Goal: Task Accomplishment & Management: Use online tool/utility

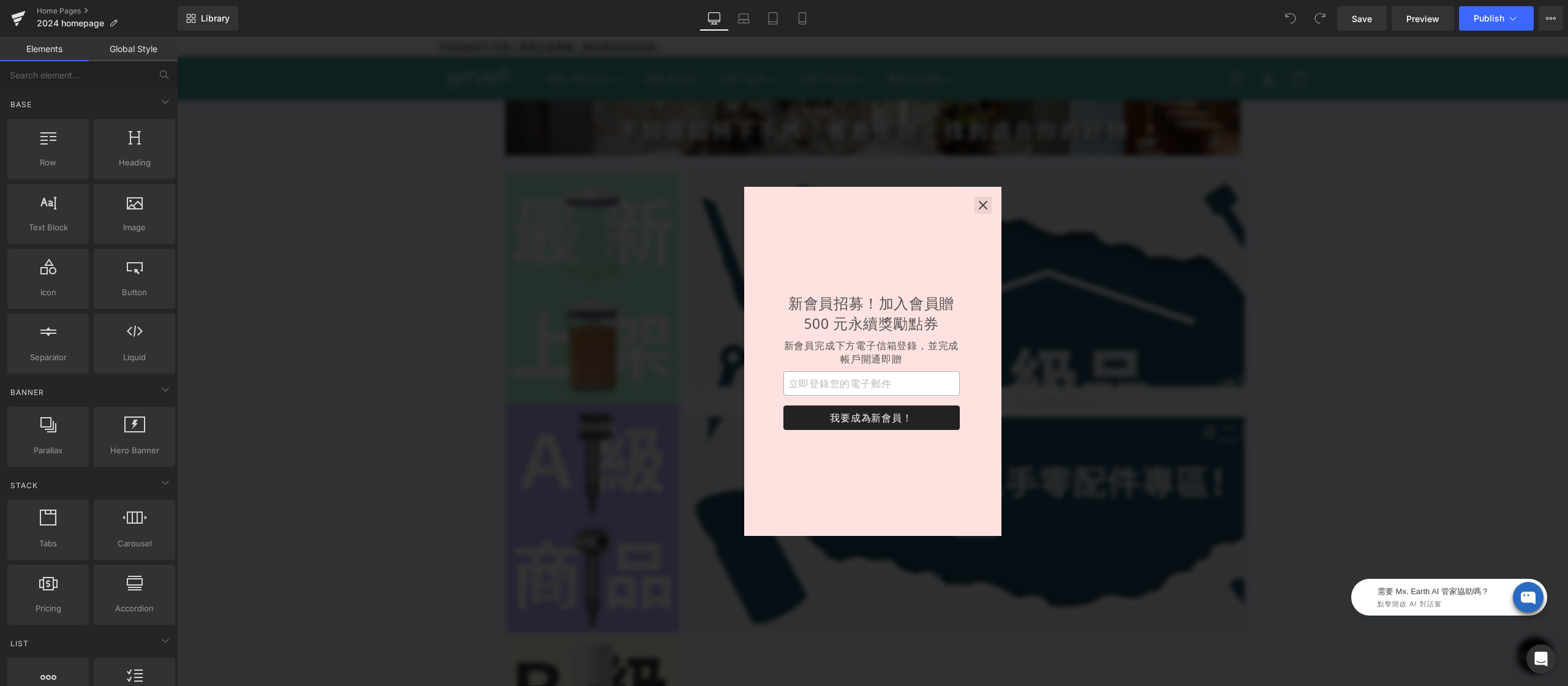
click at [975, 207] on button "button" at bounding box center [983, 205] width 17 height 17
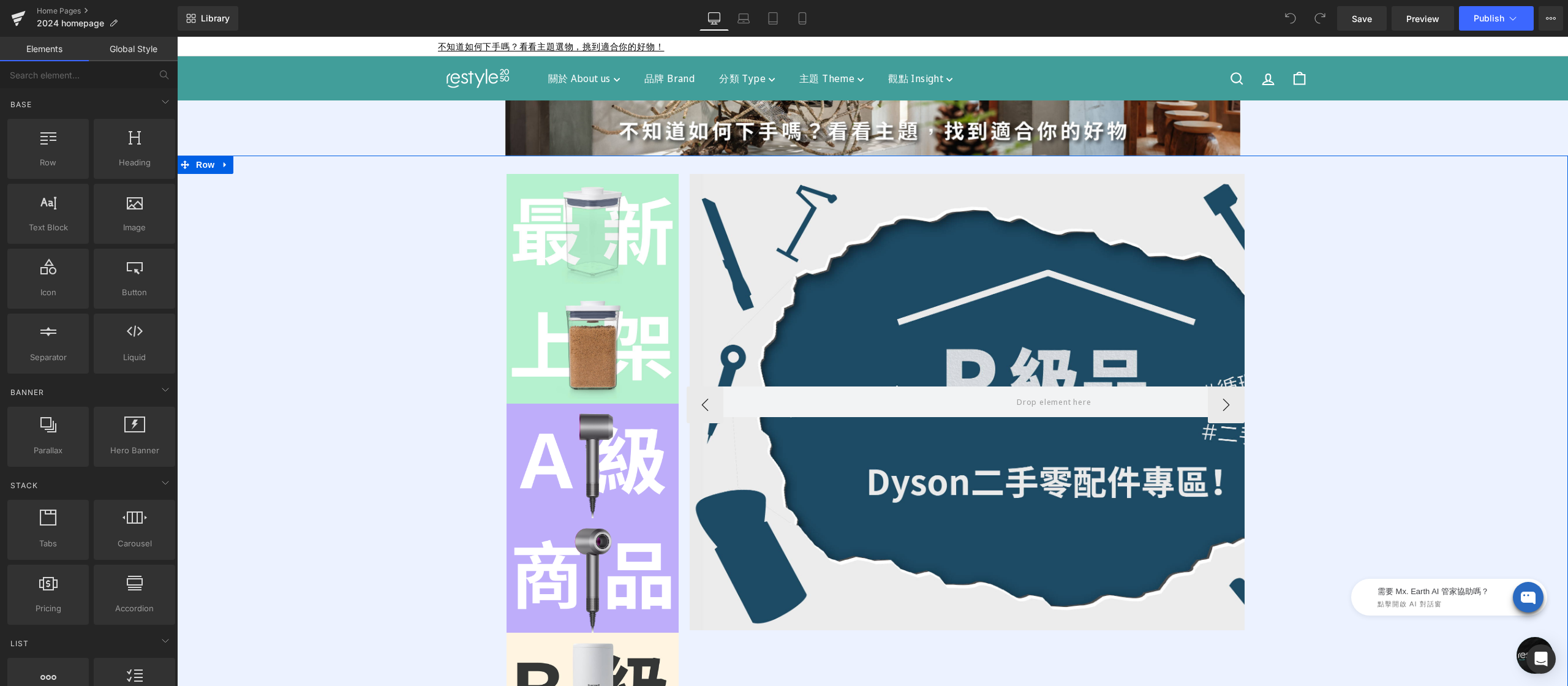
click at [980, 191] on div "Hero Banner Row Hero Banner Row Hero Banner Row" at bounding box center [965, 406] width 558 height 462
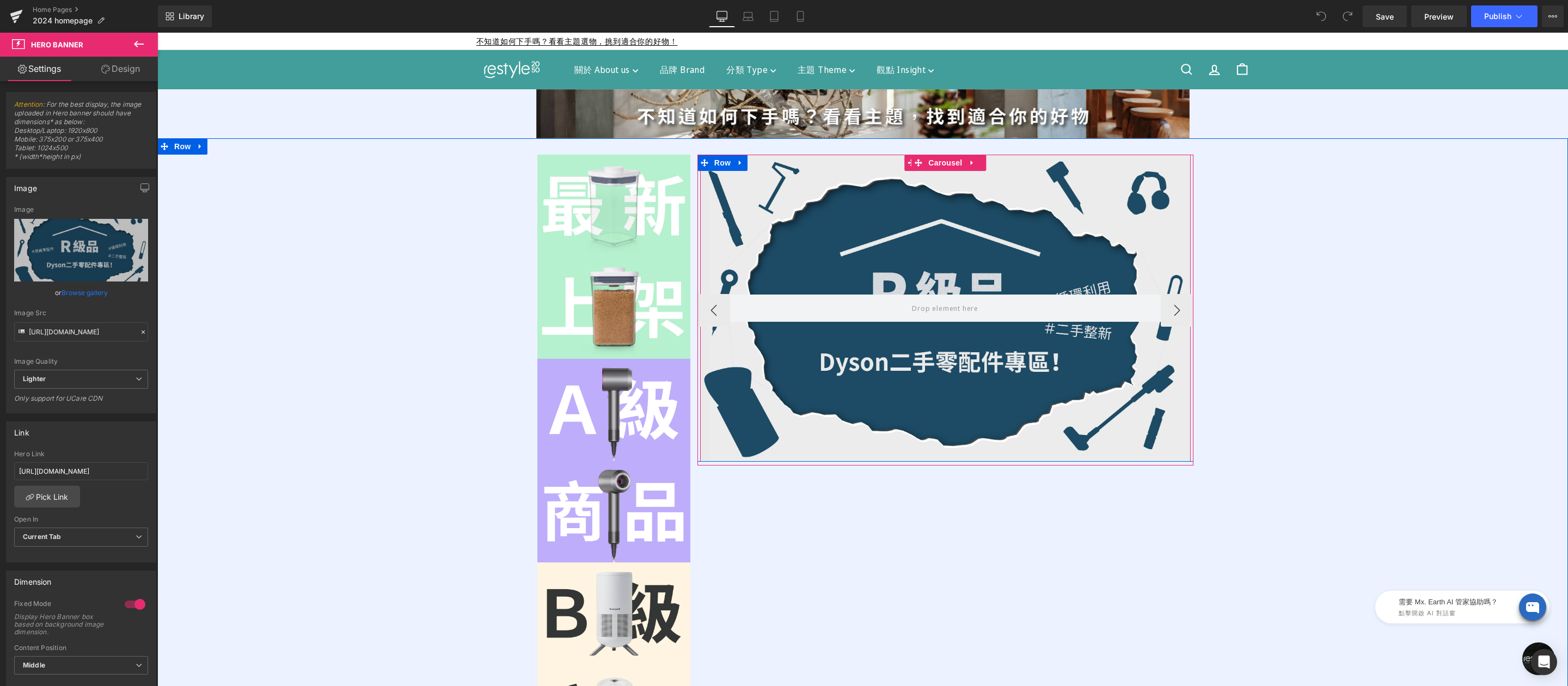
click at [990, 168] on div at bounding box center [946, 308] width 490 height 307
click at [980, 194] on div at bounding box center [946, 308] width 490 height 307
click at [105, 469] on input "[URL][DOMAIN_NAME]" at bounding box center [80, 472] width 134 height 18
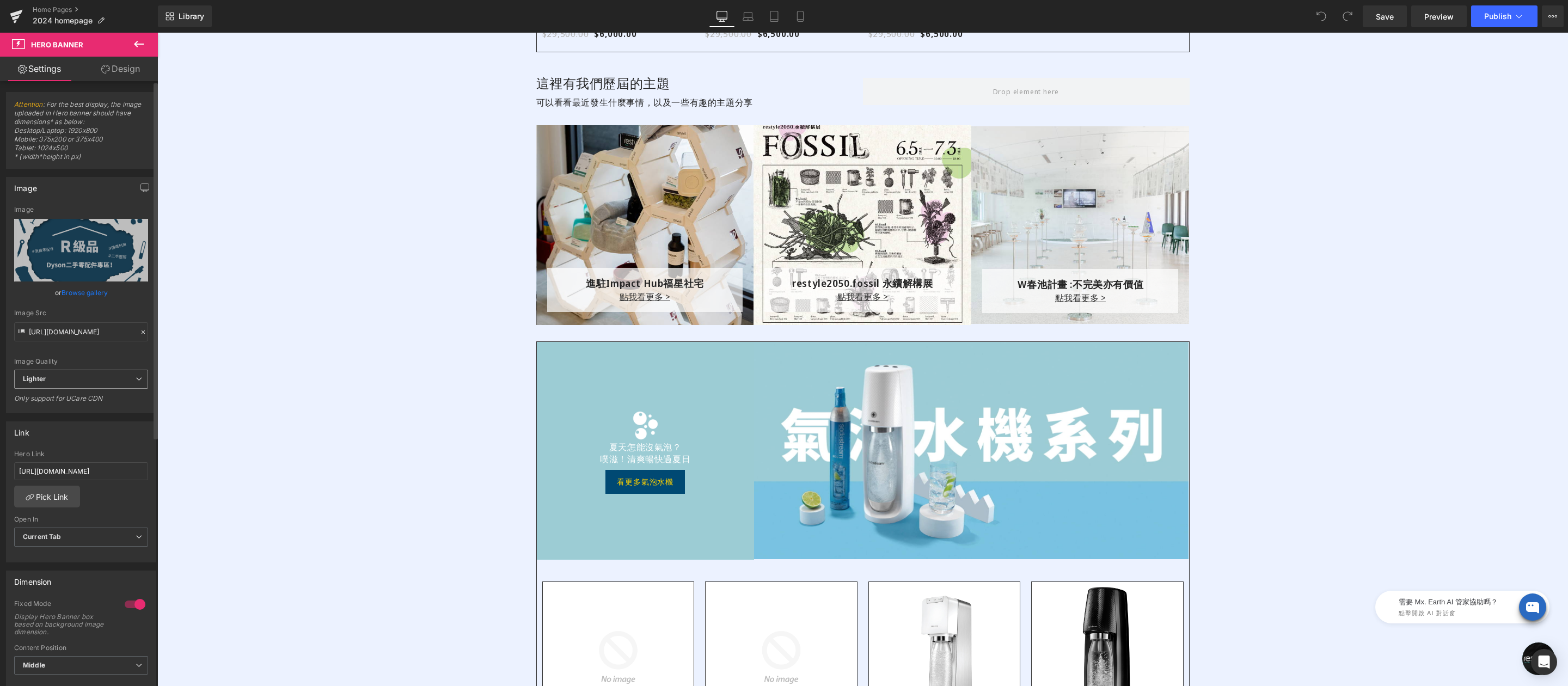
scroll to position [2254, 0]
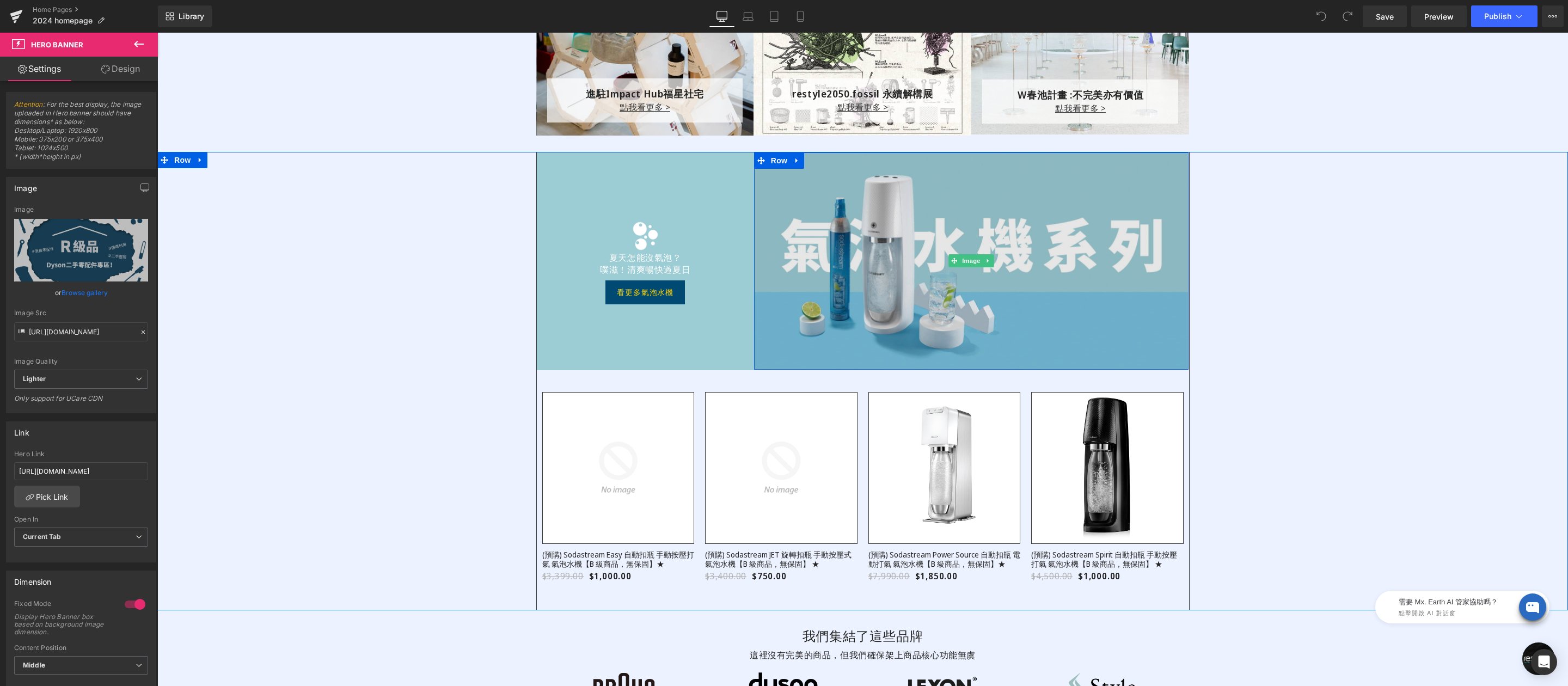
click at [934, 182] on img at bounding box center [971, 261] width 435 height 218
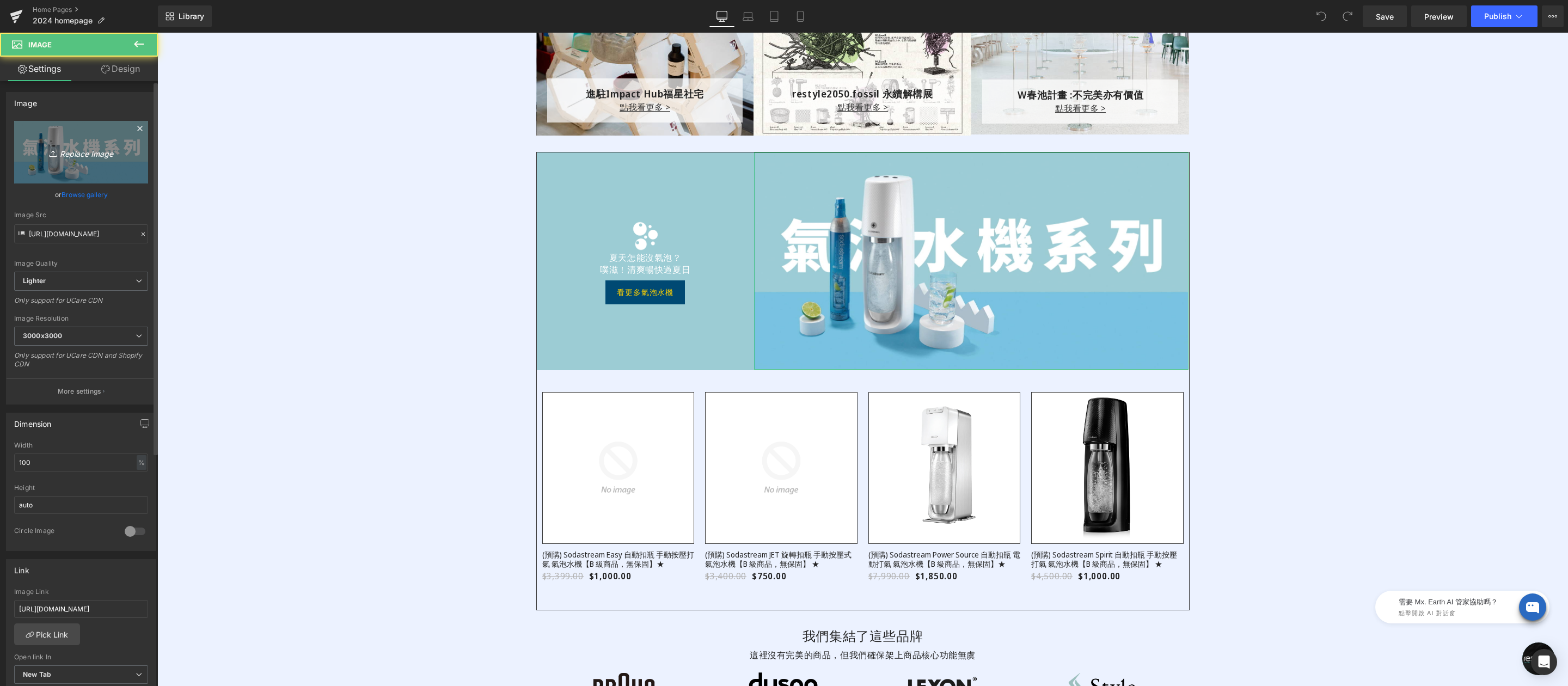
click at [91, 163] on link "Replace Image" at bounding box center [80, 152] width 134 height 63
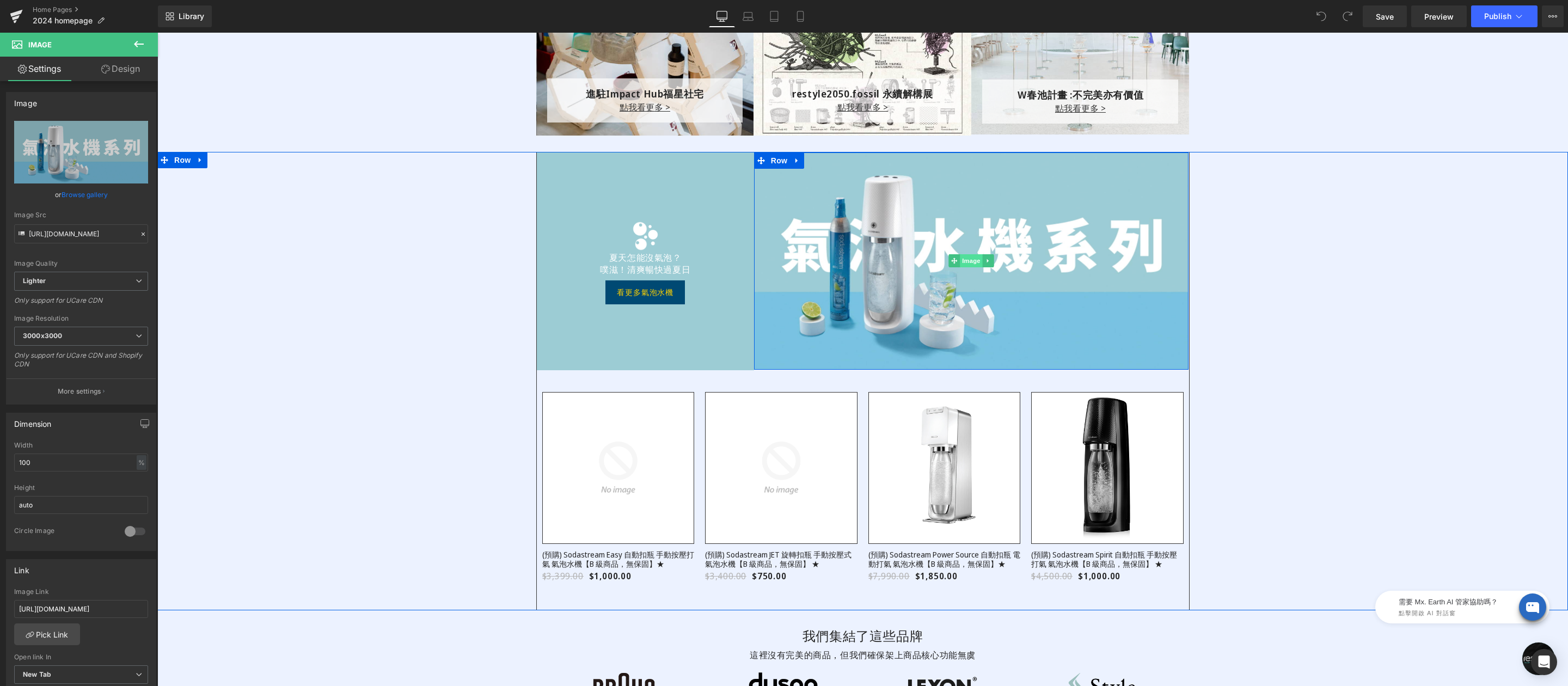
click at [967, 261] on div "Image" at bounding box center [971, 261] width 435 height 218
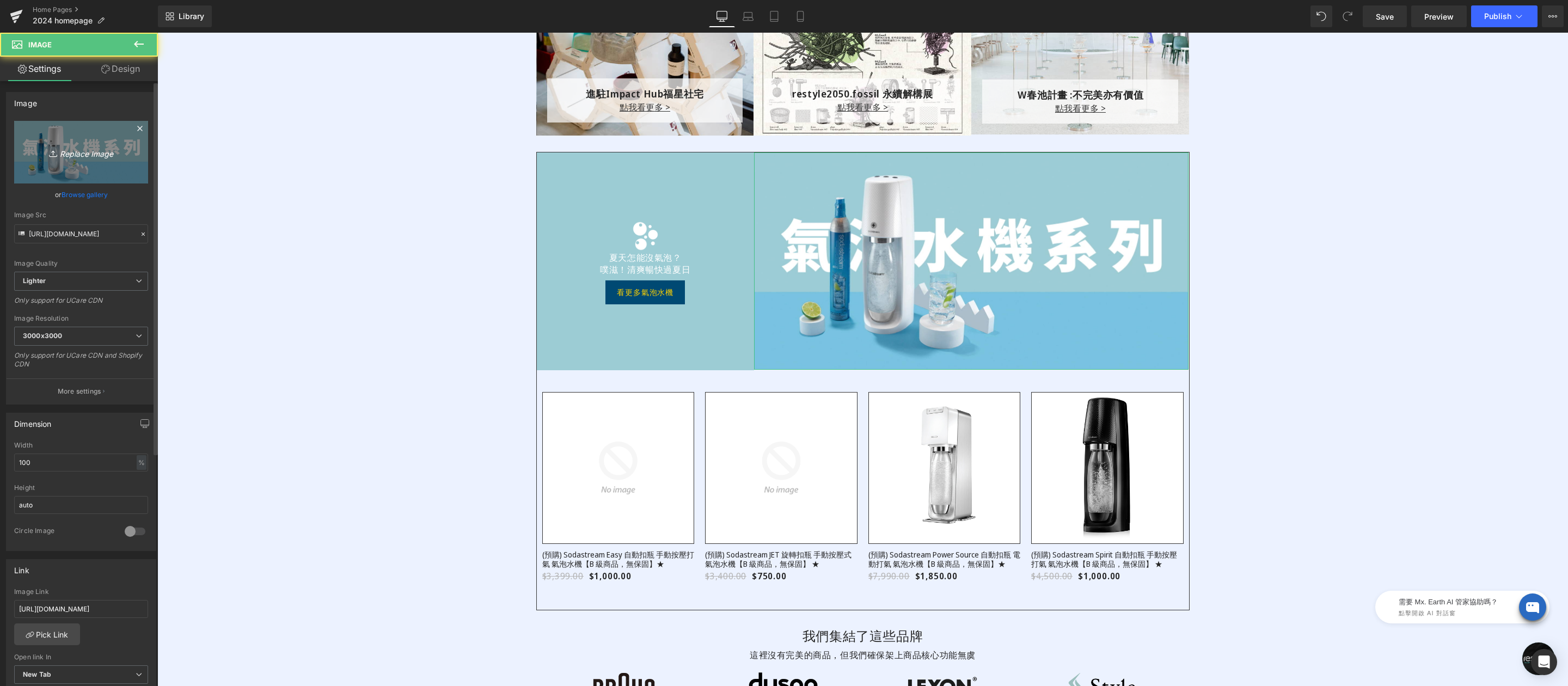
click at [103, 141] on link "Replace Image" at bounding box center [80, 152] width 134 height 63
type input "C:\fakepath\R級品_首頁_1600x800.jpg"
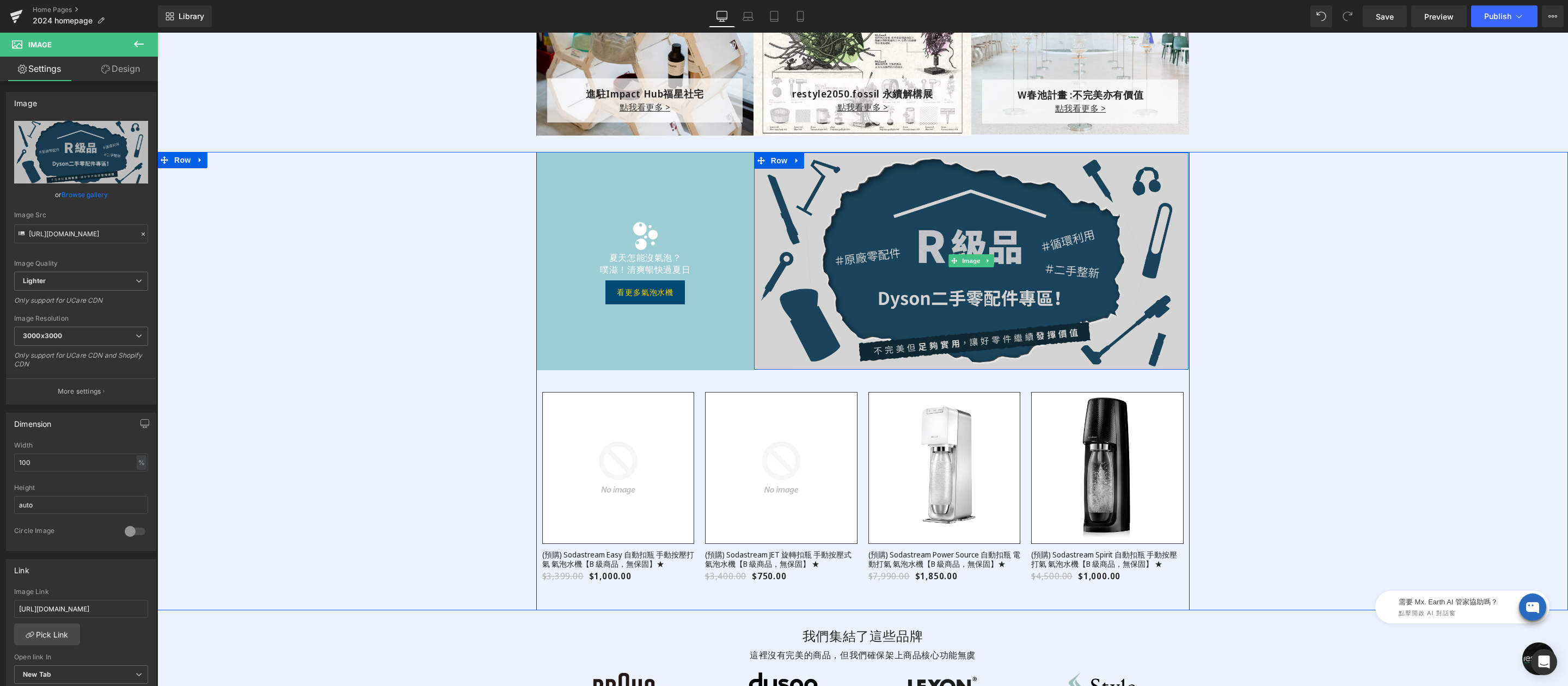
click at [959, 236] on img at bounding box center [971, 261] width 435 height 218
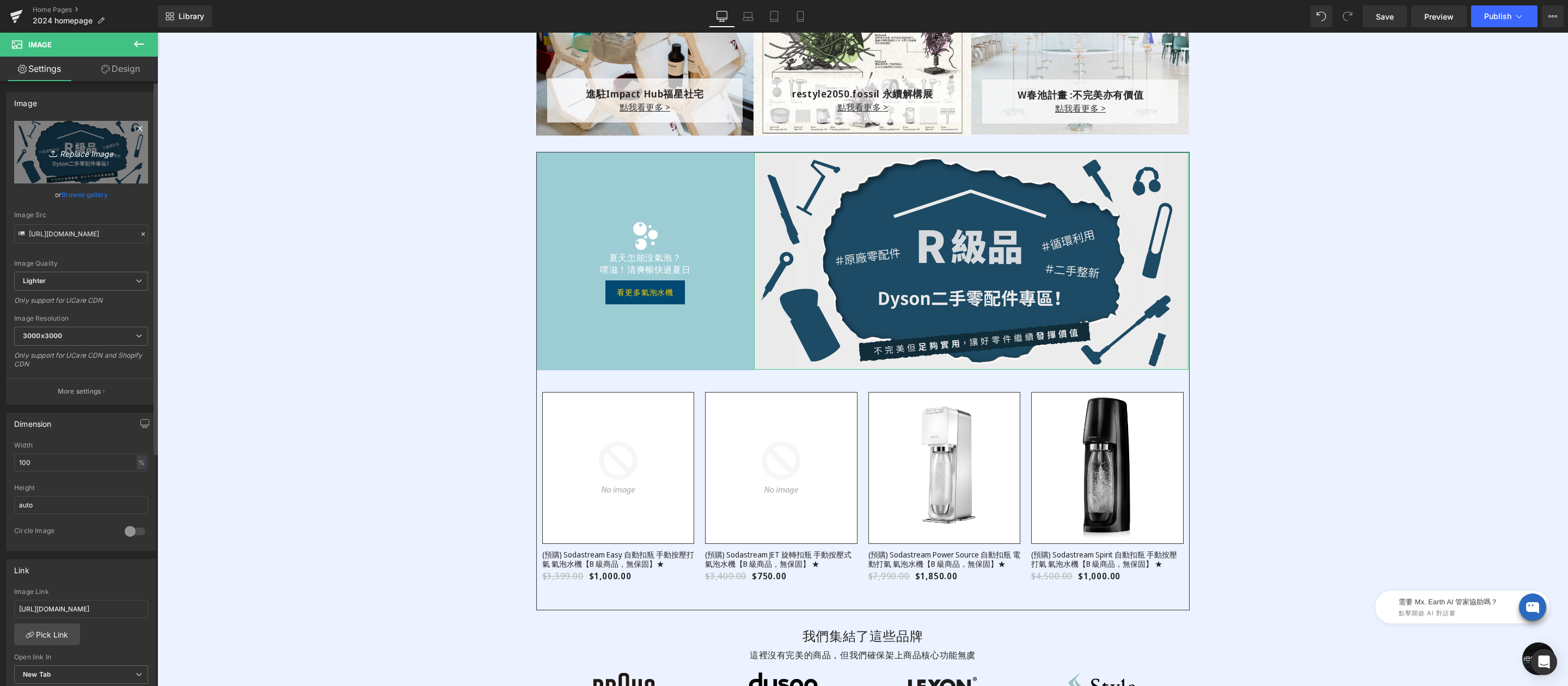
click at [50, 136] on link "Replace Image" at bounding box center [80, 152] width 134 height 63
type input "C:\fakepath\R級品_首頁_1600x800.jpg"
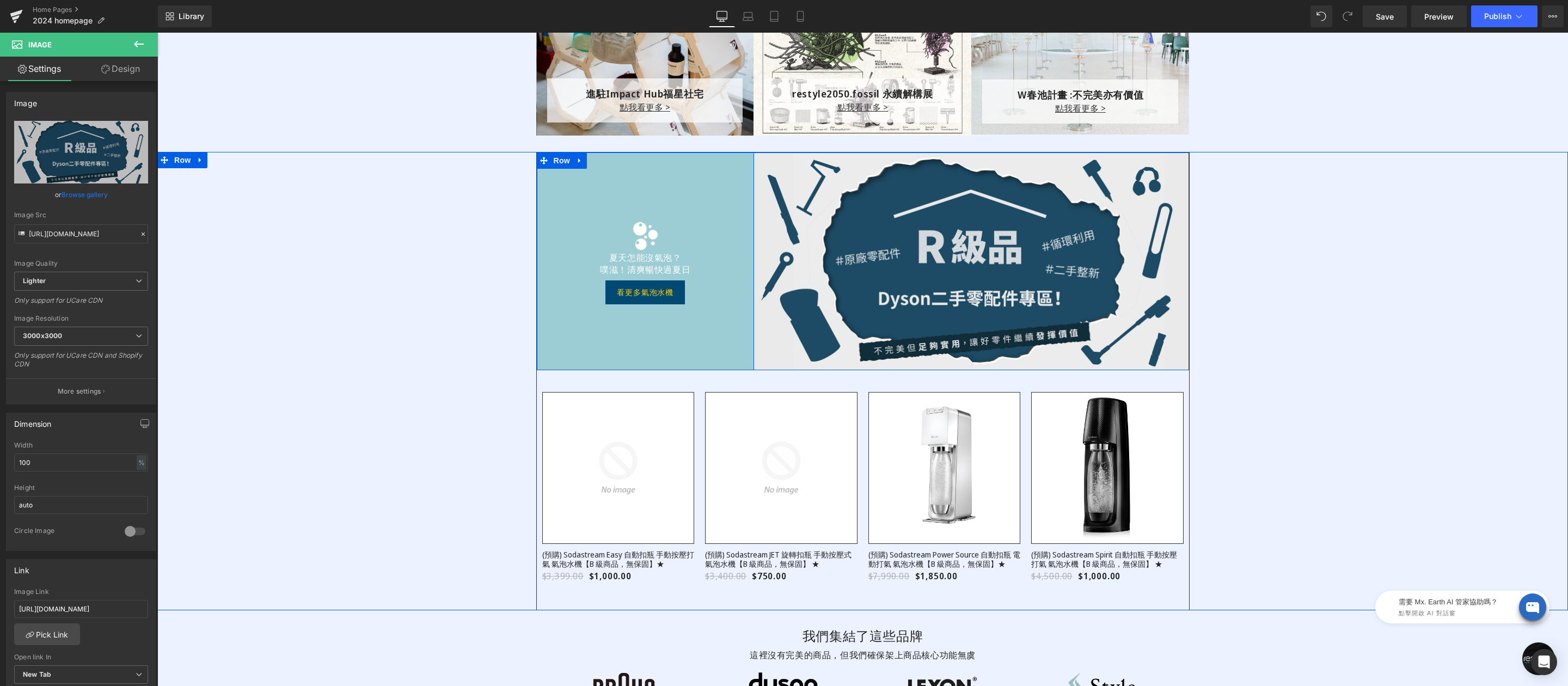
click at [620, 168] on div "Image 夏天怎能沒氣泡？ 噗滋！清爽暢快過夏日 Text Block 夏天怎能沒氣泡？ 噗滋！清爽暢快過夏日 Text Block 看更多氣泡水機 But…" at bounding box center [645, 261] width 218 height 218
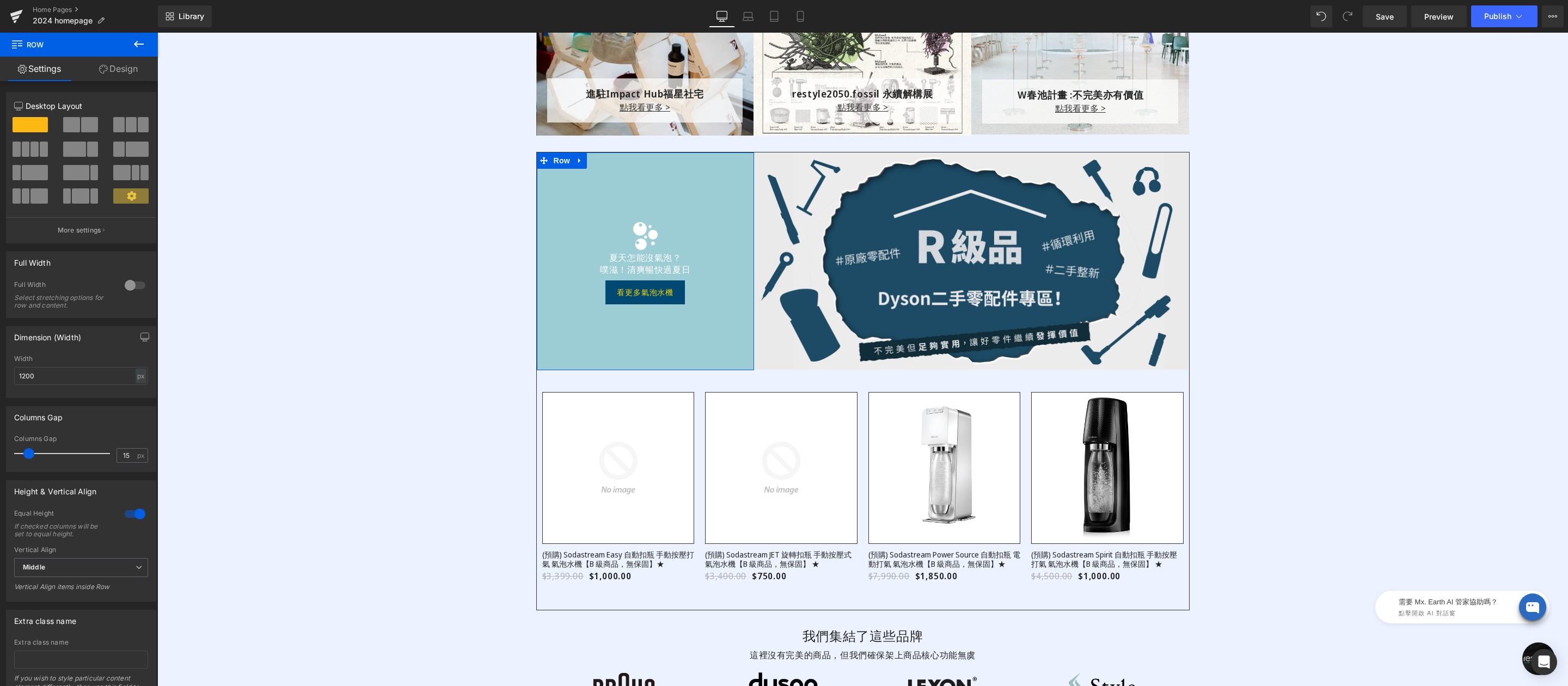
click at [129, 71] on link "Design" at bounding box center [118, 69] width 79 height 24
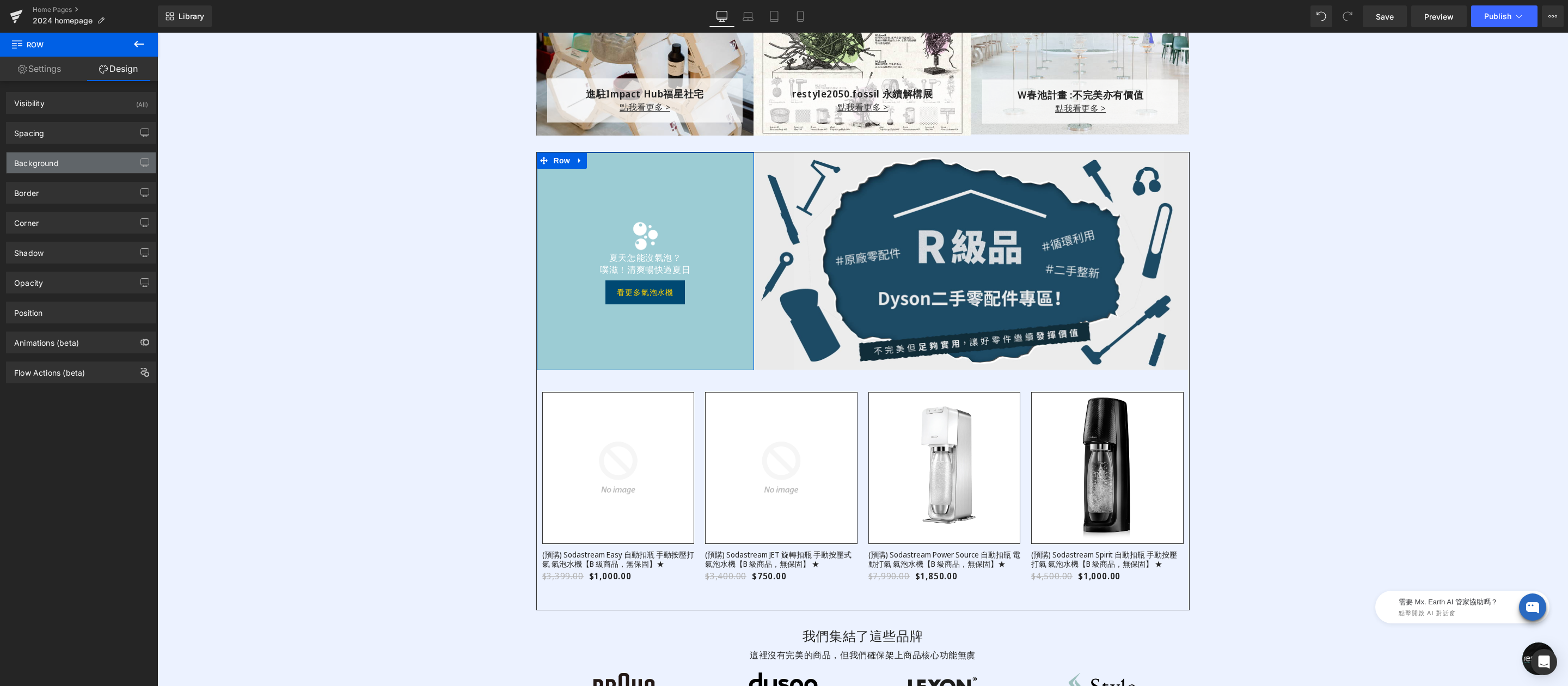
click at [62, 166] on div "Background" at bounding box center [81, 162] width 149 height 20
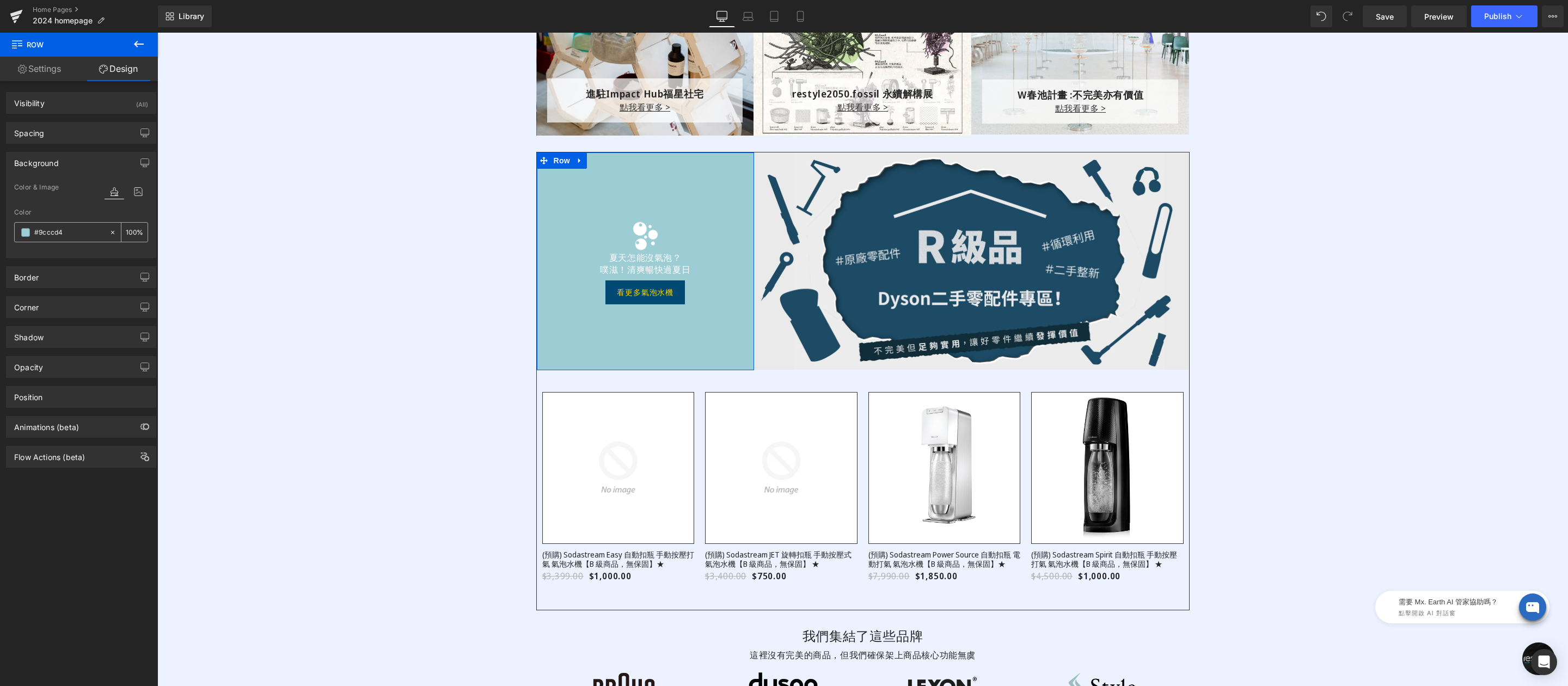
click at [87, 231] on input "#9cccd4" at bounding box center [69, 232] width 70 height 12
paste input "1D4B65"
type input "1D4B65"
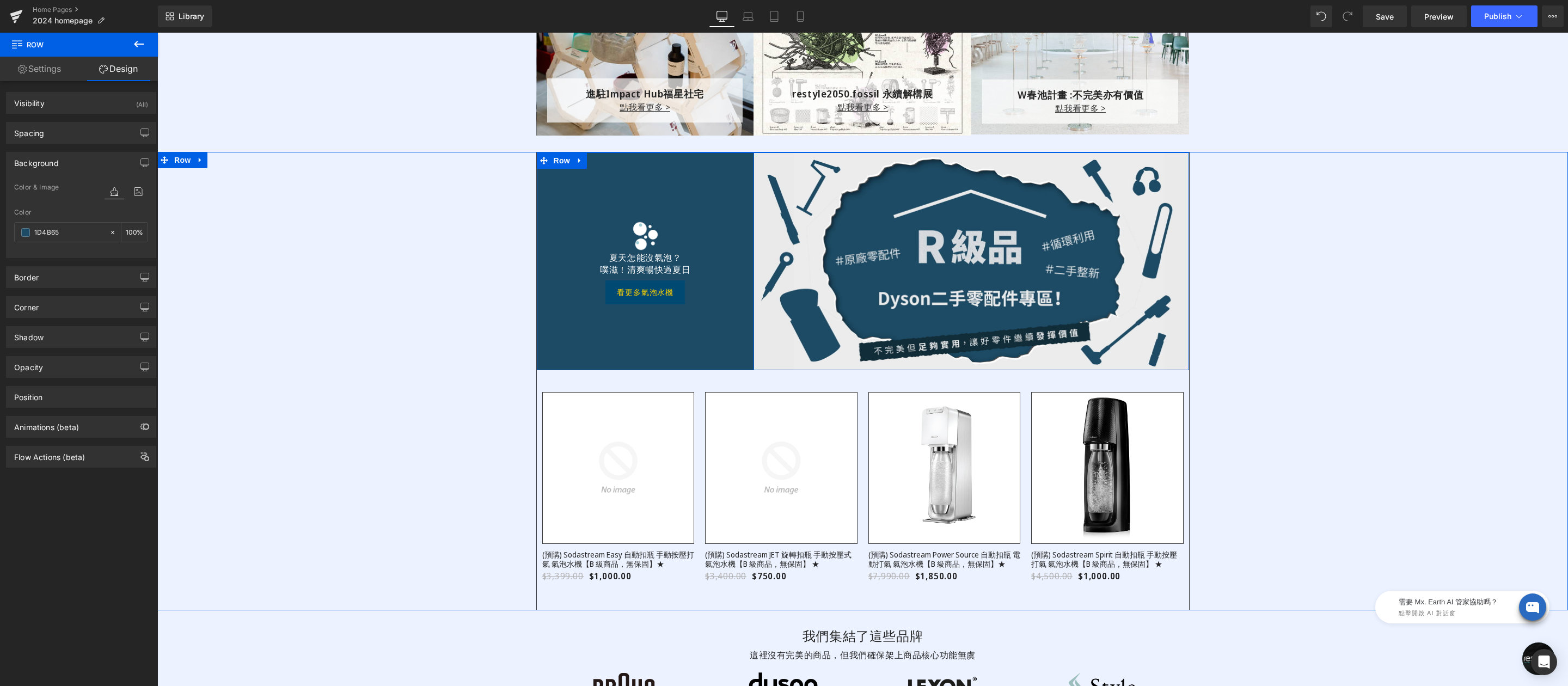
click at [642, 239] on link "Image" at bounding box center [640, 235] width 34 height 13
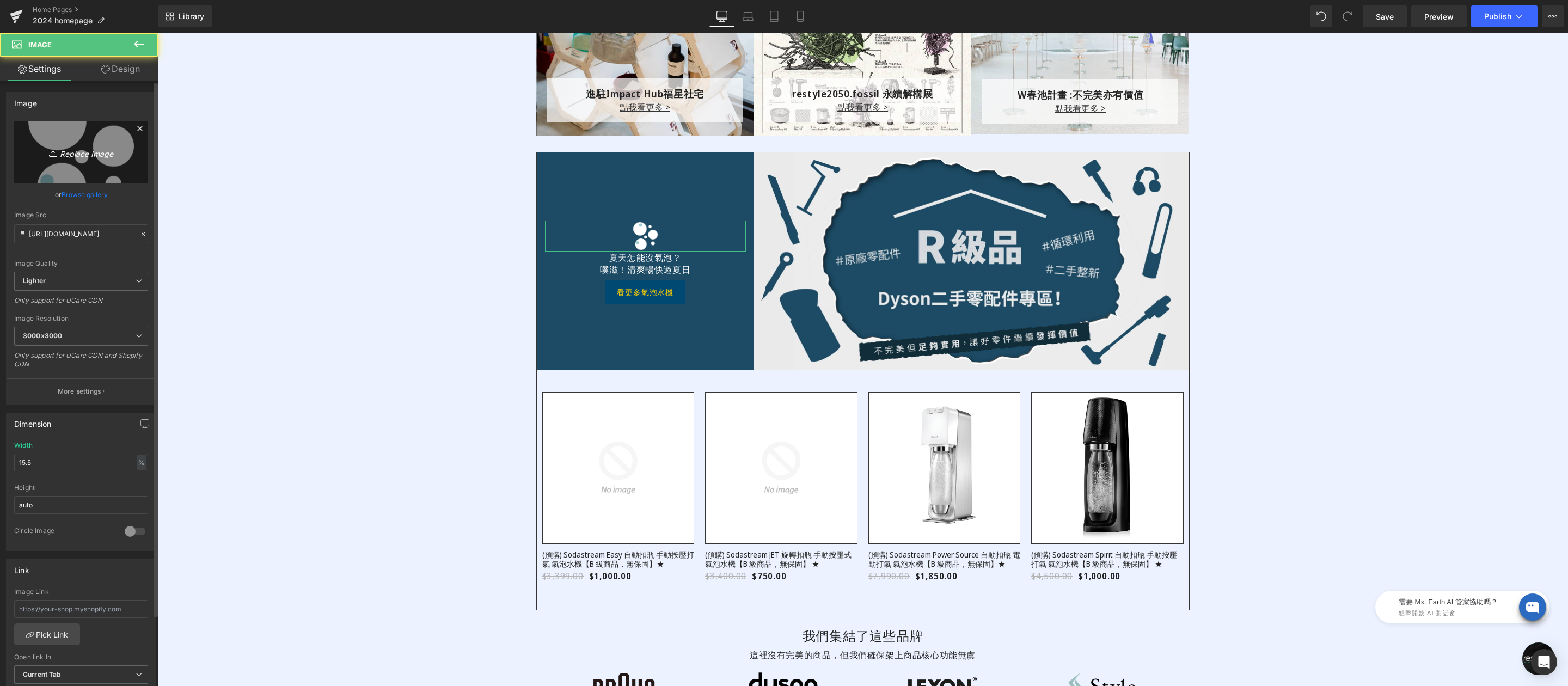
click at [72, 138] on link "Replace Image" at bounding box center [80, 152] width 134 height 63
type input "C:\fakepath\分級制度-R級.png"
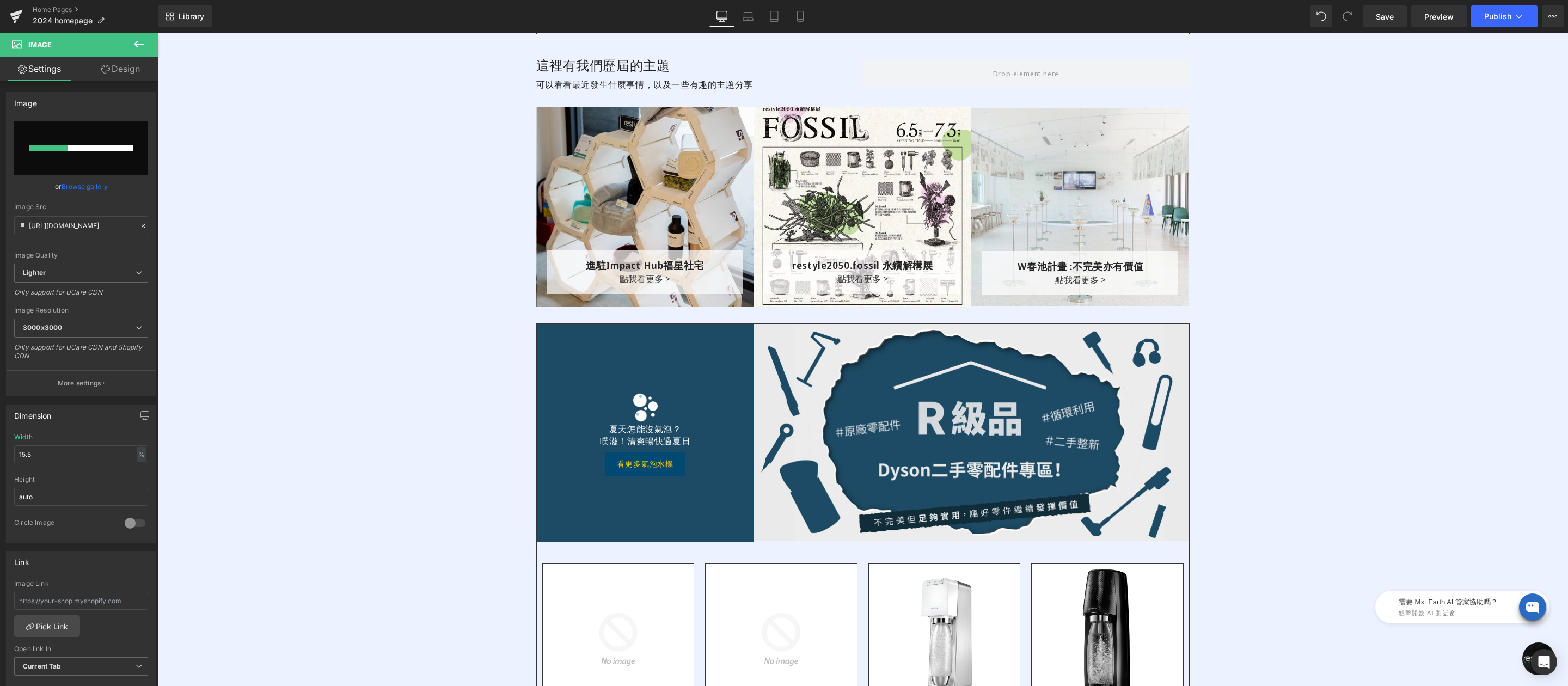
scroll to position [2177, 0]
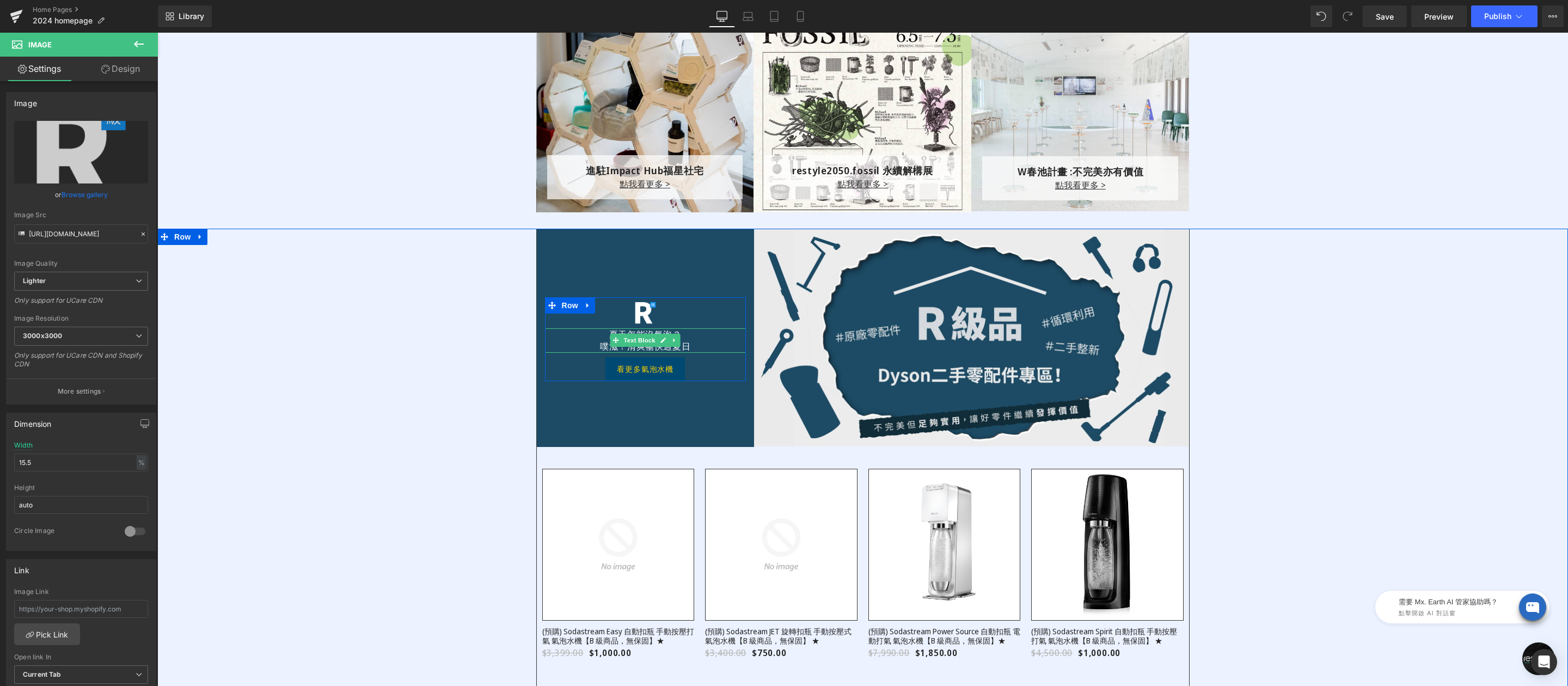
click at [600, 338] on p "夏天怎能沒氣泡？" at bounding box center [646, 334] width 201 height 12
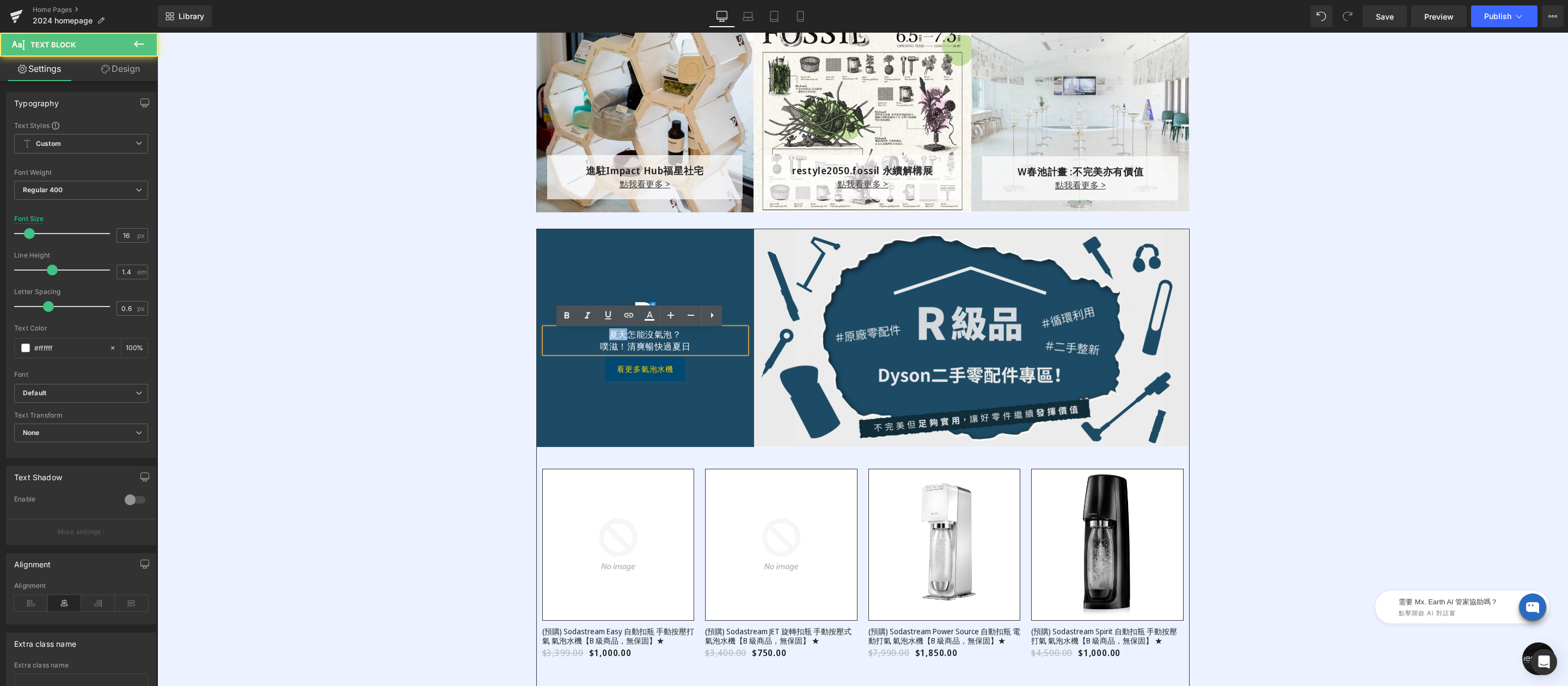
click at [600, 338] on p "夏天怎能沒氣泡？" at bounding box center [646, 334] width 201 height 12
click at [585, 347] on p "噗滋！清爽暢快過夏日" at bounding box center [646, 346] width 201 height 12
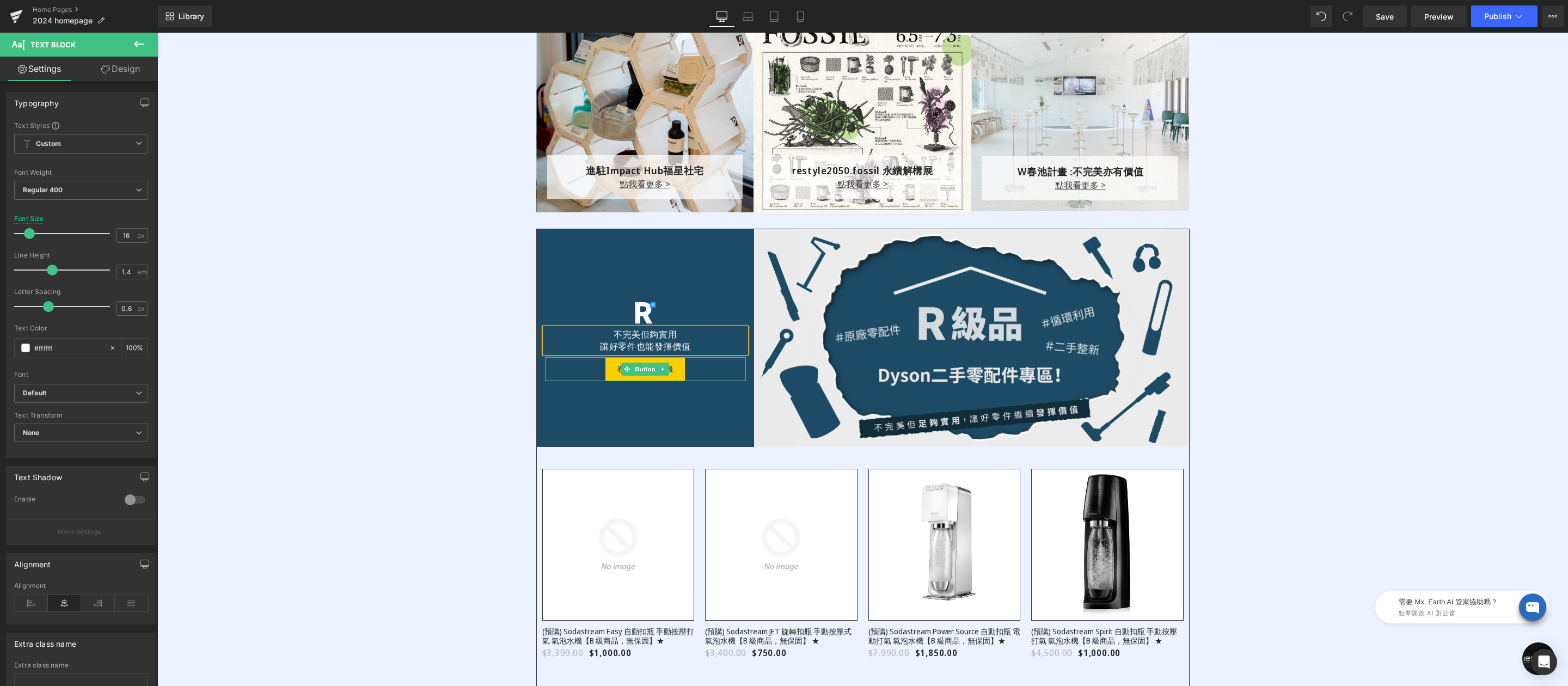
click at [610, 372] on link "看更多氣泡水機" at bounding box center [645, 369] width 80 height 24
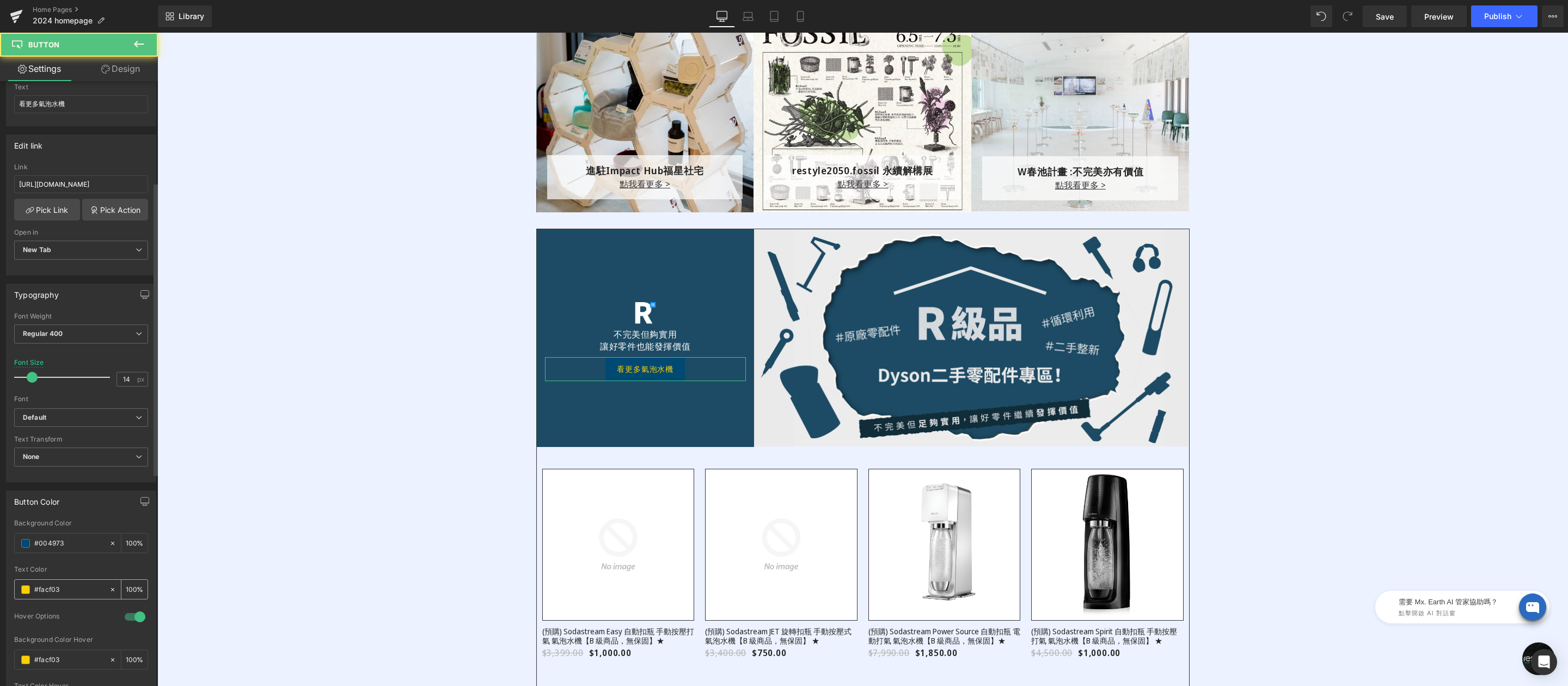
scroll to position [206, 0]
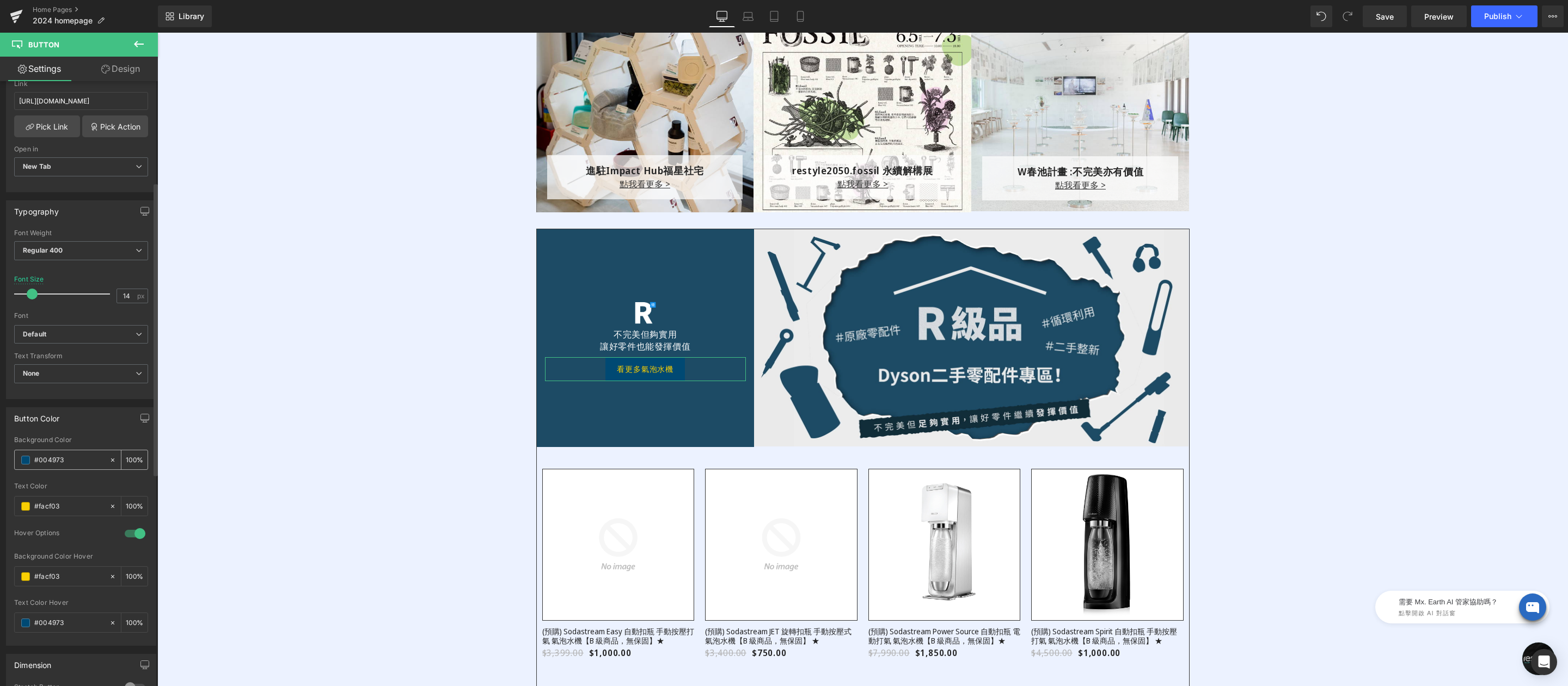
click at [28, 463] on span at bounding box center [25, 459] width 9 height 9
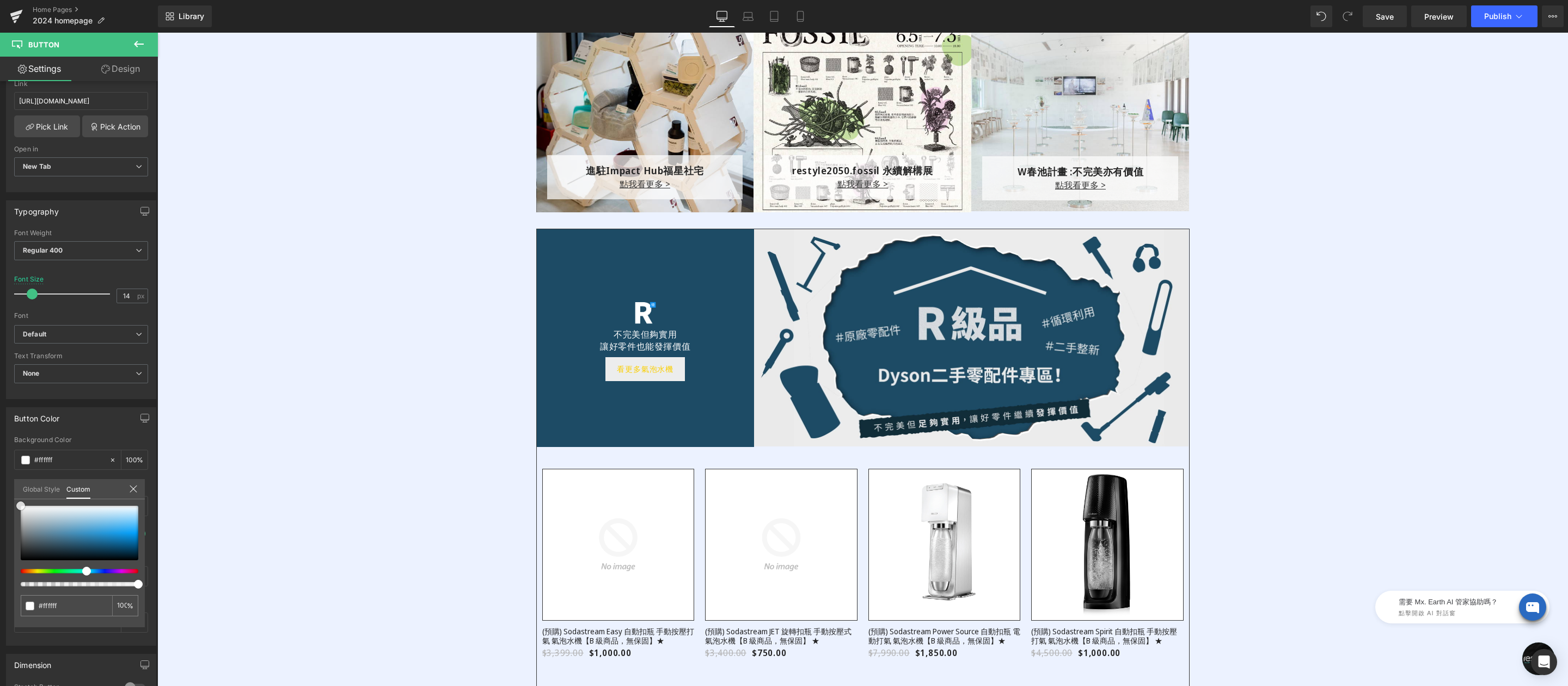
drag, startPoint x: 24, startPoint y: 510, endPoint x: -4, endPoint y: 489, distance: 35.0
click at [0, 489] on html "Image You are previewing how the will restyle your page. You can not edit Eleme…" at bounding box center [784, 343] width 1568 height 686
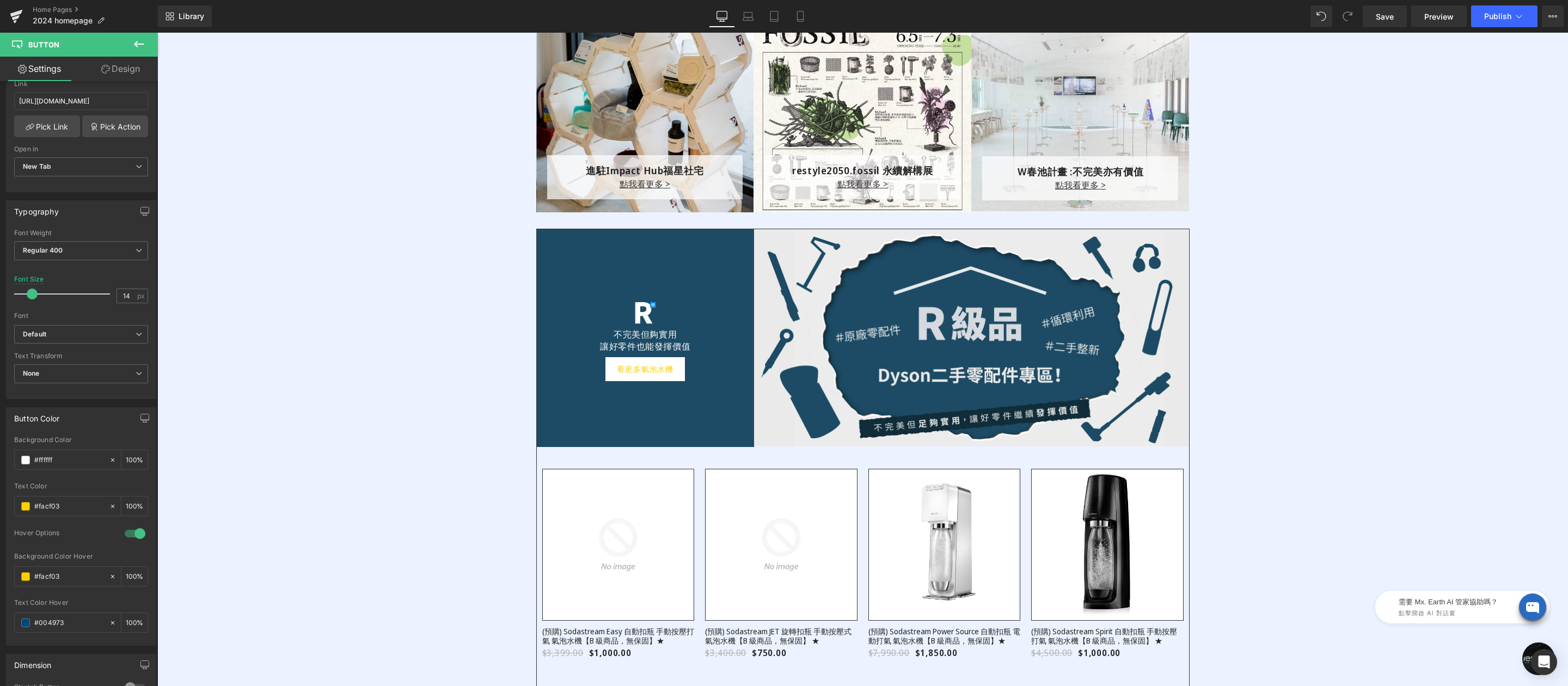
click at [255, 431] on body "跳過 不知道如何下手嗎？看看主題選物，挑到適合你的好物！ 不知道如何下手嗎？看看主題選物，挑到適合你的好物！ restyle2050 關於 About us …" at bounding box center [863, 80] width 1411 height 4450
click at [84, 512] on input "#facf03" at bounding box center [69, 506] width 70 height 12
paste input "1D4B65"
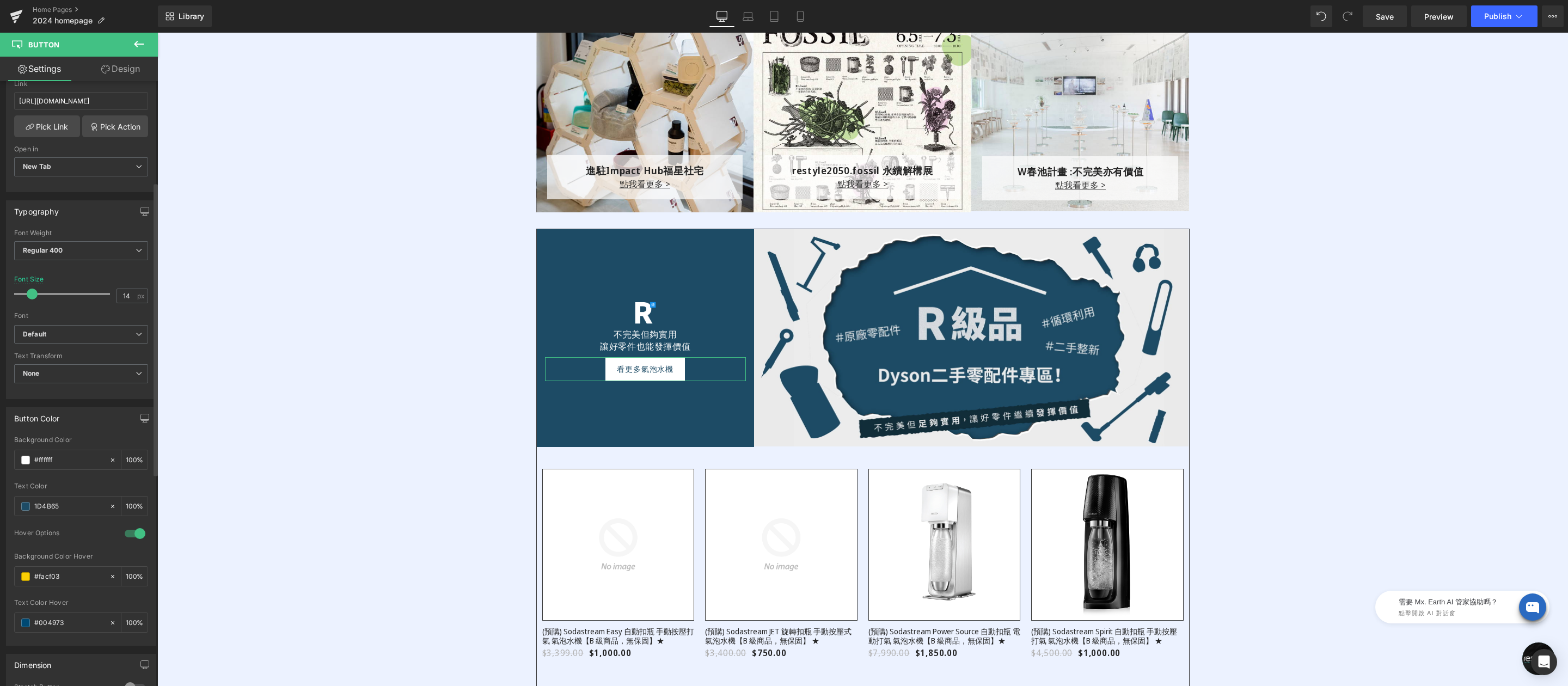
type input "1D4B65"
click at [88, 490] on div "Text Color" at bounding box center [80, 485] width 134 height 7
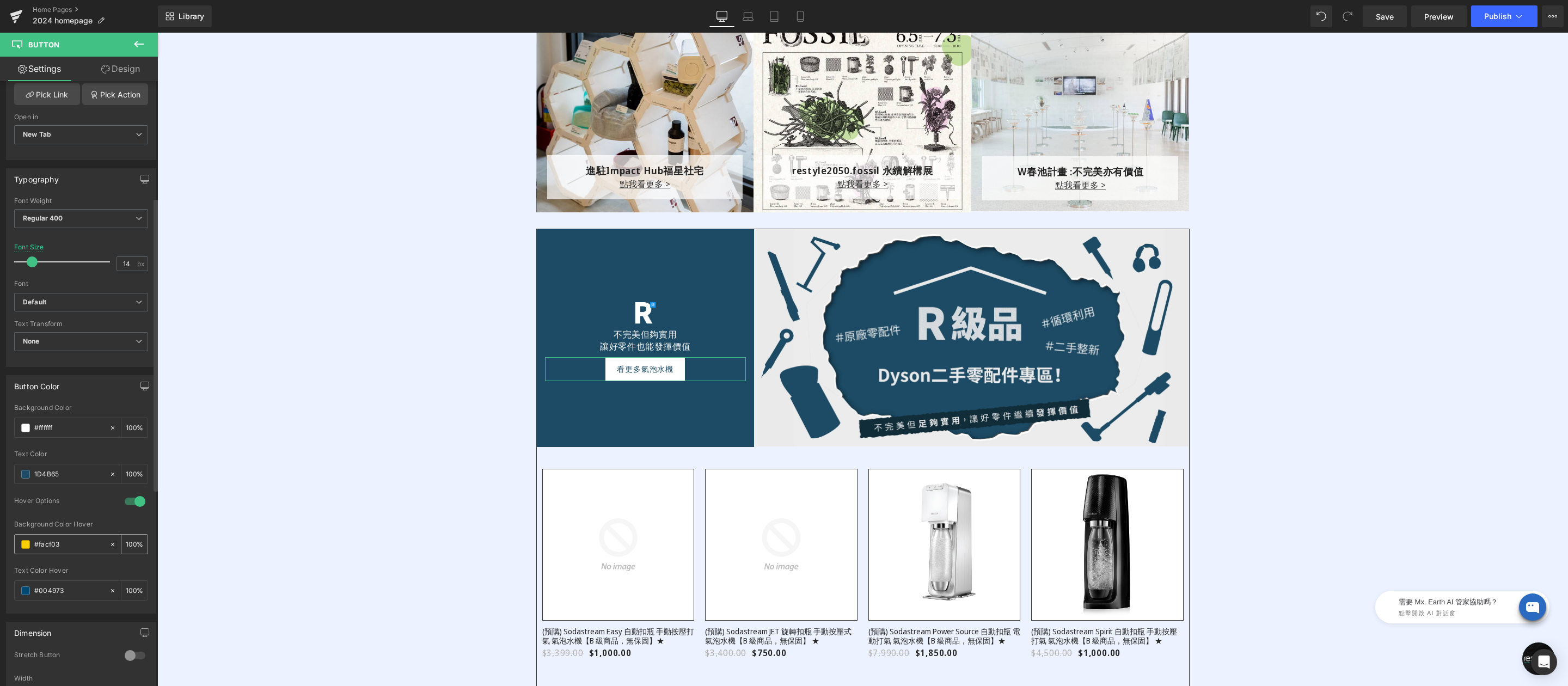
click at [24, 549] on span at bounding box center [25, 544] width 9 height 9
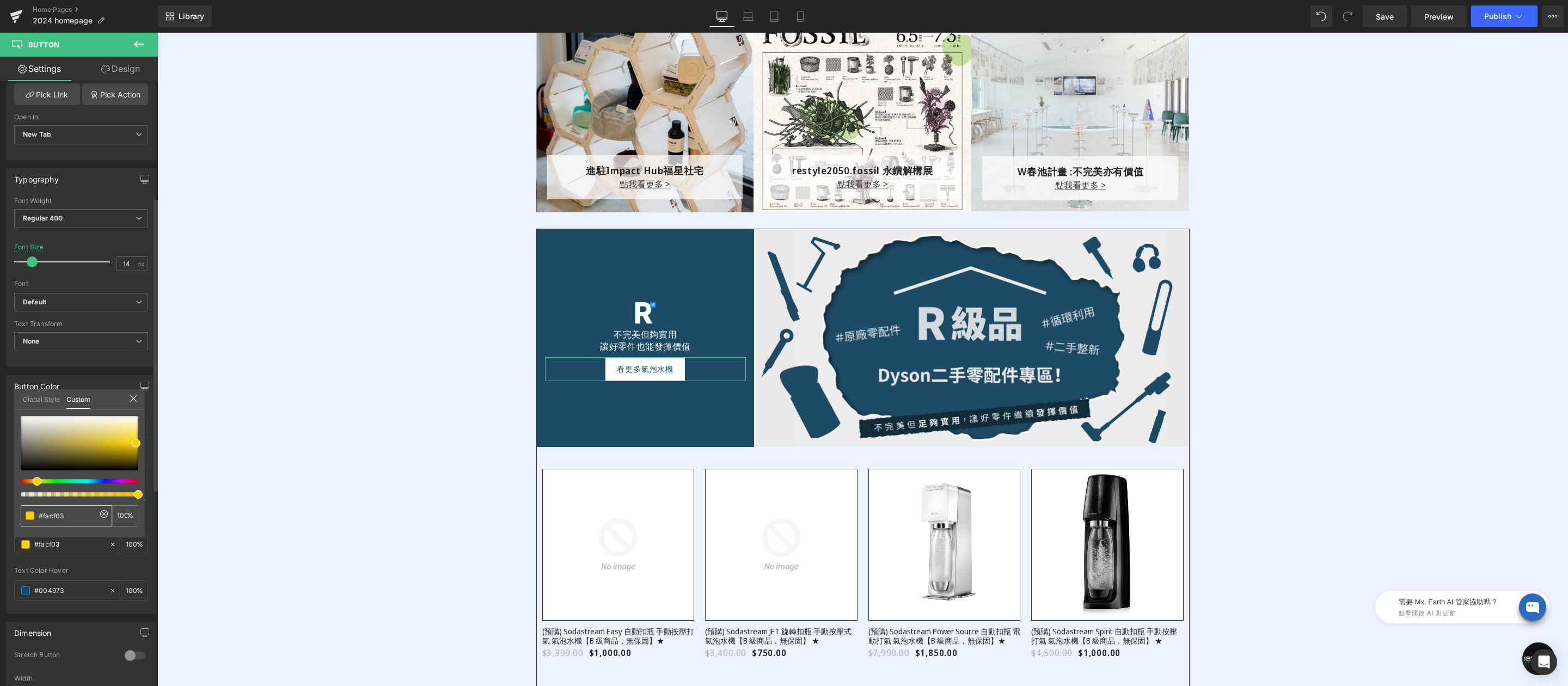
click at [77, 514] on input "#facf03" at bounding box center [67, 516] width 58 height 11
paste input "1D4B65"
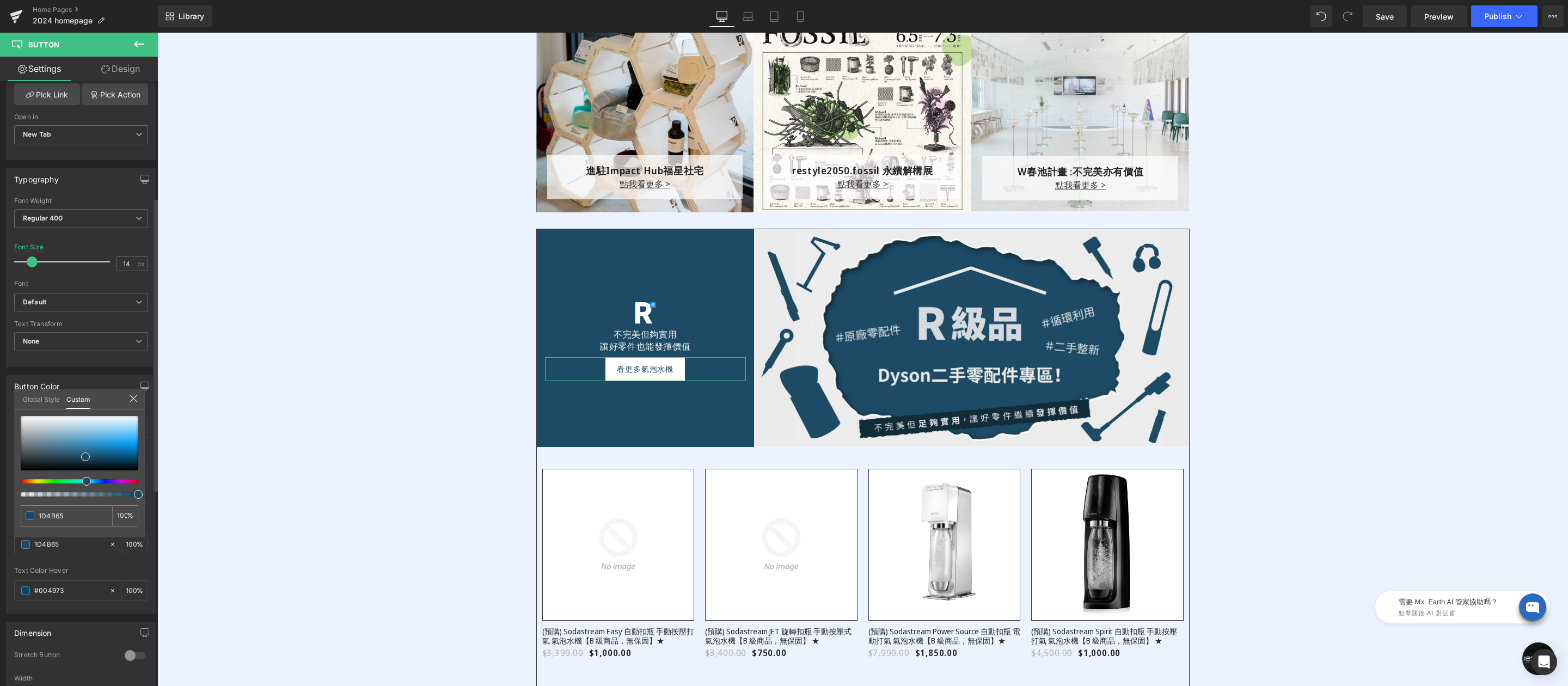
type input "1D4B65"
drag, startPoint x: 118, startPoint y: 455, endPoint x: 123, endPoint y: 459, distance: 6.4
click at [123, 459] on div at bounding box center [79, 443] width 118 height 54
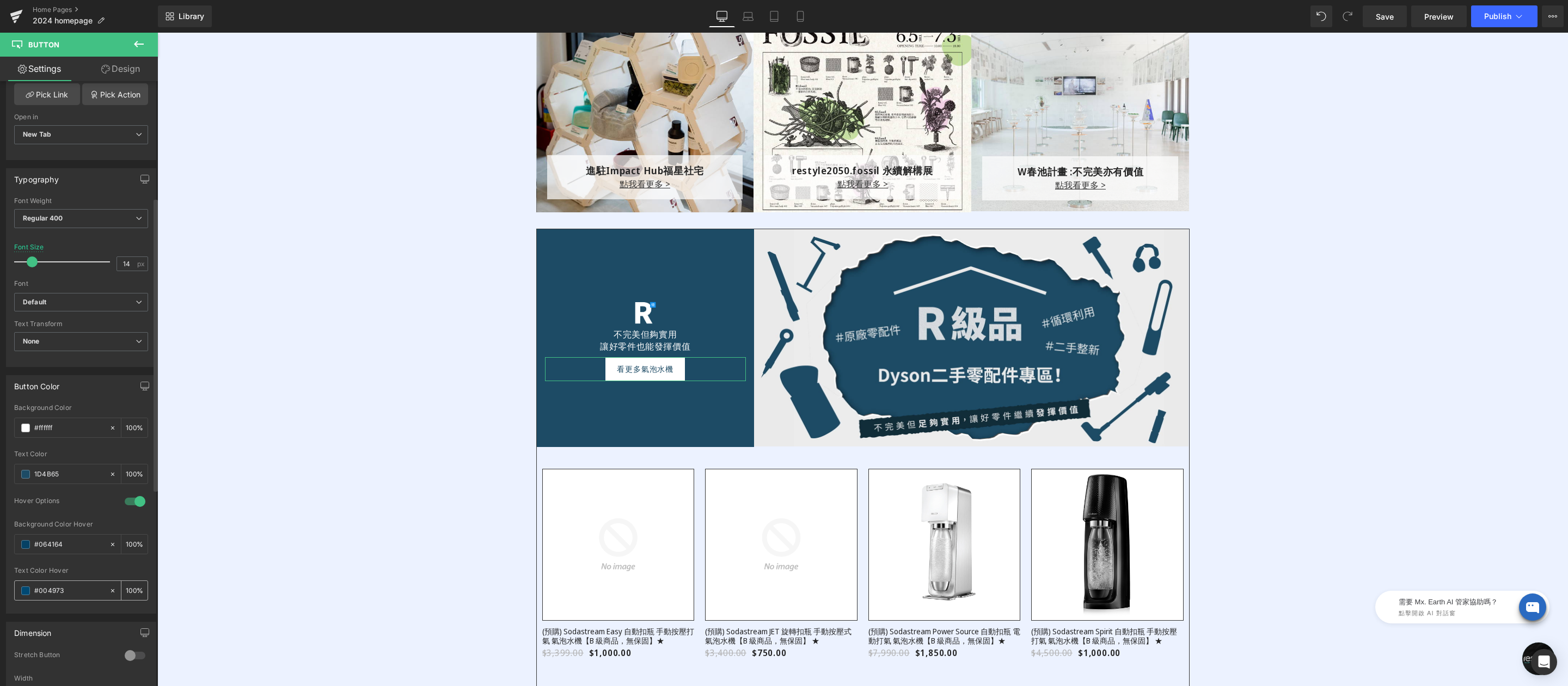
click at [27, 595] on span at bounding box center [25, 590] width 9 height 9
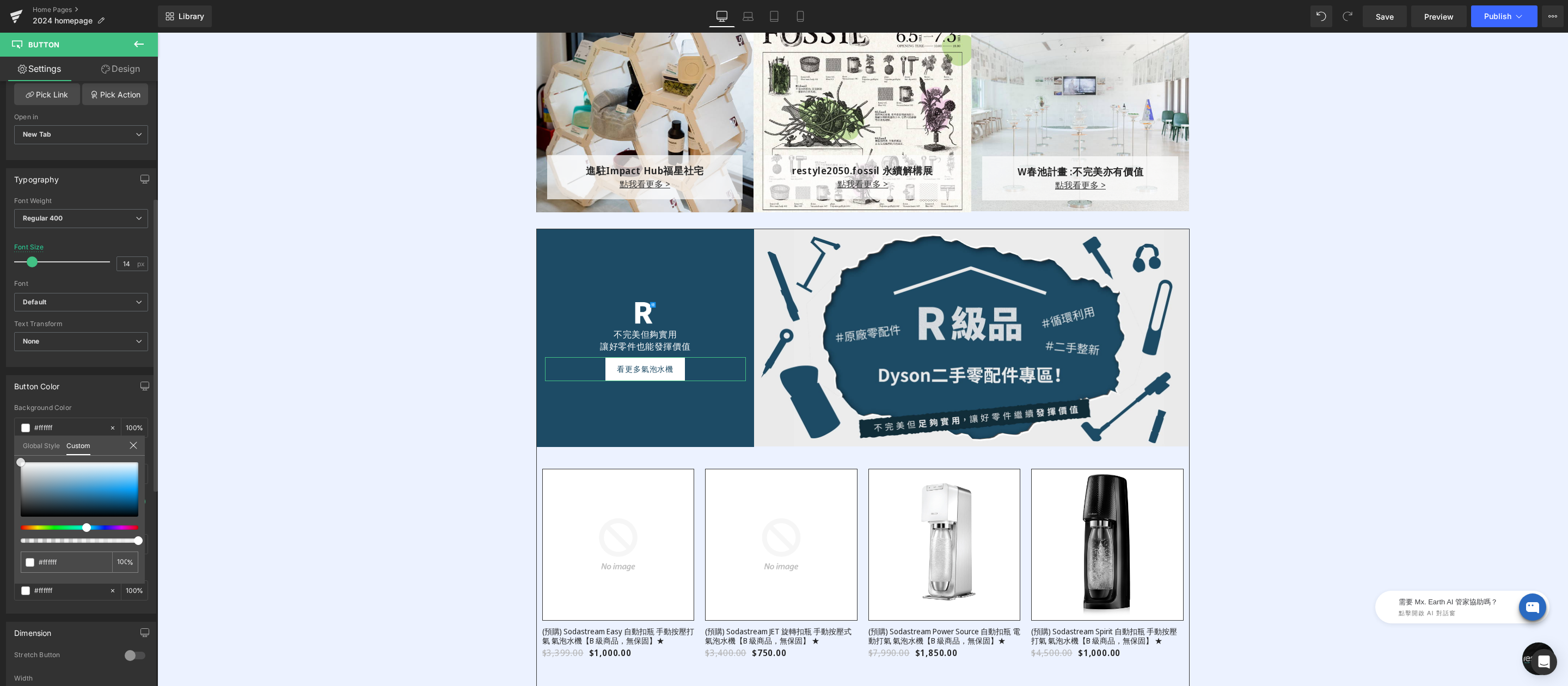
drag, startPoint x: 19, startPoint y: 451, endPoint x: 6, endPoint y: 406, distance: 46.8
click at [12, 442] on div "Button Color rgba(0, 73, 115, 1) Background Color #004973 100 % rgb(250, 207, 3…" at bounding box center [81, 490] width 163 height 247
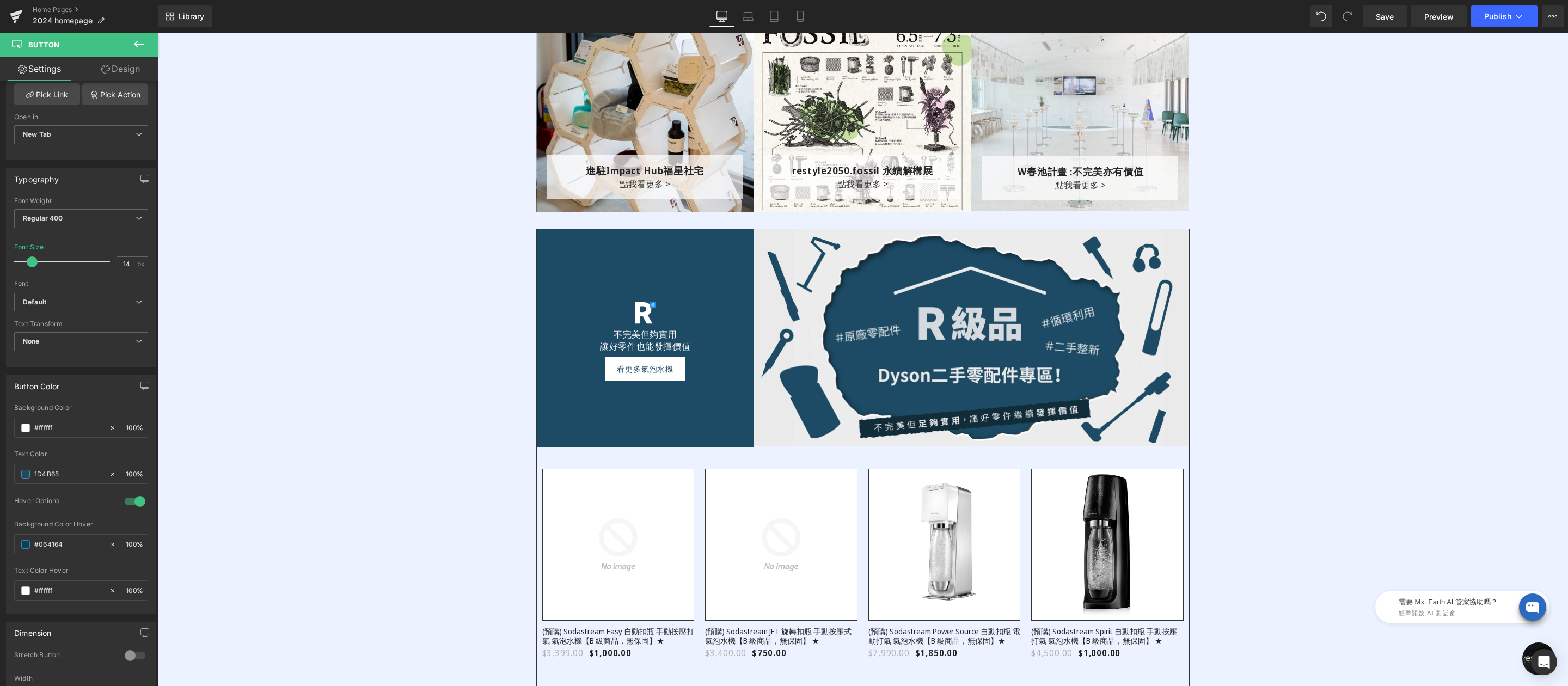
click at [251, 438] on body "跳過 不知道如何下手嗎？看看主題選物，挑到適合你的好物！ 不知道如何下手嗎？看看主題選物，挑到適合你的好物！ restyle2050 關於 About us …" at bounding box center [863, 80] width 1411 height 4450
click at [24, 549] on span at bounding box center [25, 544] width 9 height 9
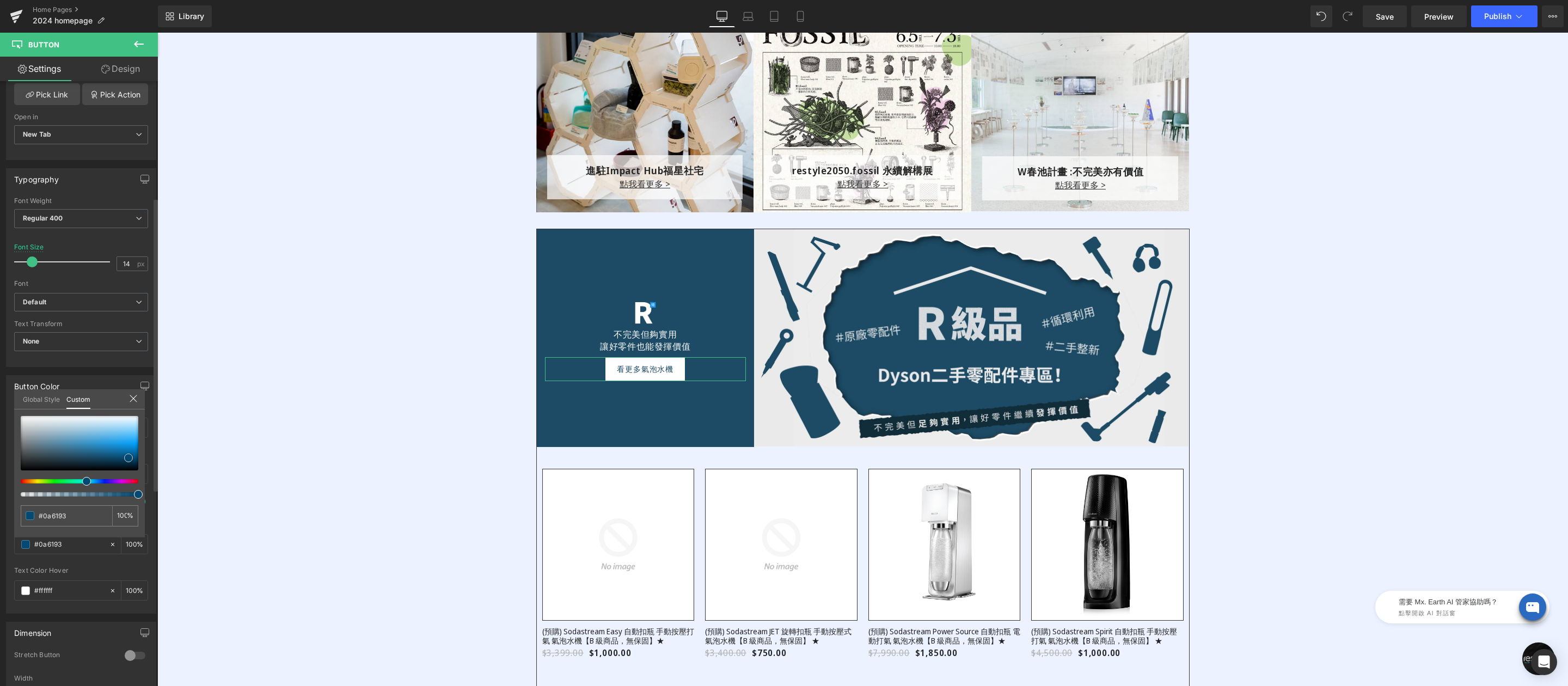
drag, startPoint x: 128, startPoint y: 458, endPoint x: 144, endPoint y: 475, distance: 23.3
click at [138, 471] on div at bounding box center [79, 443] width 118 height 54
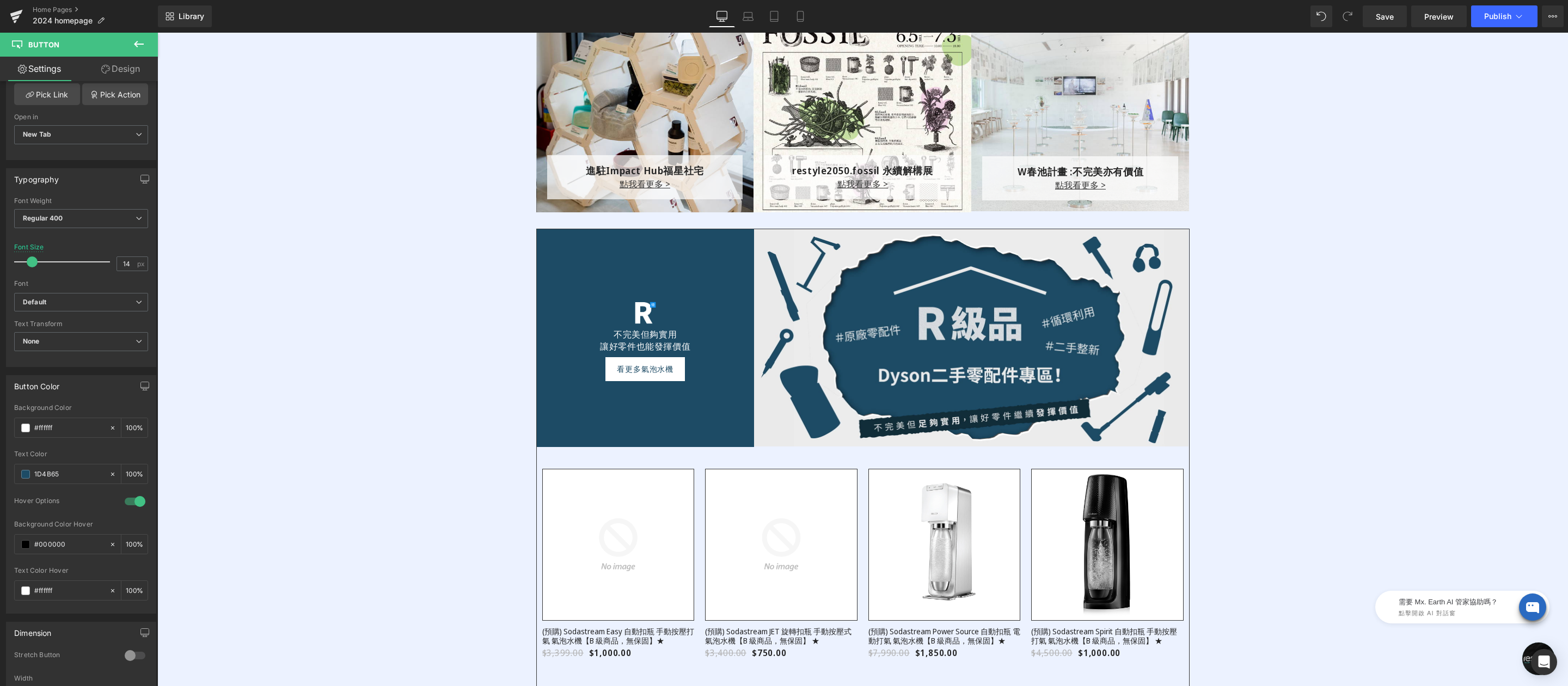
click at [250, 477] on body "跳過 不知道如何下手嗎？看看主題選物，挑到適合你的好物！ 不知道如何下手嗎？看看主題選物，挑到適合你的好物！ restyle2050 關於 About us …" at bounding box center [863, 80] width 1411 height 4450
click at [23, 549] on span at bounding box center [25, 544] width 9 height 9
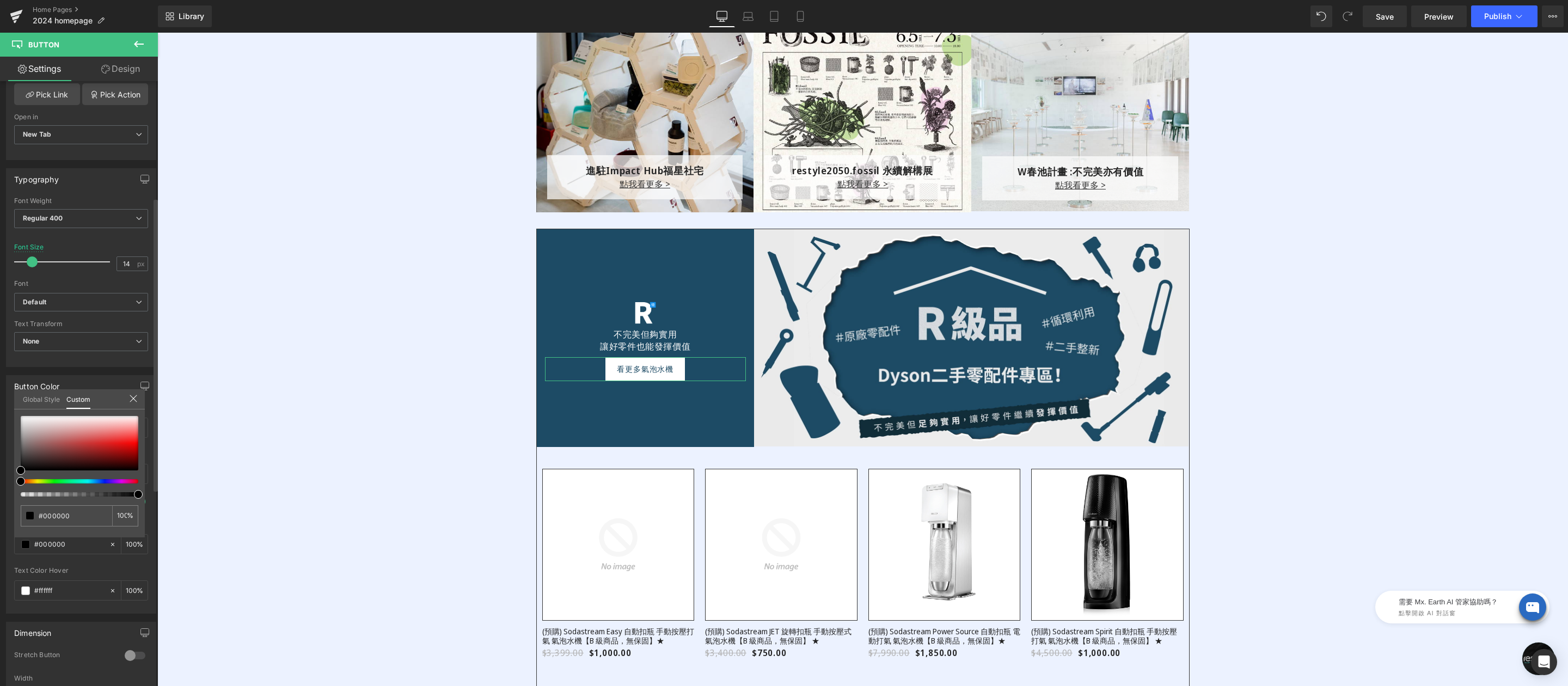
click at [87, 482] on div at bounding box center [75, 481] width 118 height 4
drag, startPoint x: 97, startPoint y: 434, endPoint x: 105, endPoint y: 425, distance: 12.0
click at [105, 425] on div at bounding box center [79, 443] width 118 height 54
drag, startPoint x: 266, startPoint y: 395, endPoint x: 283, endPoint y: 395, distance: 17.0
click at [266, 395] on body "跳過 不知道如何下手嗎？看看主題選物，挑到適合你的好物！ 不知道如何下手嗎？看看主題選物，挑到適合你的好物！ restyle2050 關於 About us …" at bounding box center [863, 80] width 1411 height 4450
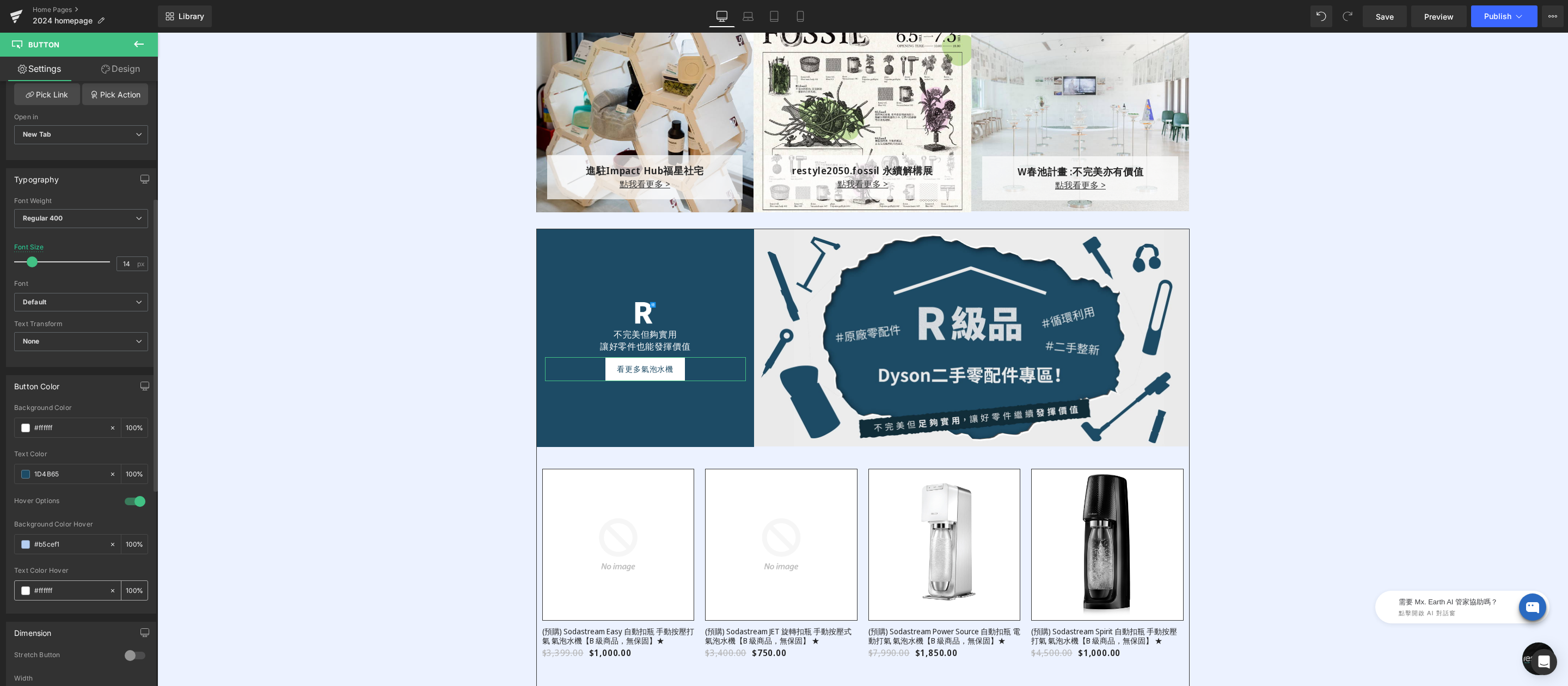
click at [62, 596] on input "#004973" at bounding box center [69, 590] width 70 height 12
paste input "1D4B65"
type input "1D4B65"
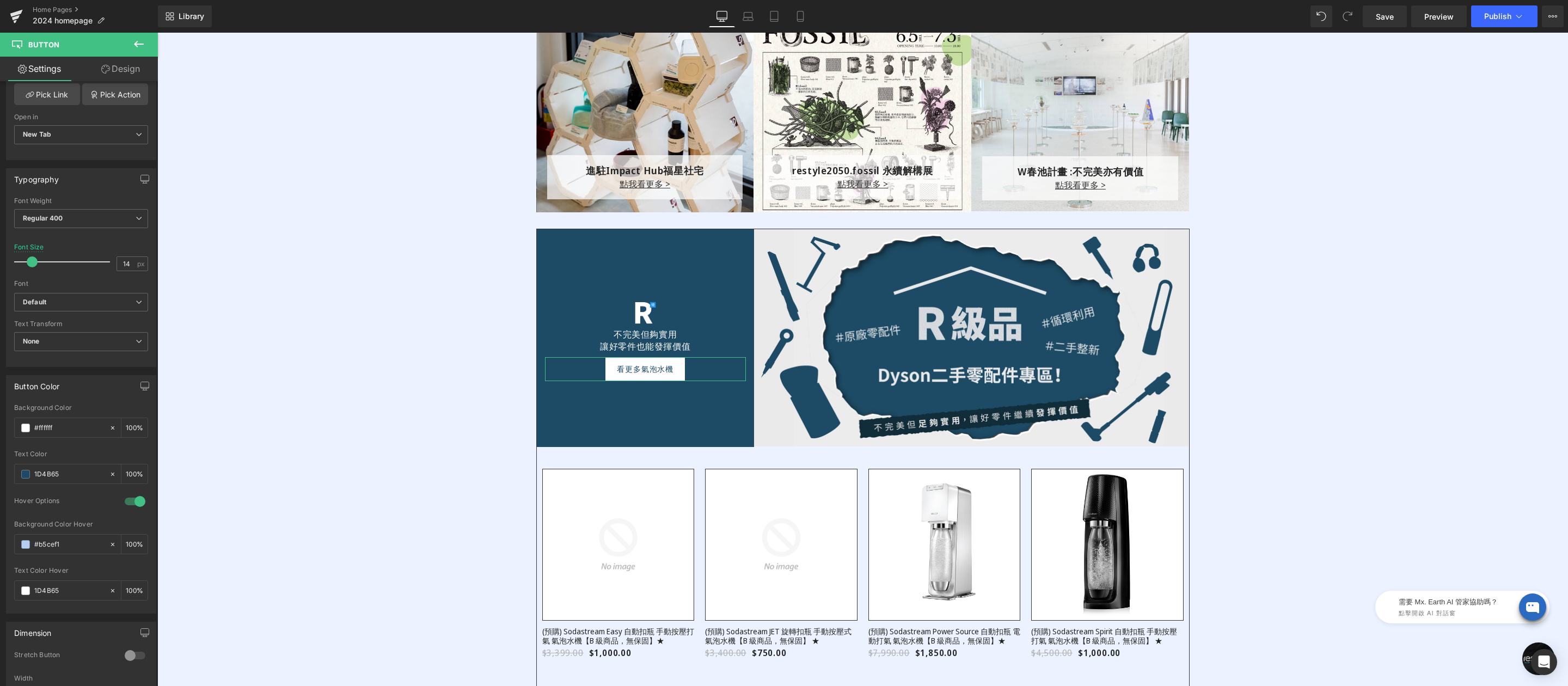
click at [381, 489] on div "Image 不完美但夠實用 讓好零件也能發揮價值 Text Block 夏天怎能沒氣泡？ 噗滋！清爽暢快過夏日 Text Block 看更多氣泡水機 Butt…" at bounding box center [863, 458] width 1411 height 459
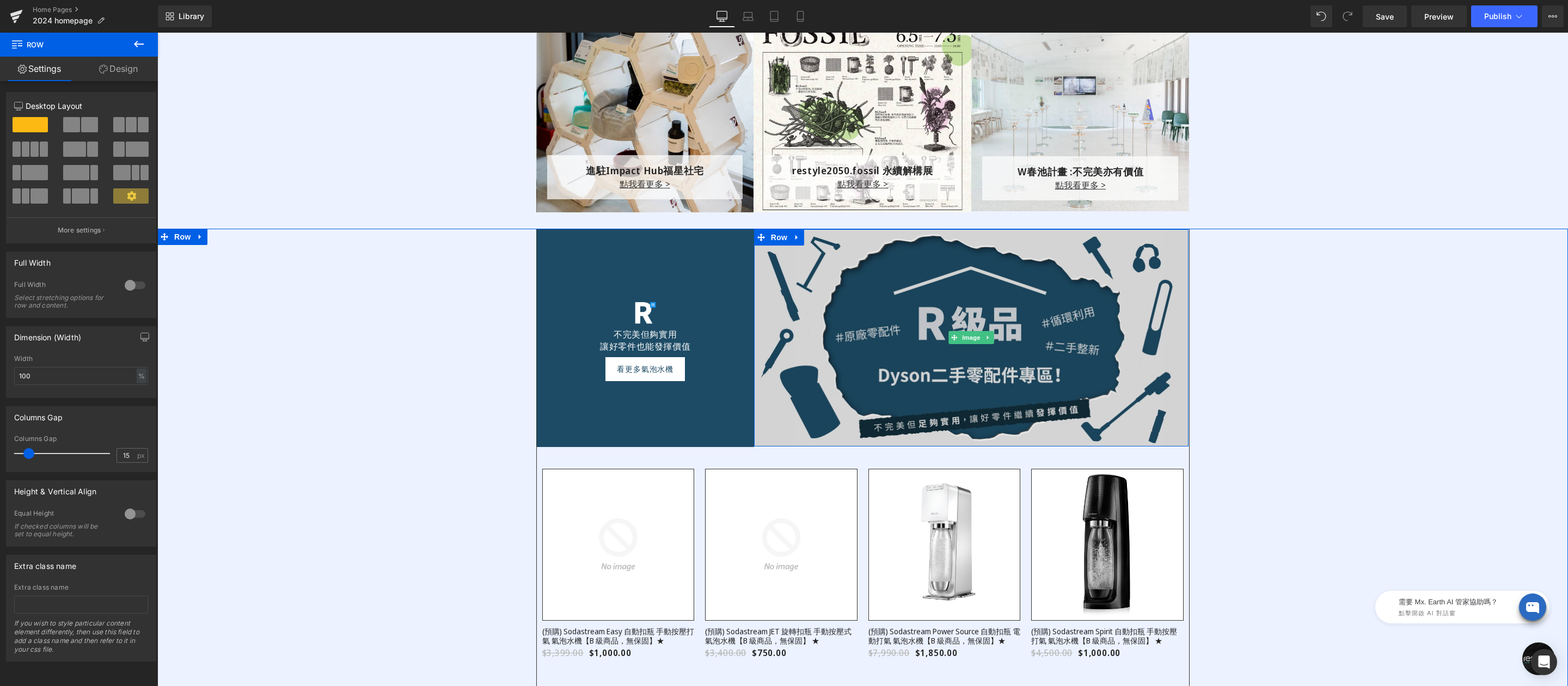
click at [907, 297] on img at bounding box center [971, 338] width 435 height 218
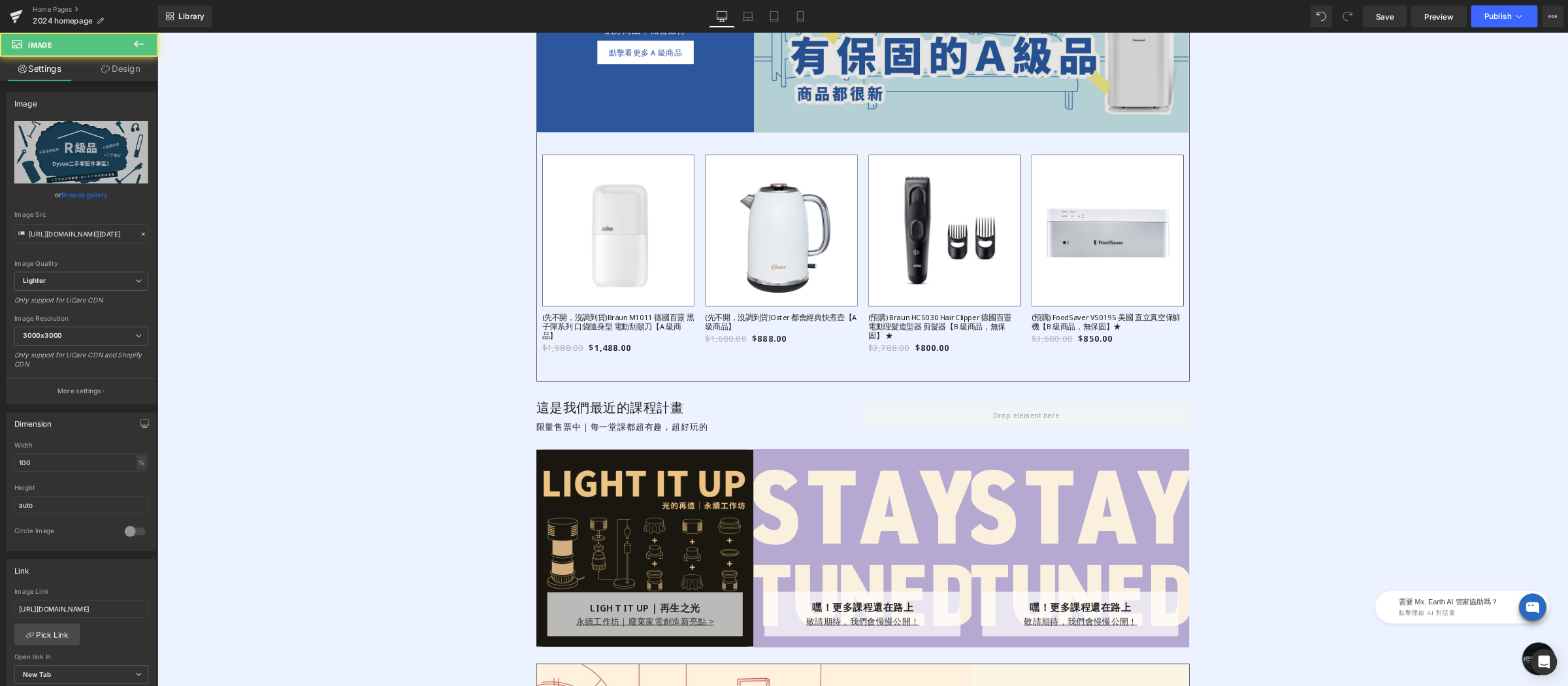
scroll to position [0, 0]
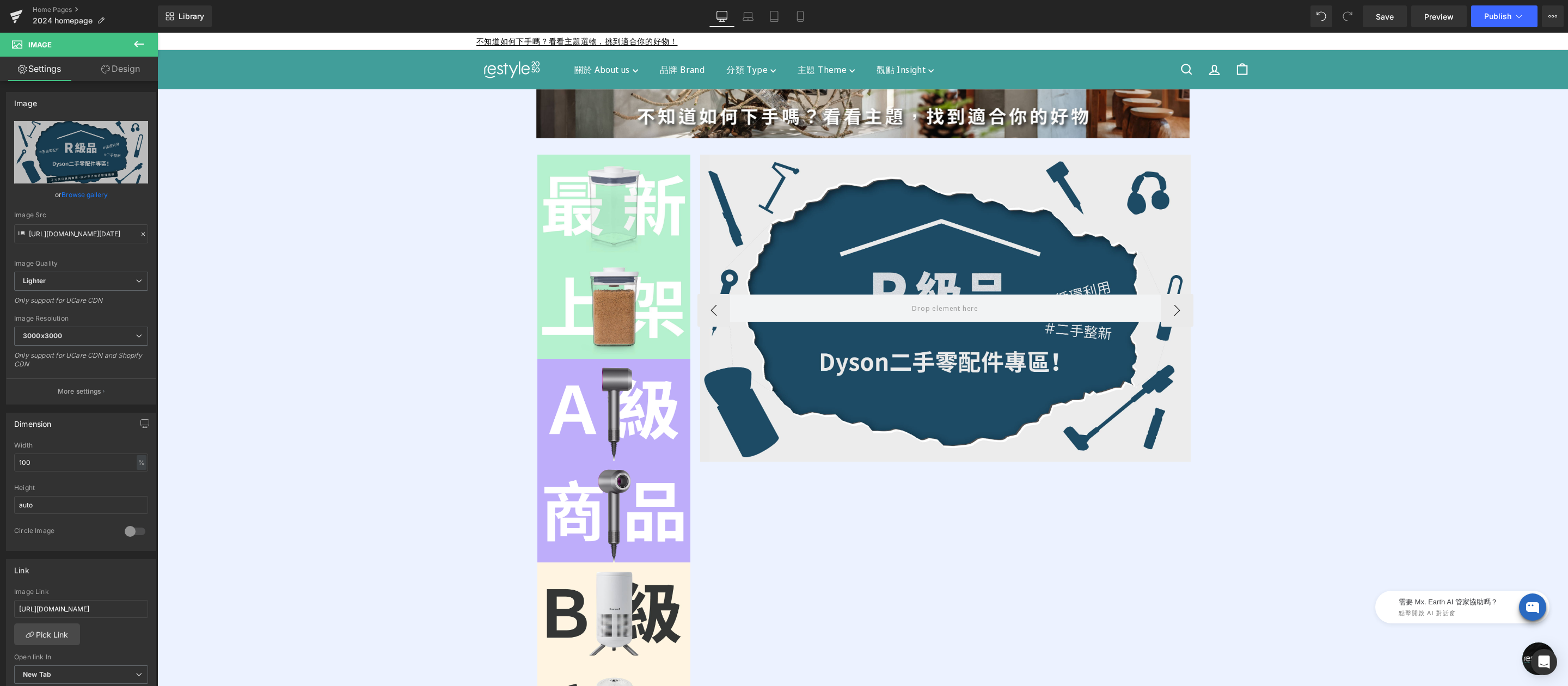
click at [952, 212] on div at bounding box center [946, 308] width 490 height 307
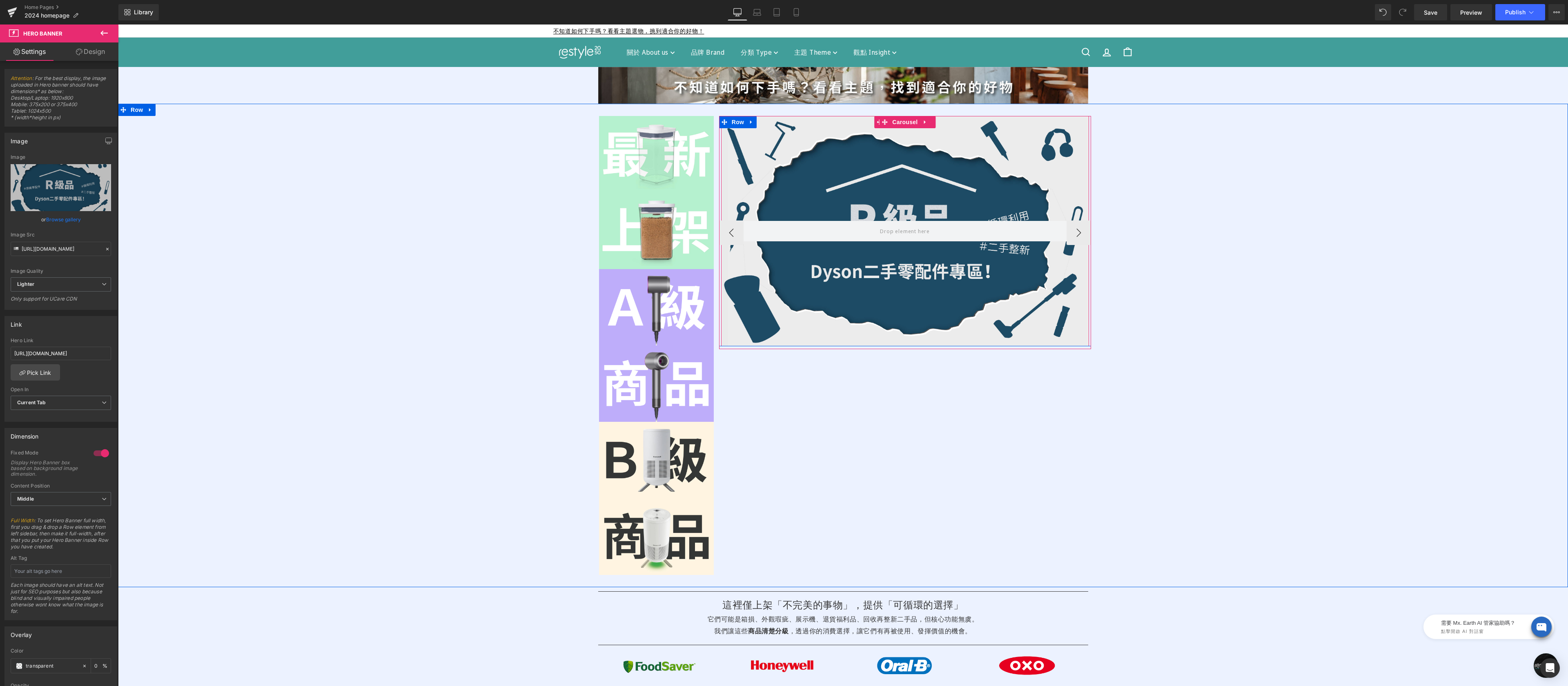
click at [941, 152] on div at bounding box center [905, 231] width 368 height 230
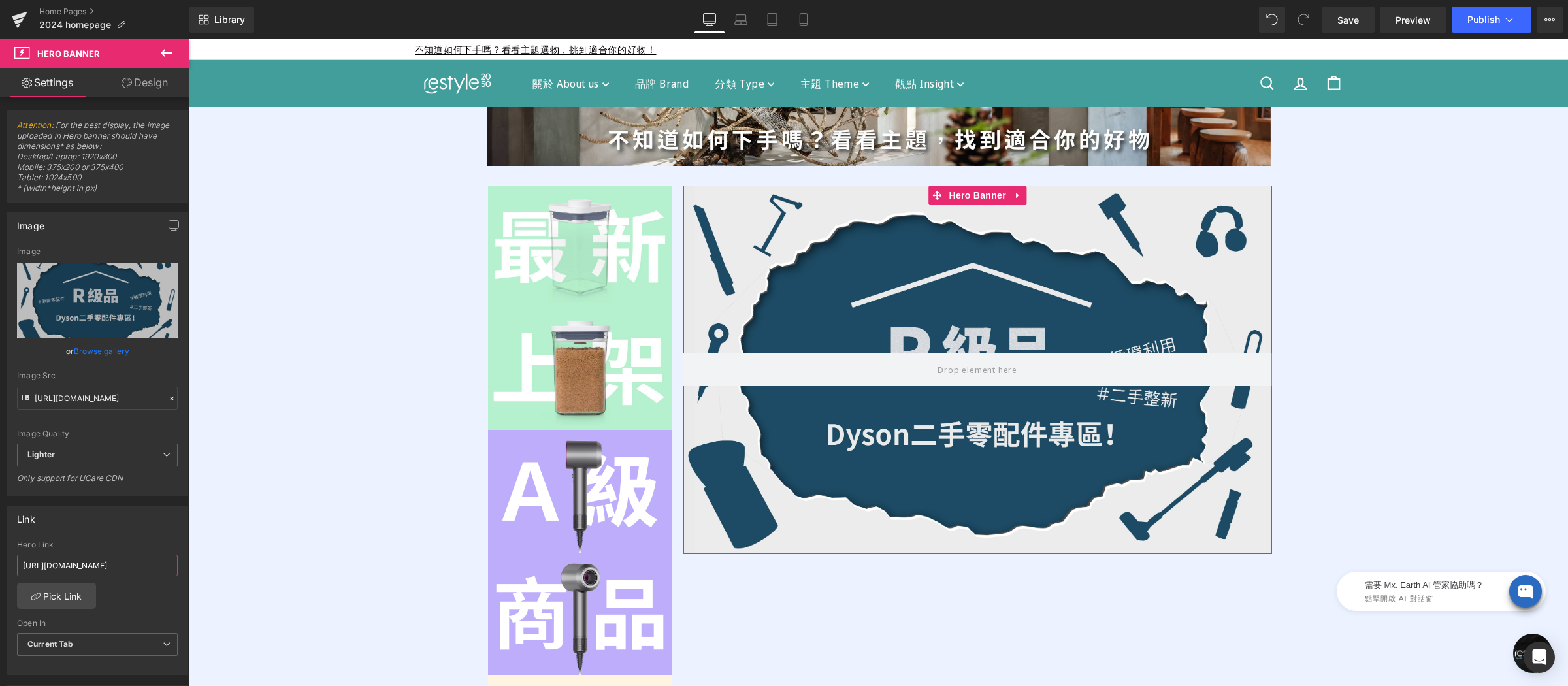
scroll to position [0, 43]
drag, startPoint x: 299, startPoint y: 599, endPoint x: 236, endPoint y: 563, distance: 72.6
click at [118, 567] on input "[URL][DOMAIN_NAME]" at bounding box center [96, 566] width 161 height 21
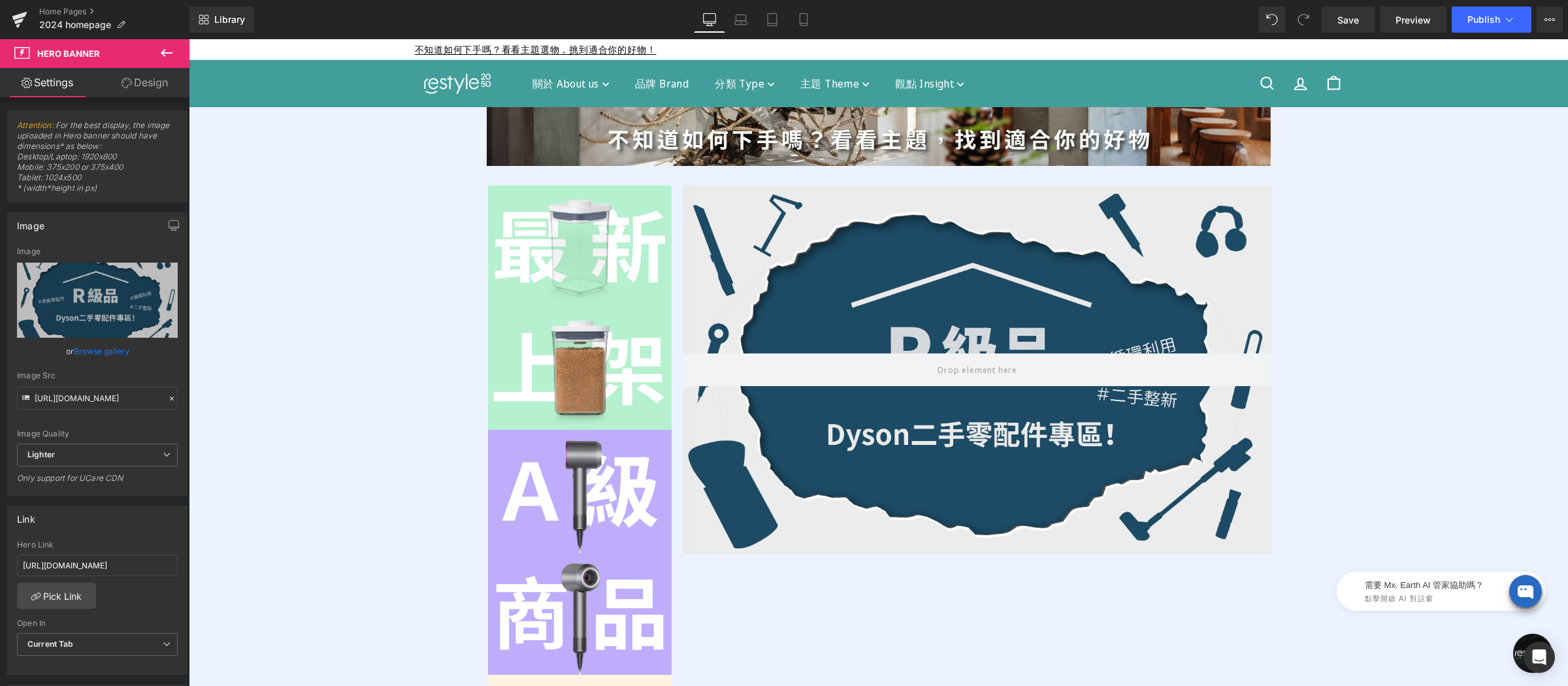
click at [283, 498] on div "Image Image Row Row Image Image Row Row Image Image Row Row Hero Banner Row Her…" at bounding box center [878, 553] width 1379 height 735
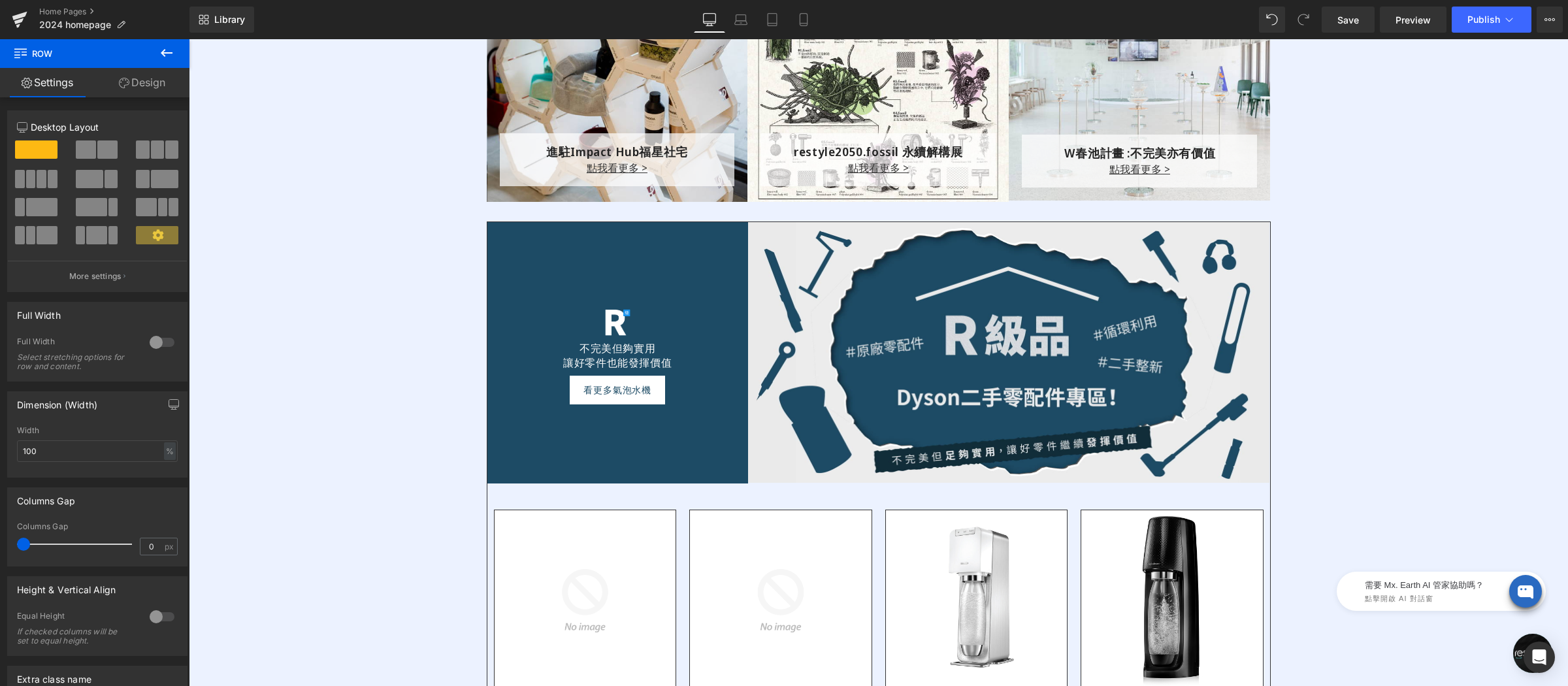
scroll to position [2750, 0]
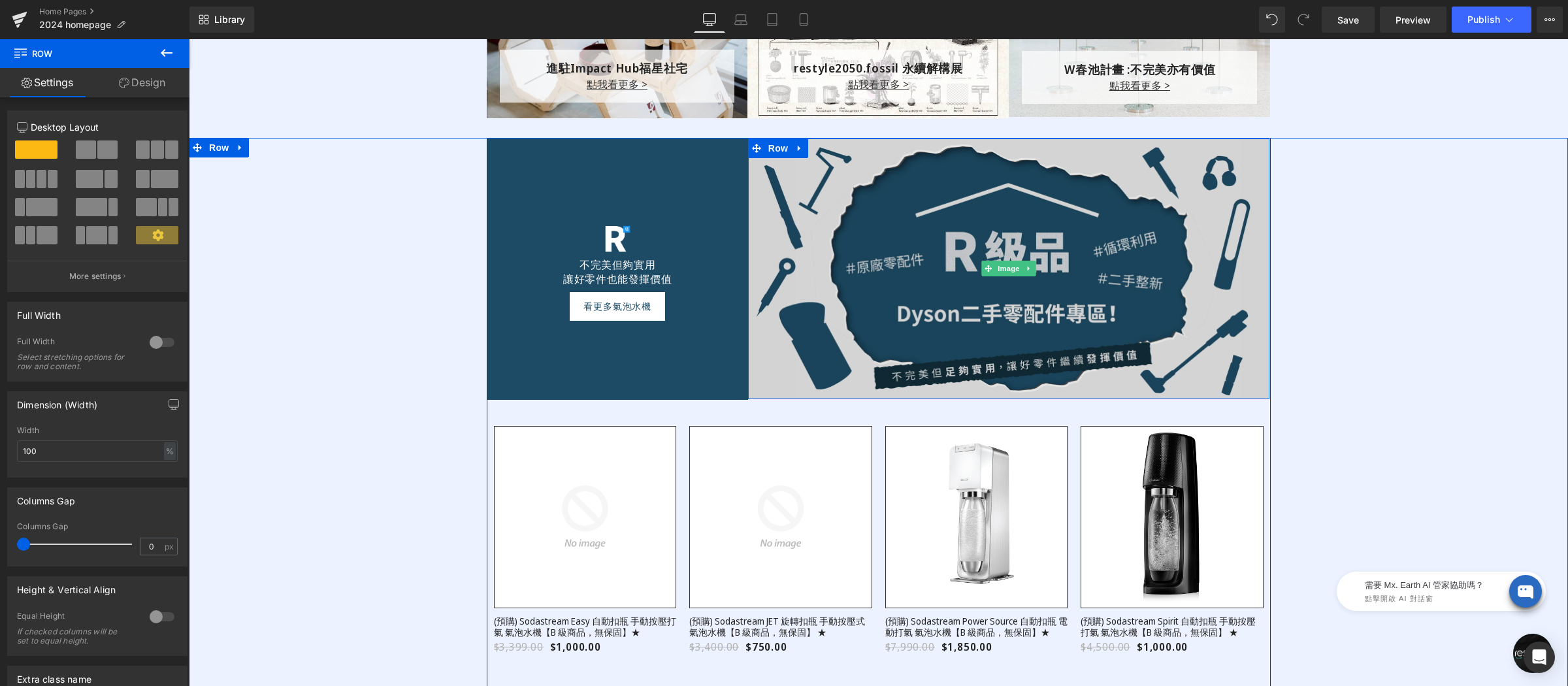
click at [936, 200] on img at bounding box center [1009, 269] width 522 height 261
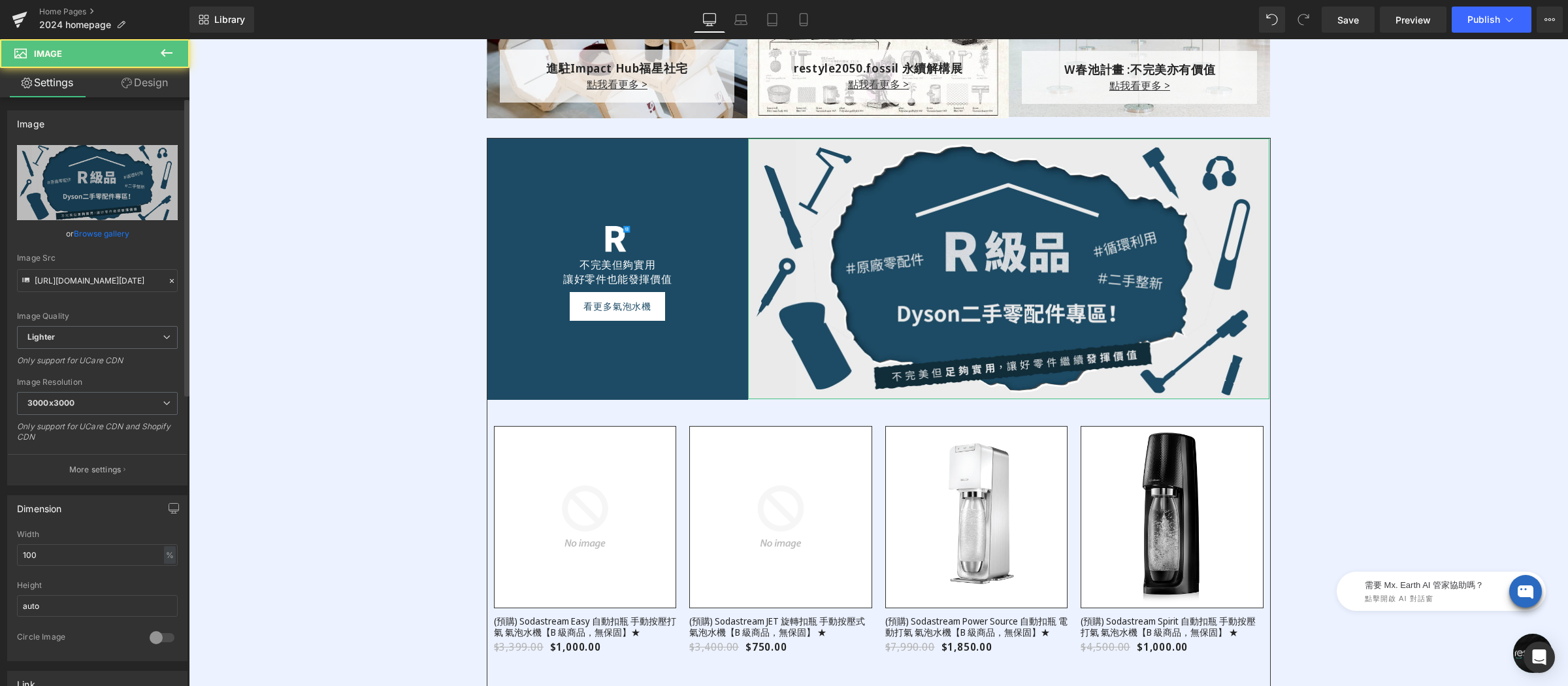
scroll to position [260, 0]
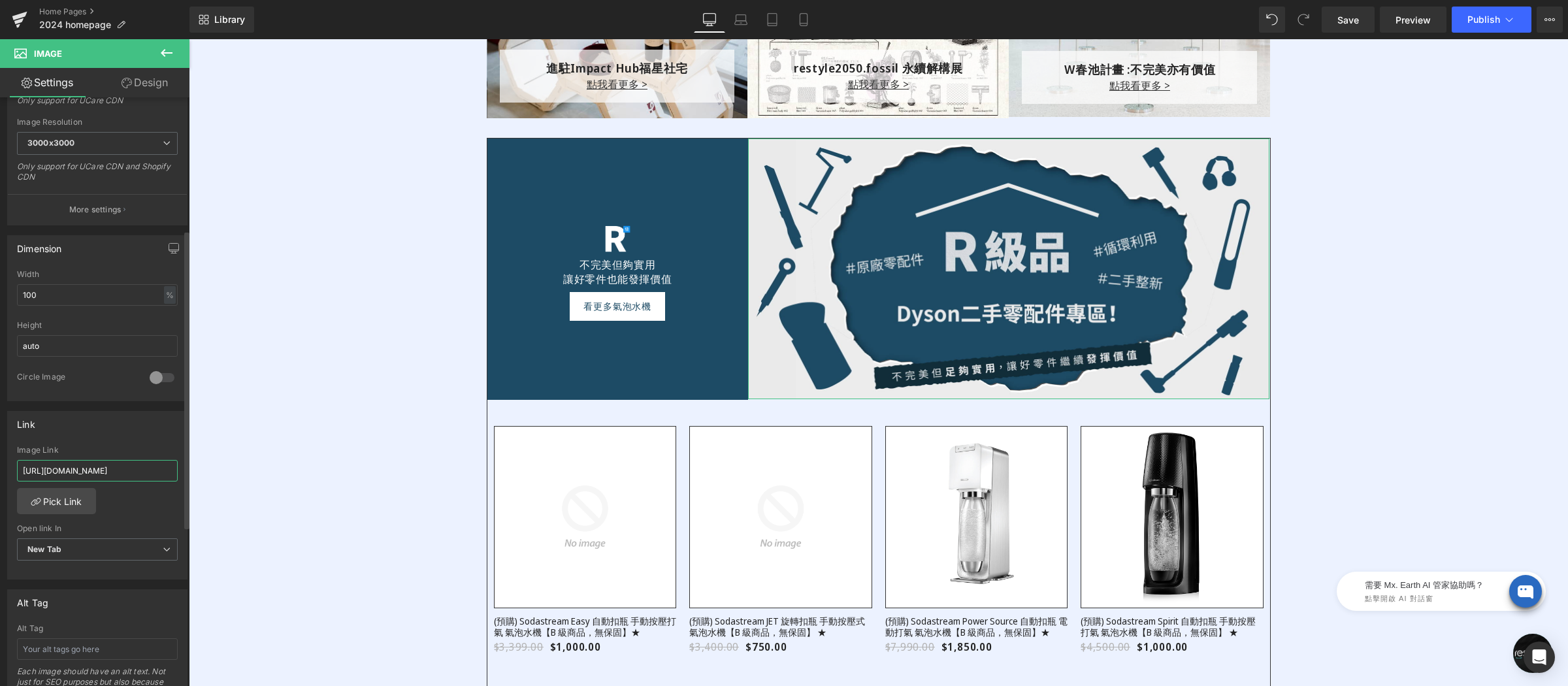
click at [120, 473] on input "[URL][DOMAIN_NAME]" at bounding box center [96, 471] width 161 height 21
paste input "HeroBanner_Rparts"
type input "[URL][DOMAIN_NAME]"
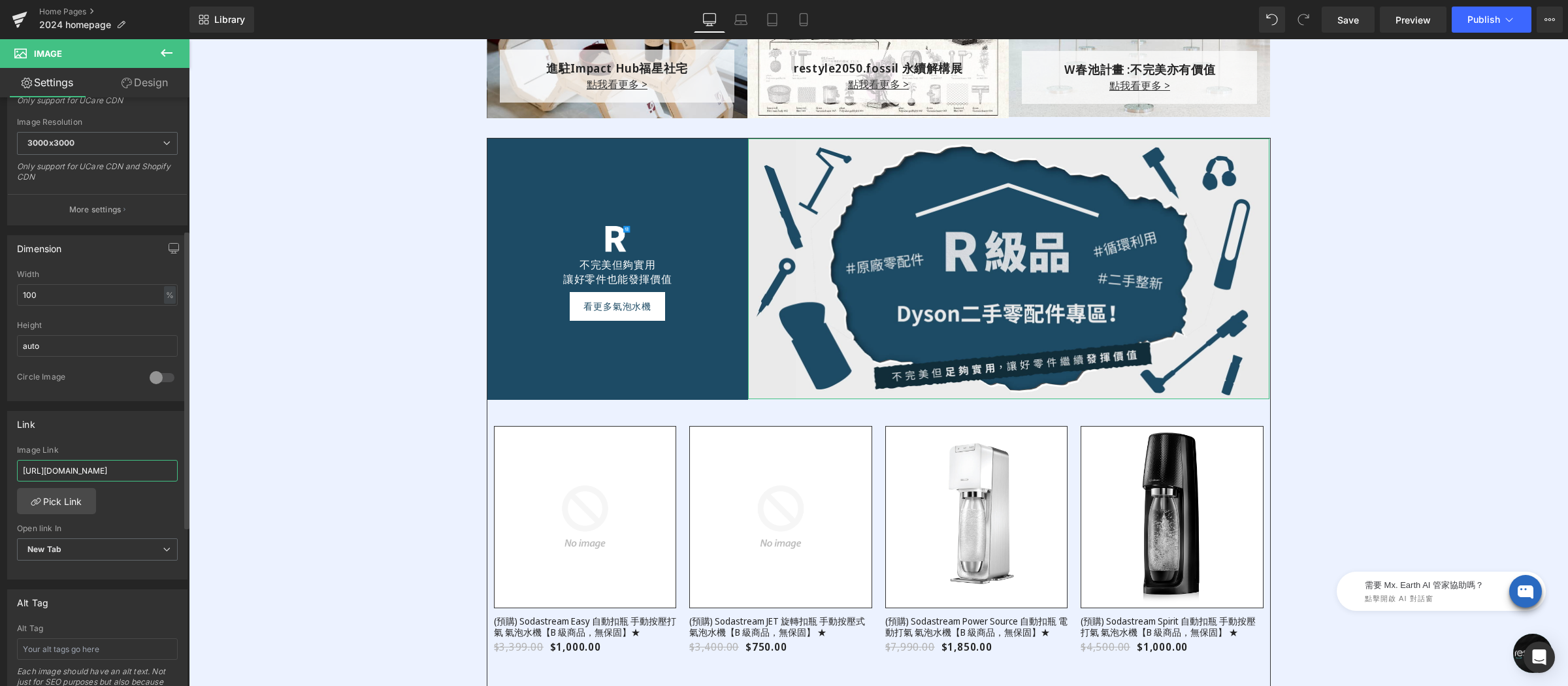
scroll to position [0, 43]
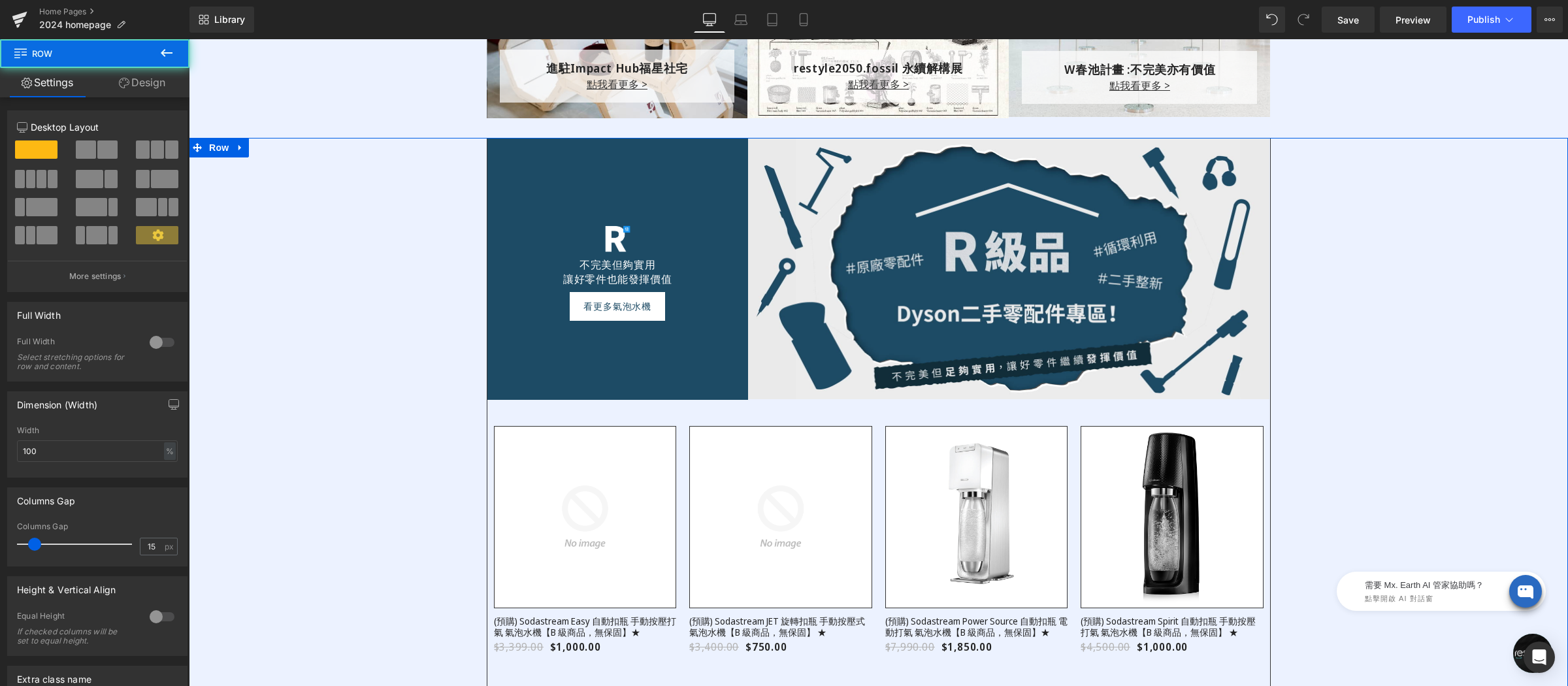
click at [259, 452] on div "Image 不完美但夠實用 讓好零件也能發揮價值 Text Block 夏天怎能沒氣泡？ 噗滋！清爽暢快過夏日 Text Block 看更多氣泡水機 Butt…" at bounding box center [878, 413] width 1379 height 551
drag, startPoint x: 612, startPoint y: 305, endPoint x: 405, endPoint y: 357, distance: 213.4
click at [612, 305] on span "Button" at bounding box center [617, 307] width 30 height 16
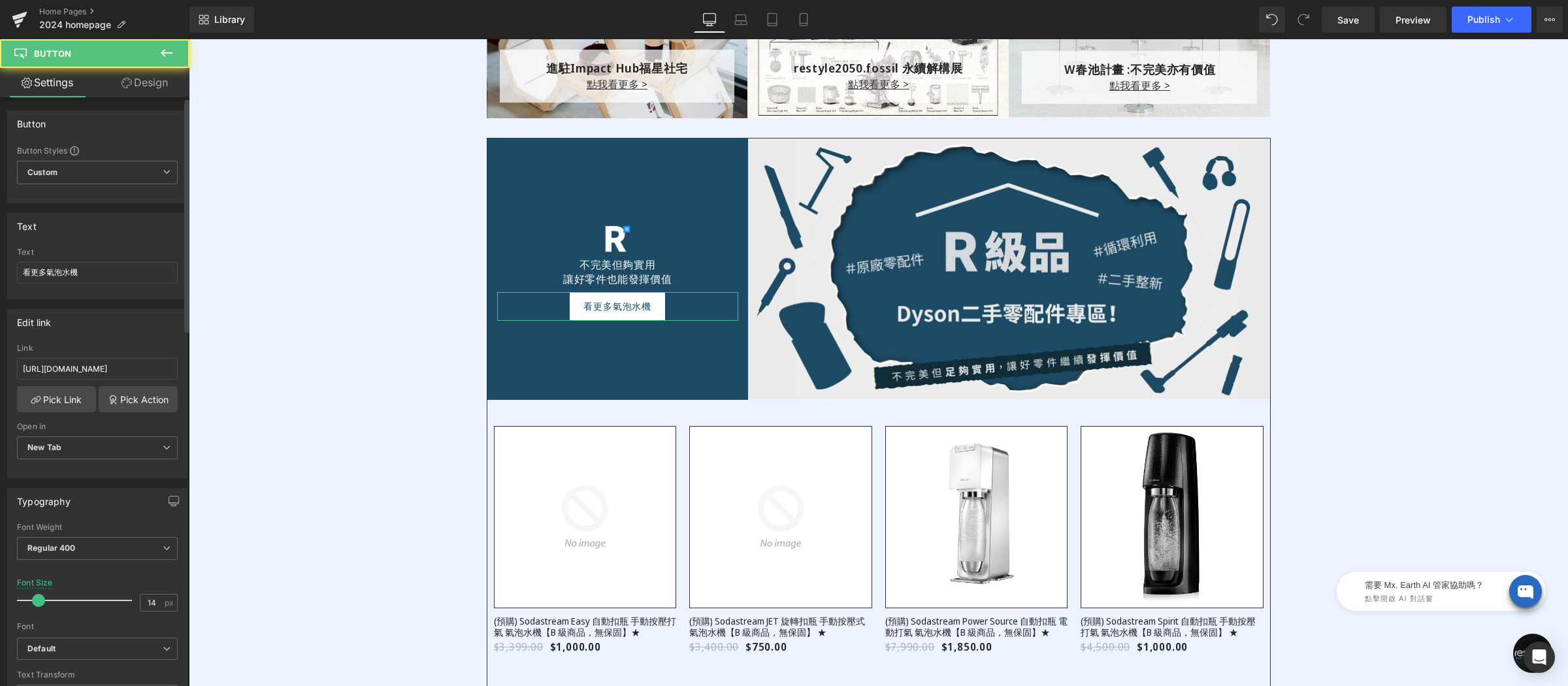
scroll to position [225, 0]
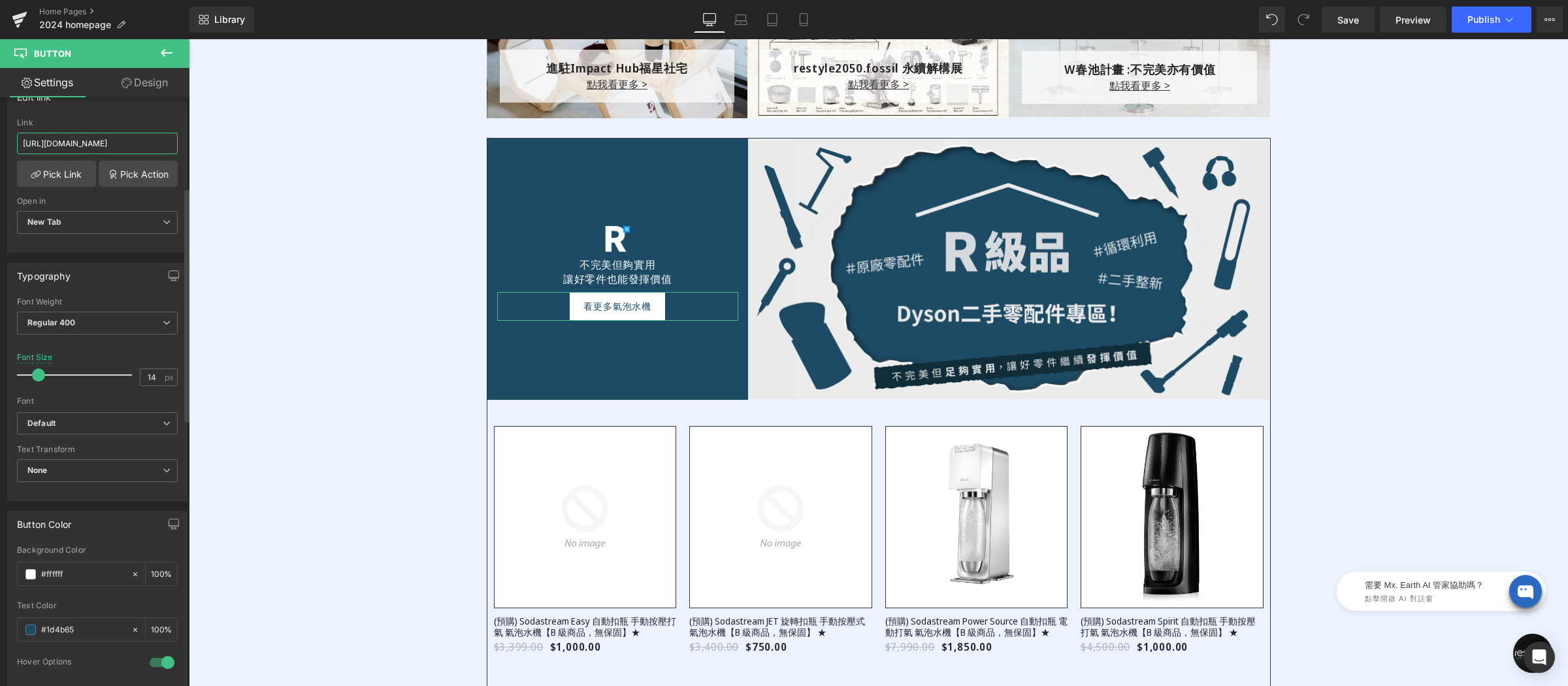
click at [144, 140] on input "[URL][DOMAIN_NAME]" at bounding box center [96, 143] width 161 height 21
paste input "HeroBanner_Rparts"
type input "[URL][DOMAIN_NAME]"
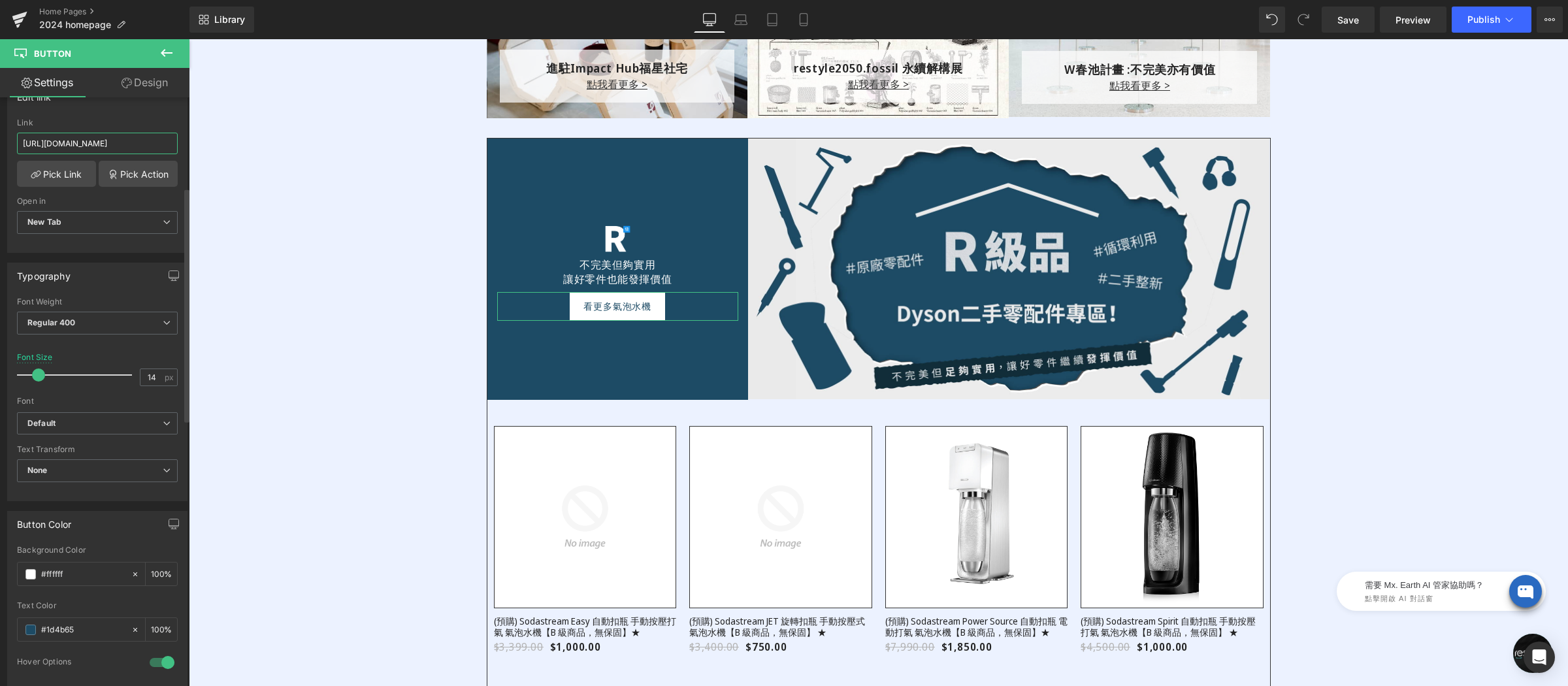
scroll to position [0, 43]
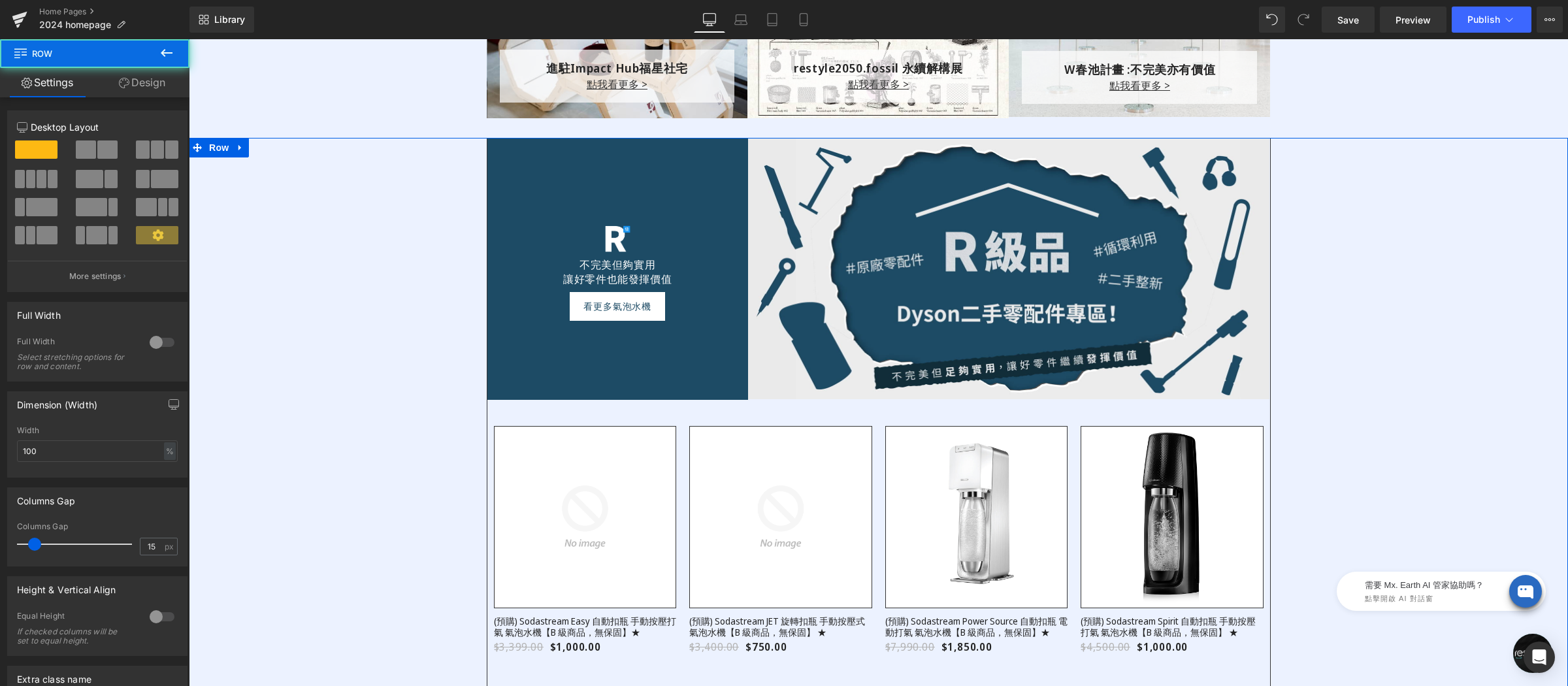
click at [289, 164] on div "Image 不完美但夠實用 讓好零件也能發揮價值 Text Block 夏天怎能沒氣泡？ 噗滋！清爽暢快過夏日 Text Block 看更多氣泡水機 Butt…" at bounding box center [878, 413] width 1379 height 551
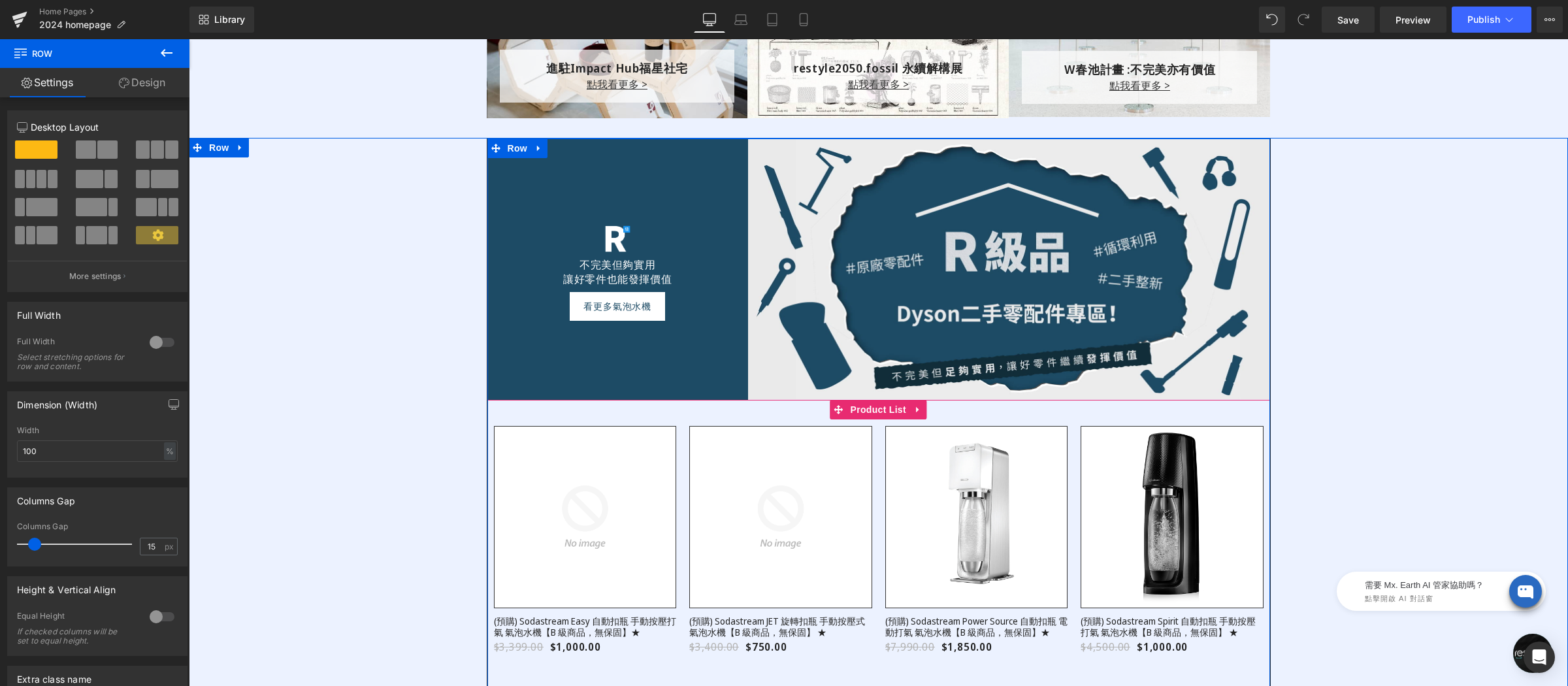
click at [848, 412] on div "Sale Off (P) Image (預購) Sodastream Easy 自動扣瓶 手動按壓打氣 氣泡水機【B 級商品，無保固】★ (P) Title …" at bounding box center [878, 544] width 783 height 287
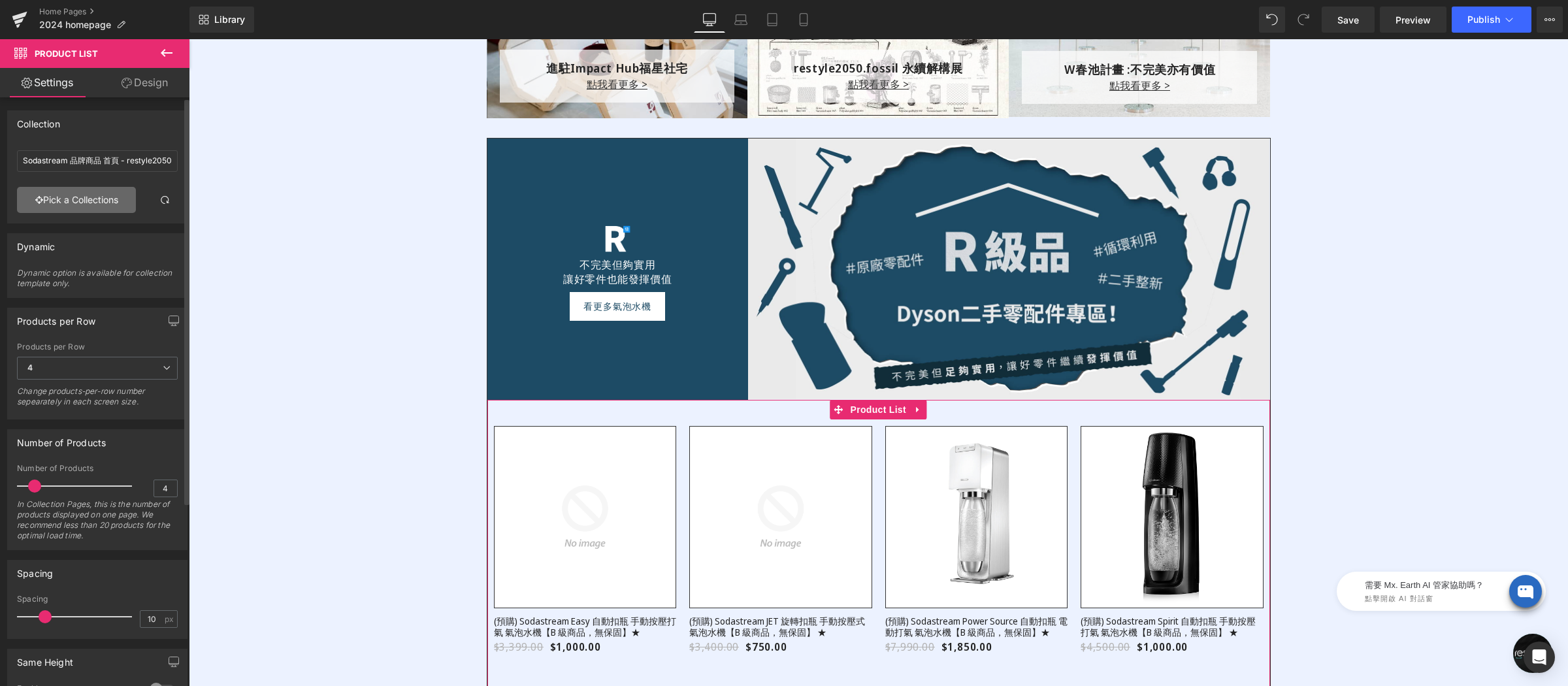
click at [110, 196] on link "Pick a Collections" at bounding box center [76, 200] width 119 height 26
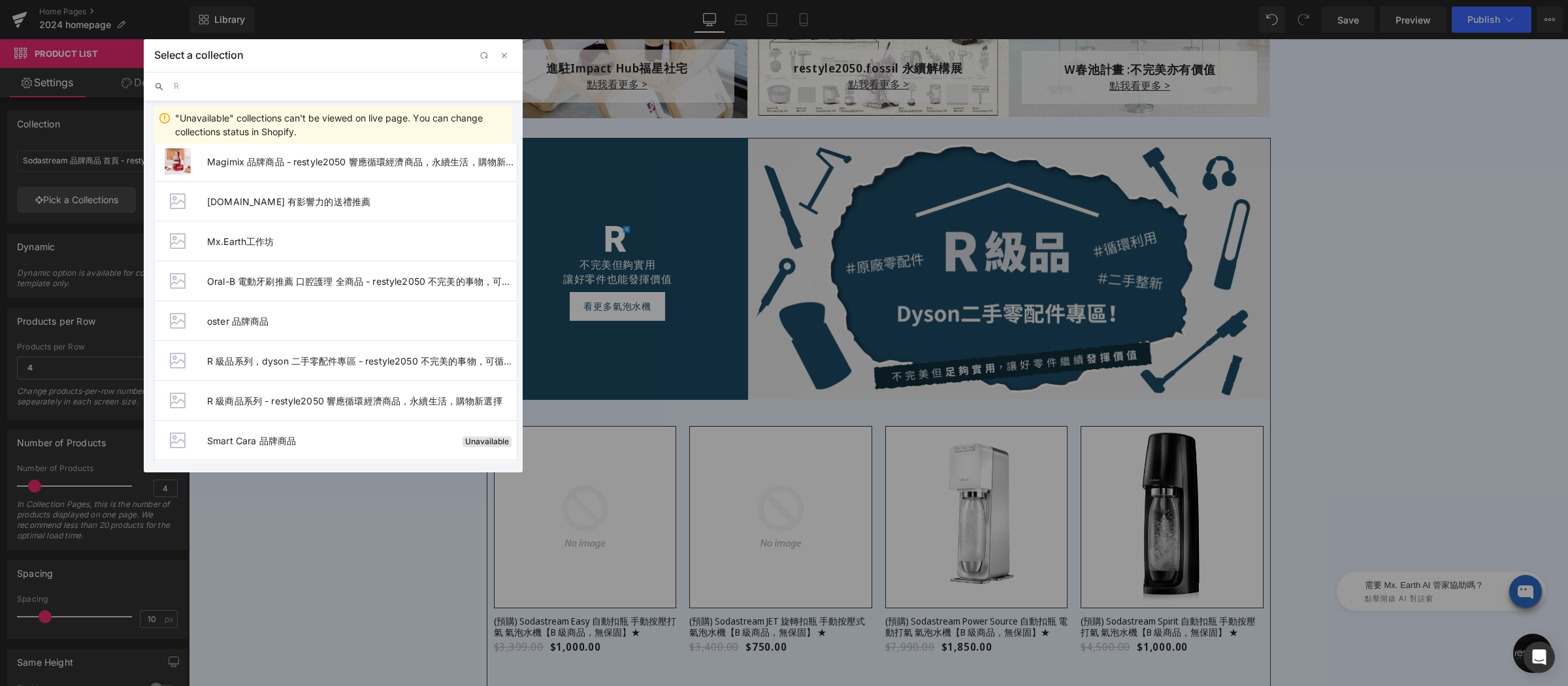
scroll to position [946, 0]
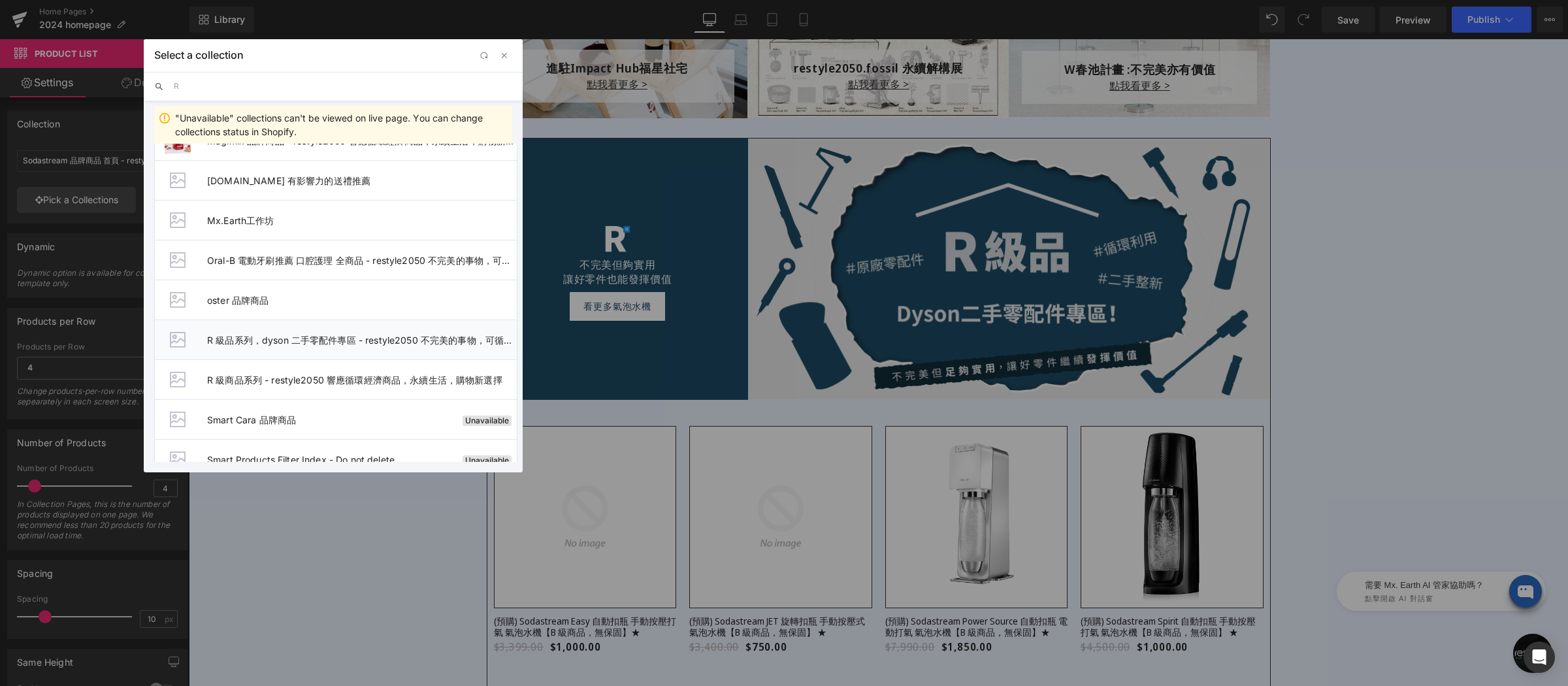
type input "R"
click at [0, 0] on span "R 級品系列，dyson 二手零配件專區 - restyle2050 不完美的事物，可循環的永續購物選擇" at bounding box center [0, 0] width 0 height 0
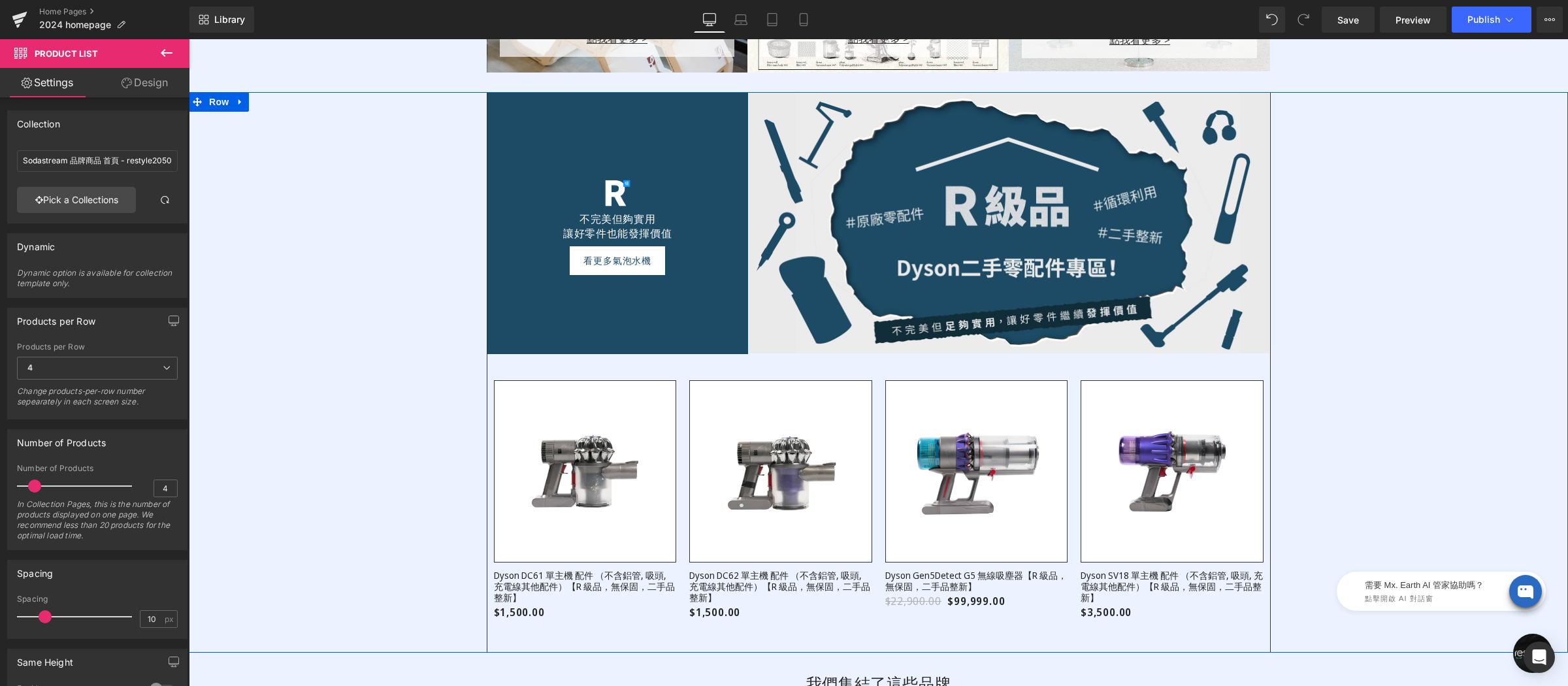
scroll to position [2591, 0]
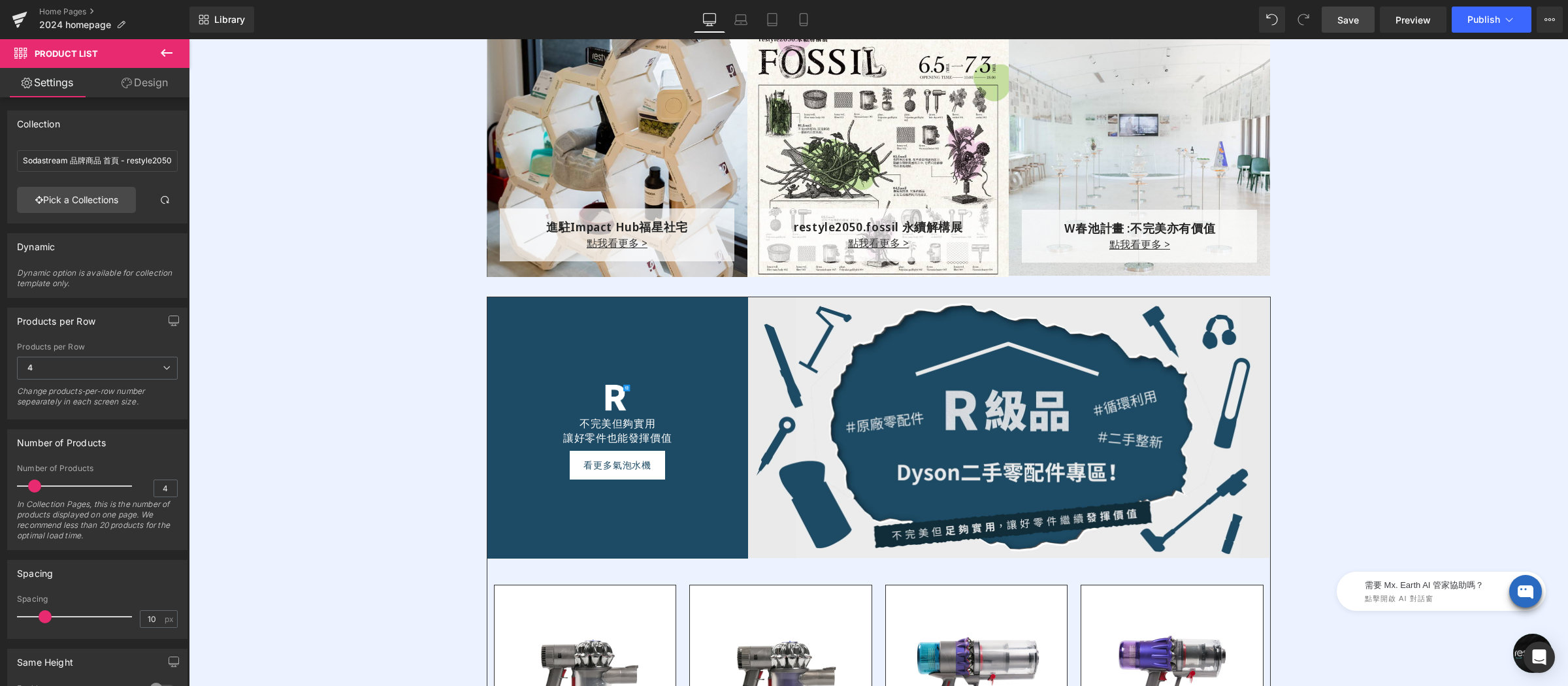
click at [1347, 20] on span "Save" at bounding box center [1348, 19] width 21 height 14
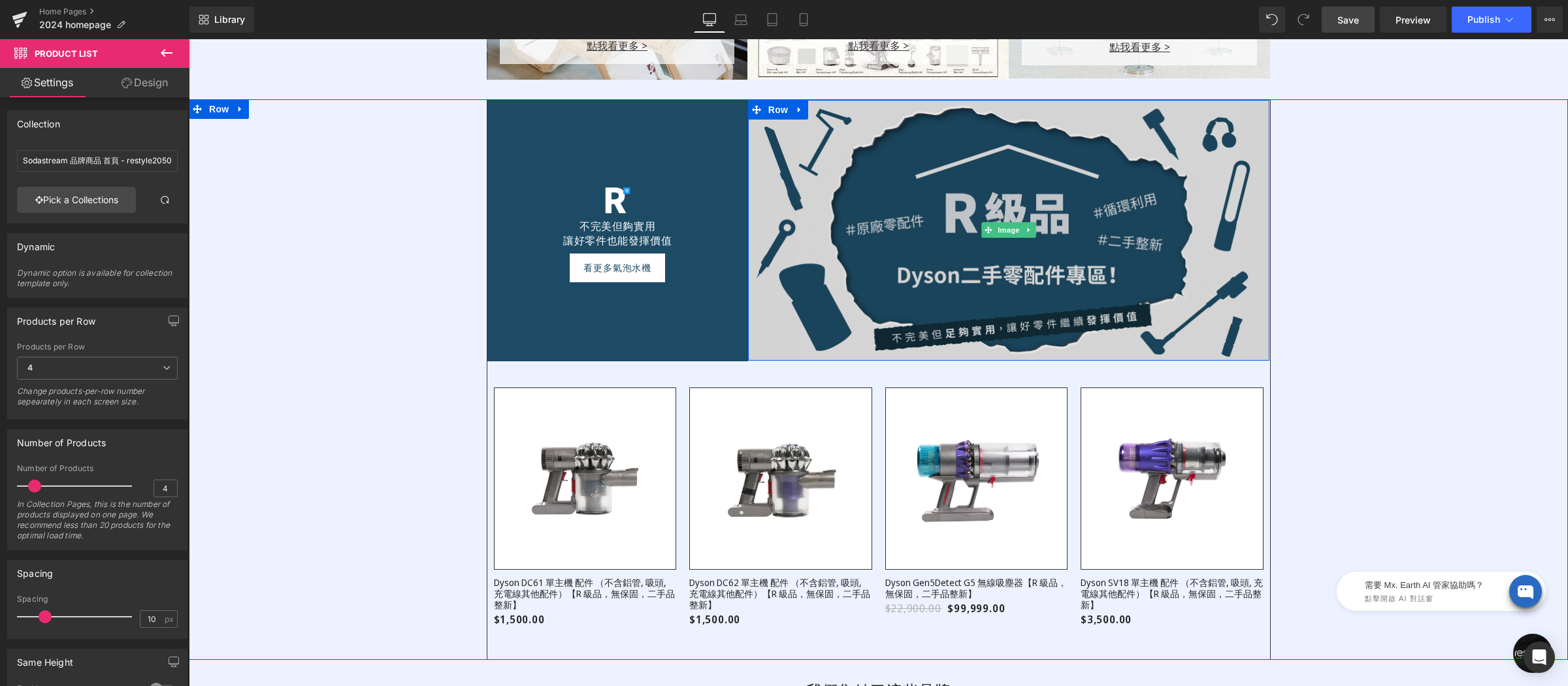
scroll to position [2872, 0]
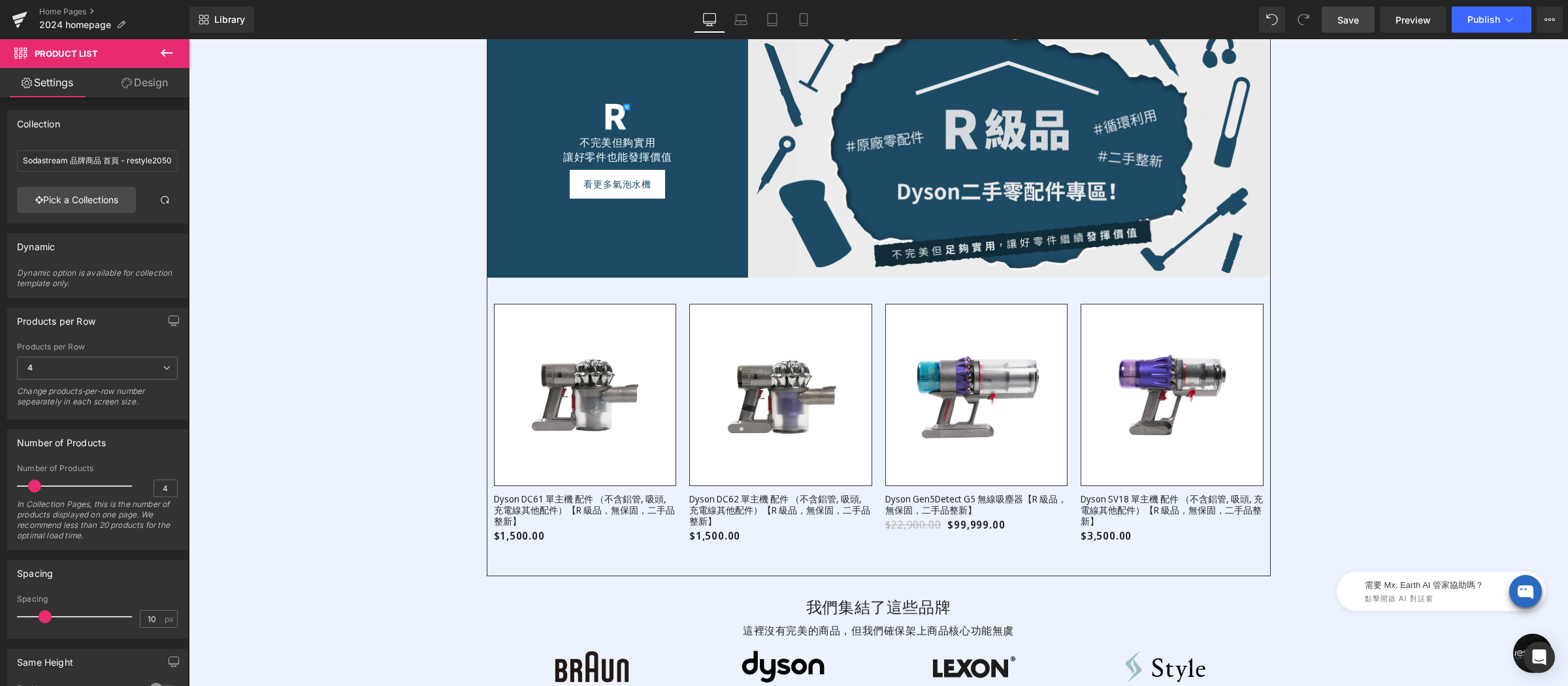
click at [1351, 16] on span "Save" at bounding box center [1348, 19] width 21 height 14
click at [1484, 21] on span "Publish" at bounding box center [1484, 19] width 33 height 11
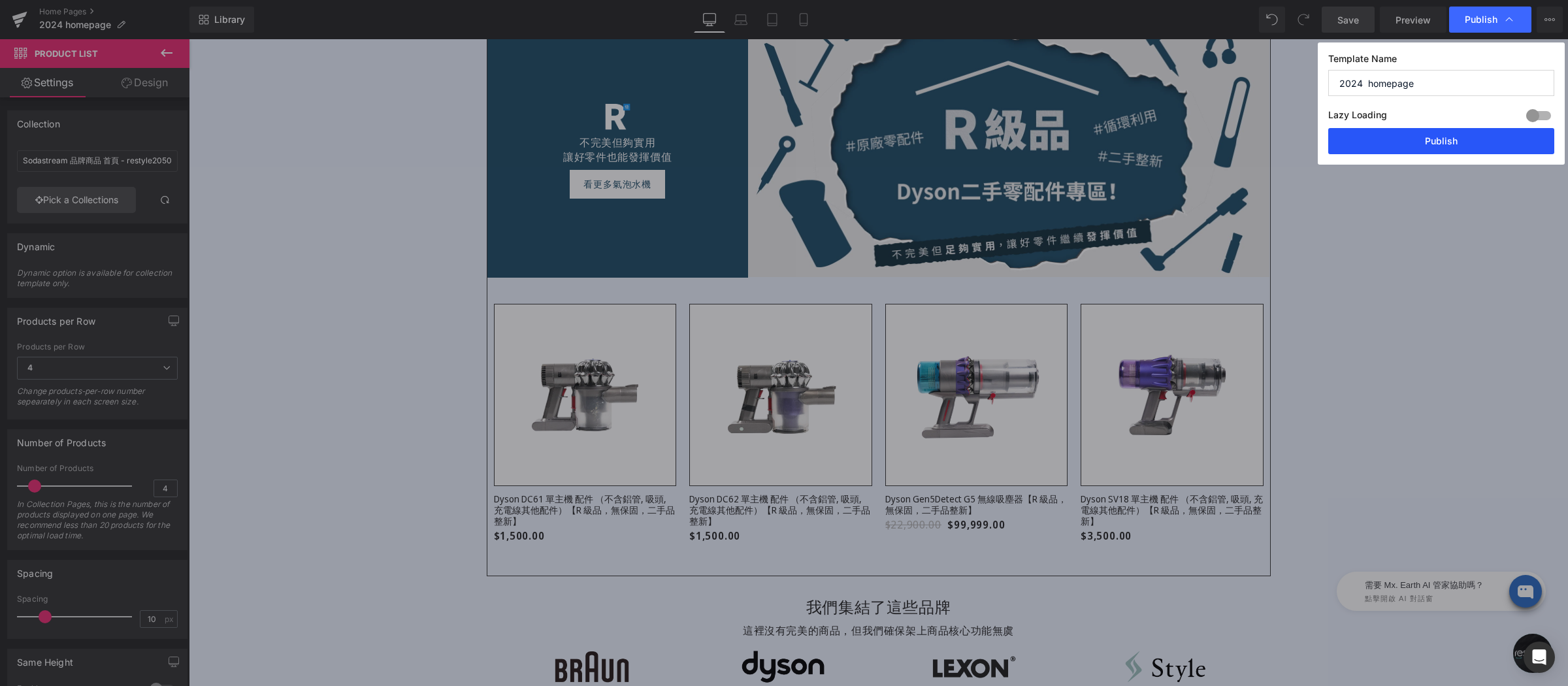
click at [0, 0] on button "Publish" at bounding box center [0, 0] width 0 height 0
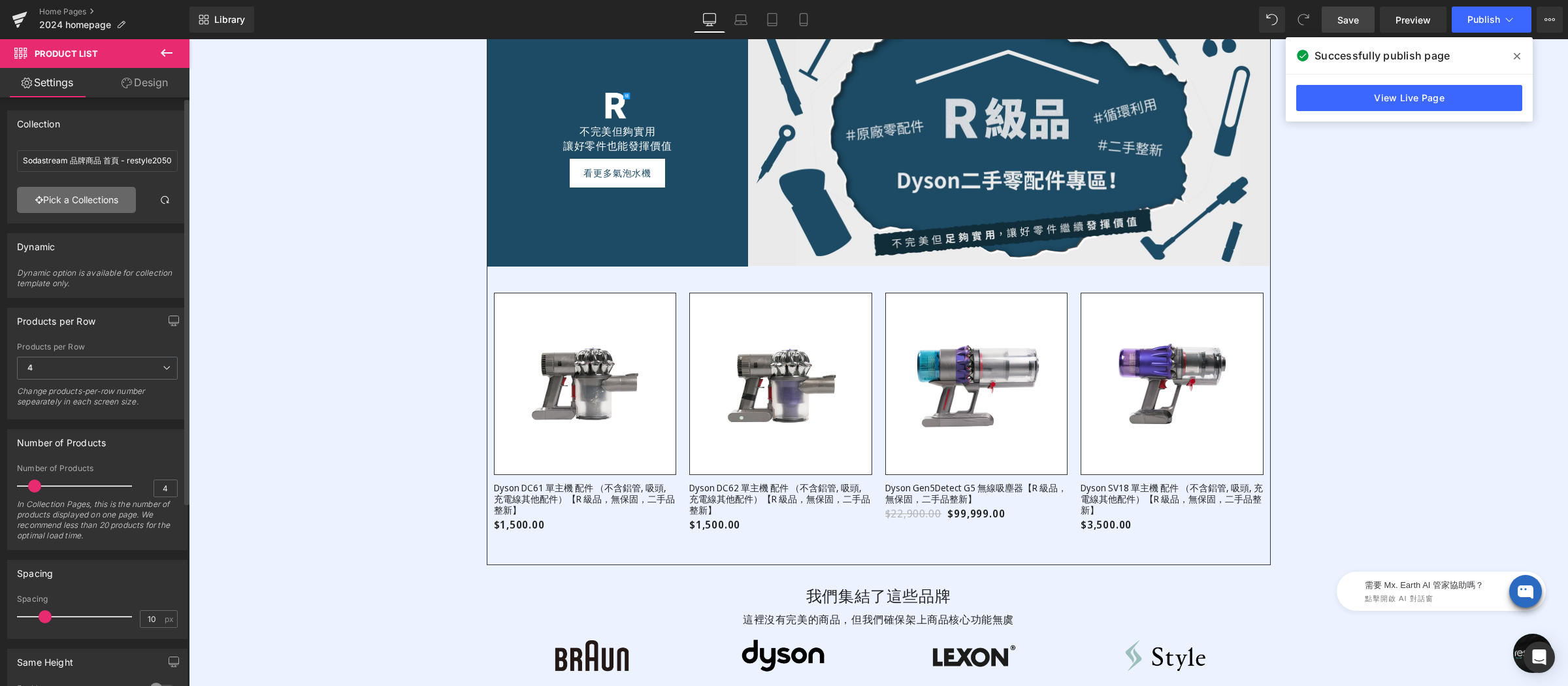
scroll to position [2893, 0]
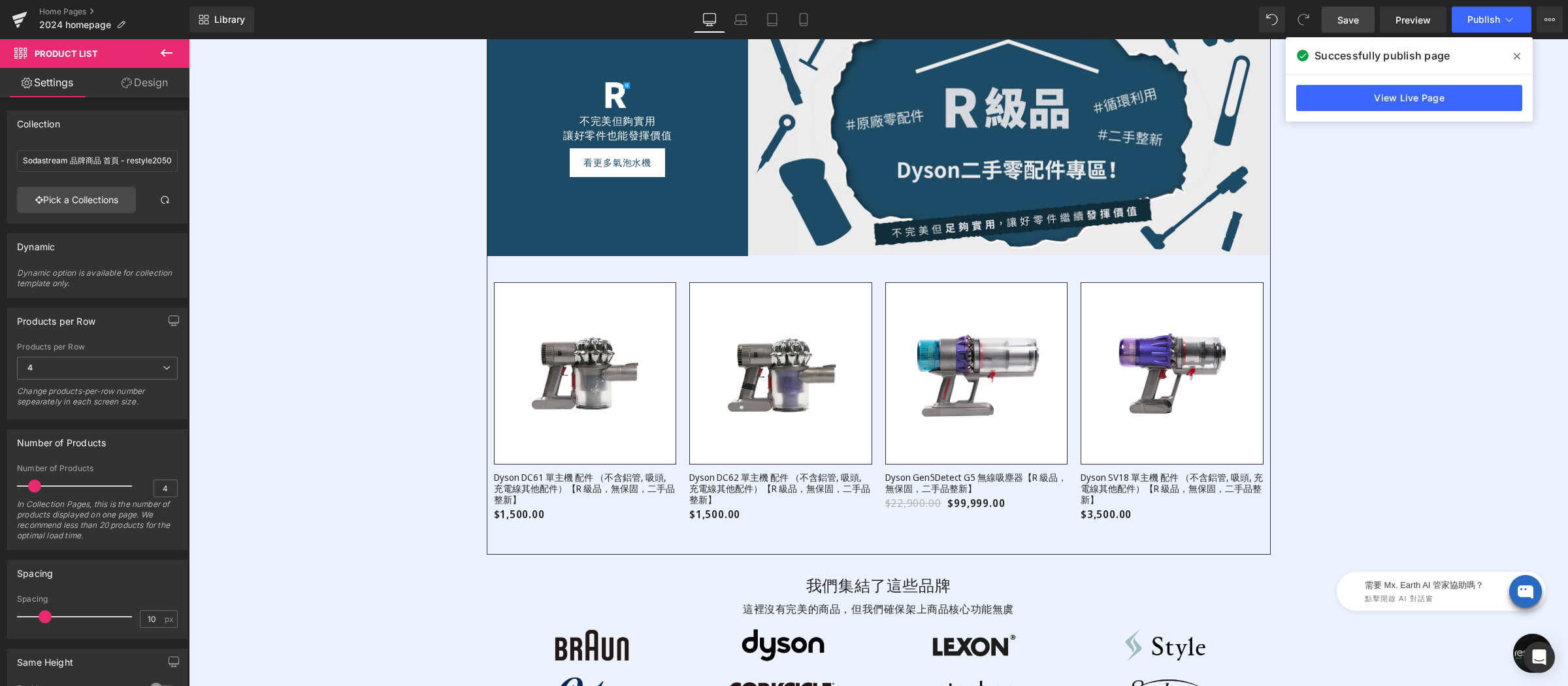
click at [1515, 57] on icon at bounding box center [1516, 56] width 7 height 7
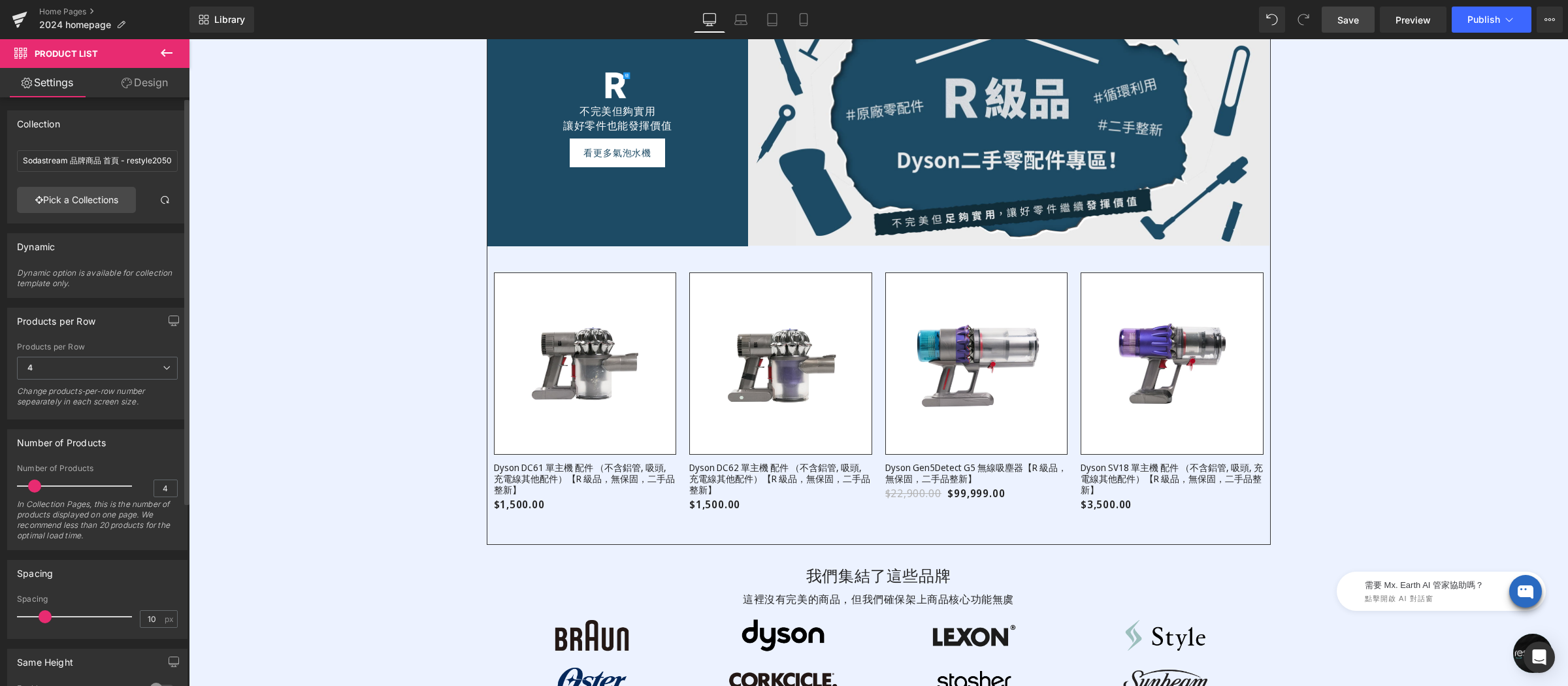
scroll to position [2715, 0]
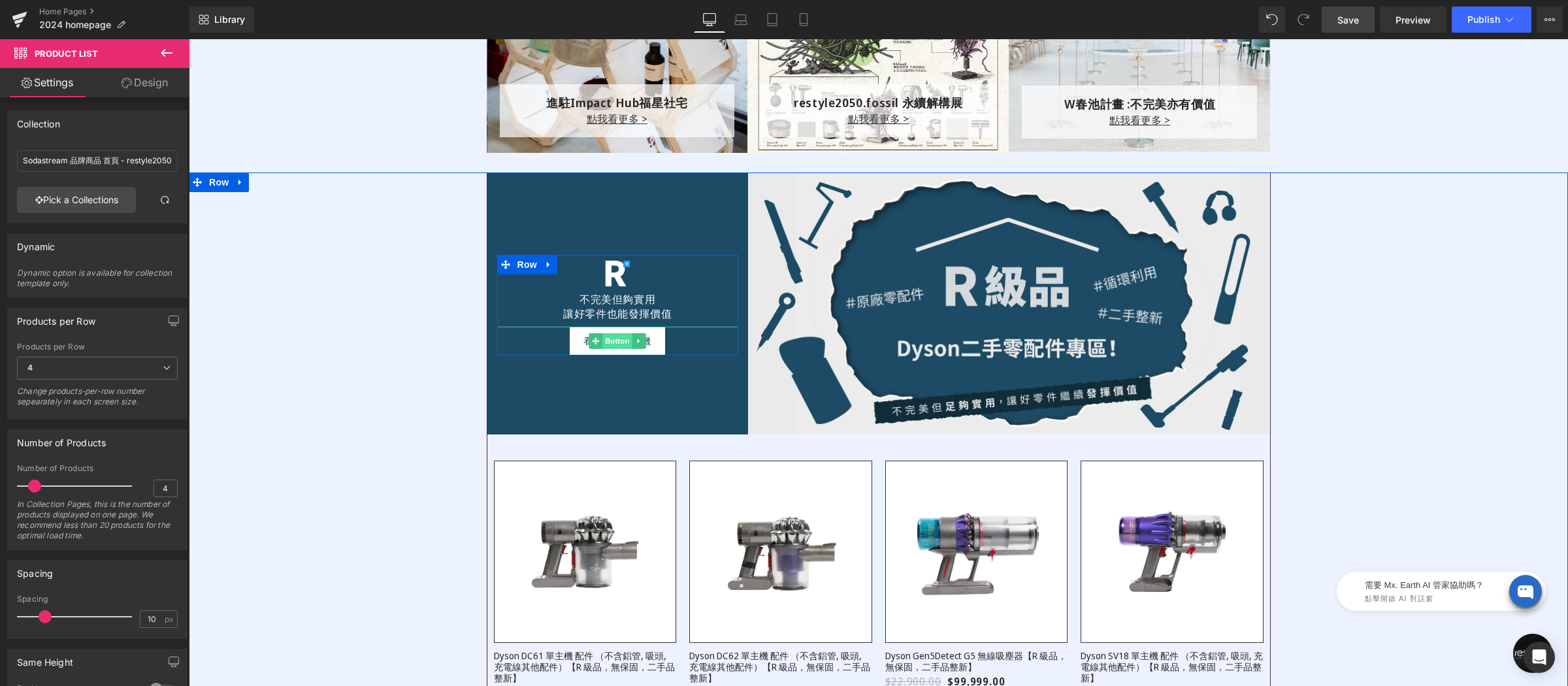
click at [605, 344] on div "看更多氣泡水機 Button" at bounding box center [618, 341] width 242 height 29
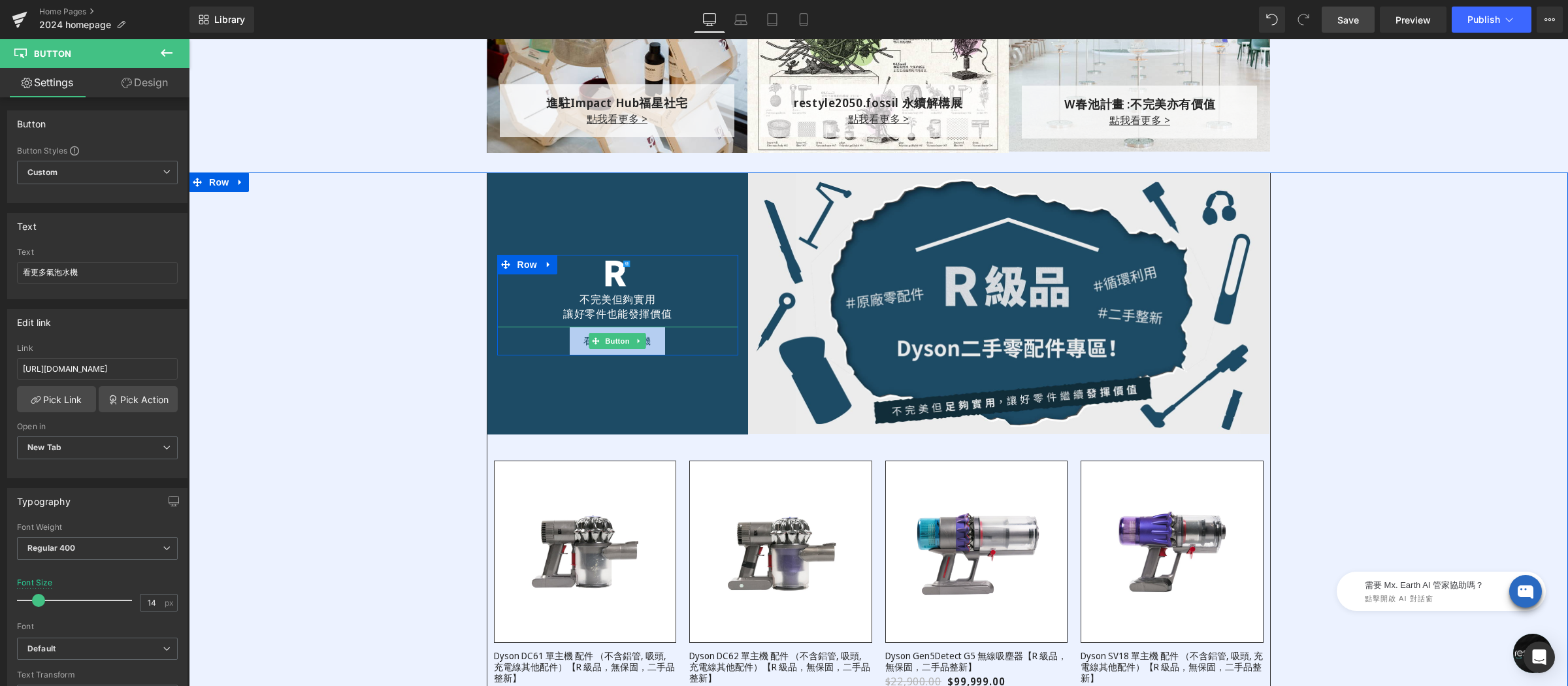
click at [622, 343] on div "看更多氣泡水機 Button" at bounding box center [618, 341] width 242 height 29
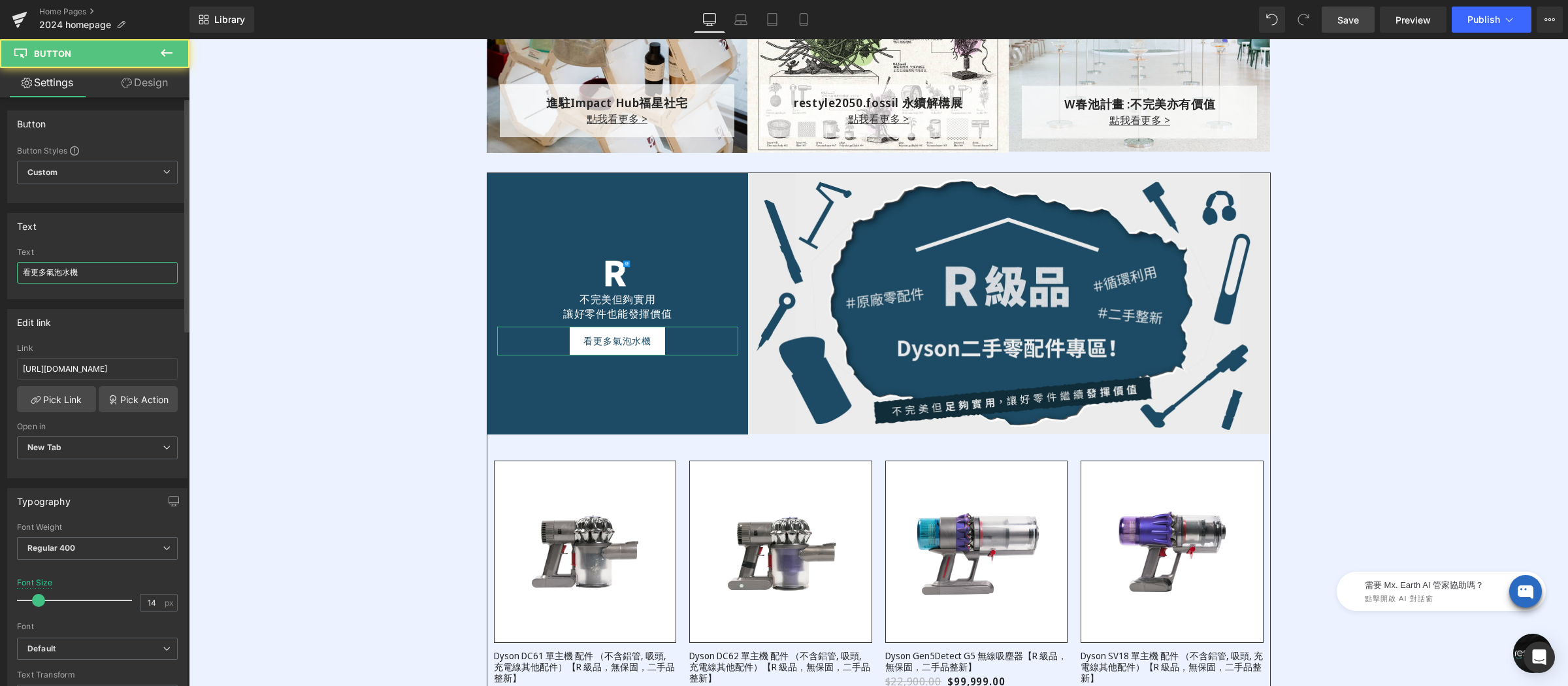
click at [126, 274] on input "看更多氣泡水機" at bounding box center [96, 273] width 161 height 21
drag, startPoint x: 45, startPoint y: 275, endPoint x: 155, endPoint y: 279, distance: 110.1
click at [154, 280] on input "看更多氣泡水機" at bounding box center [96, 273] width 161 height 21
type input "看更多Ｒ級商品"
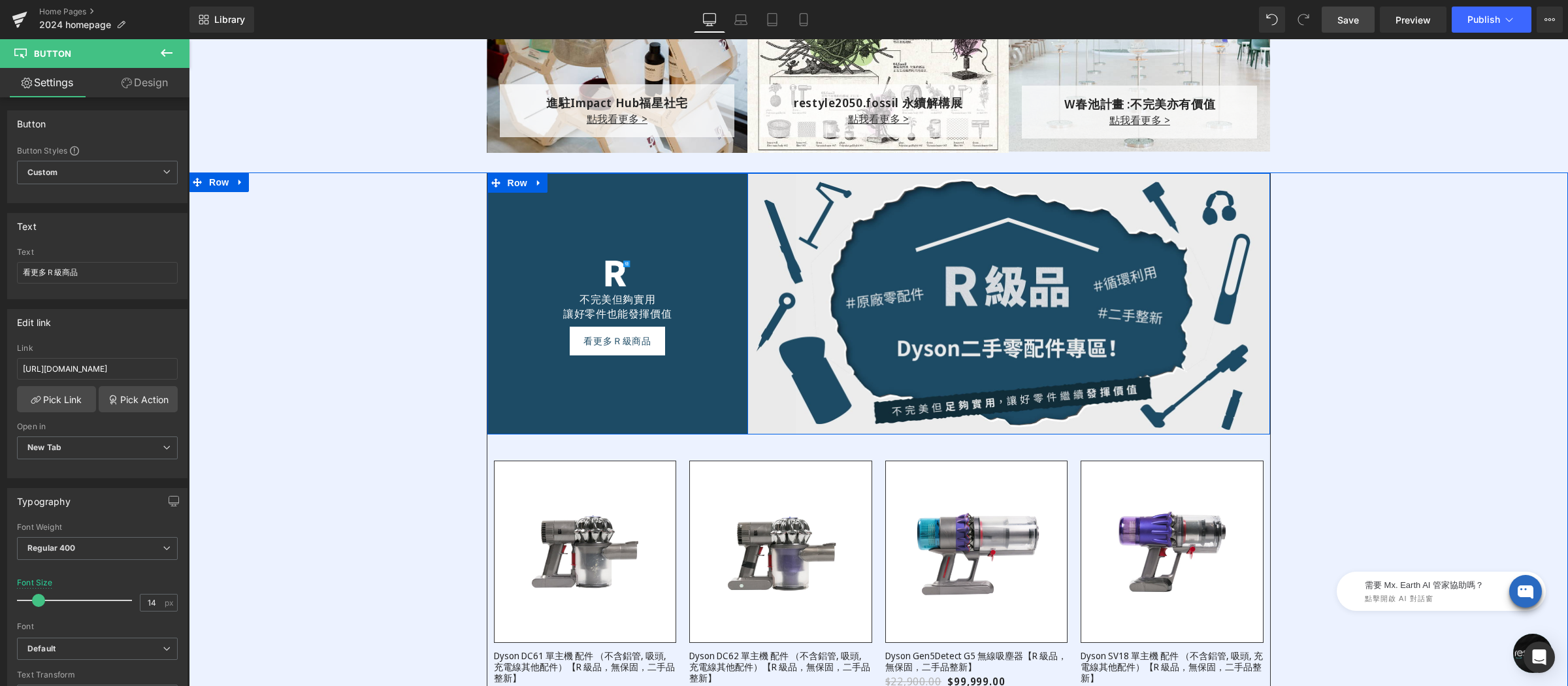
click at [404, 347] on div "Image 不完美但夠實用 讓好零件也能發揮價值 Text Block 夏天怎能沒氣泡？ 噗滋！清爽暢快過夏日 Text Block 看更多Ｒ級商品 Butt…" at bounding box center [878, 453] width 1379 height 561
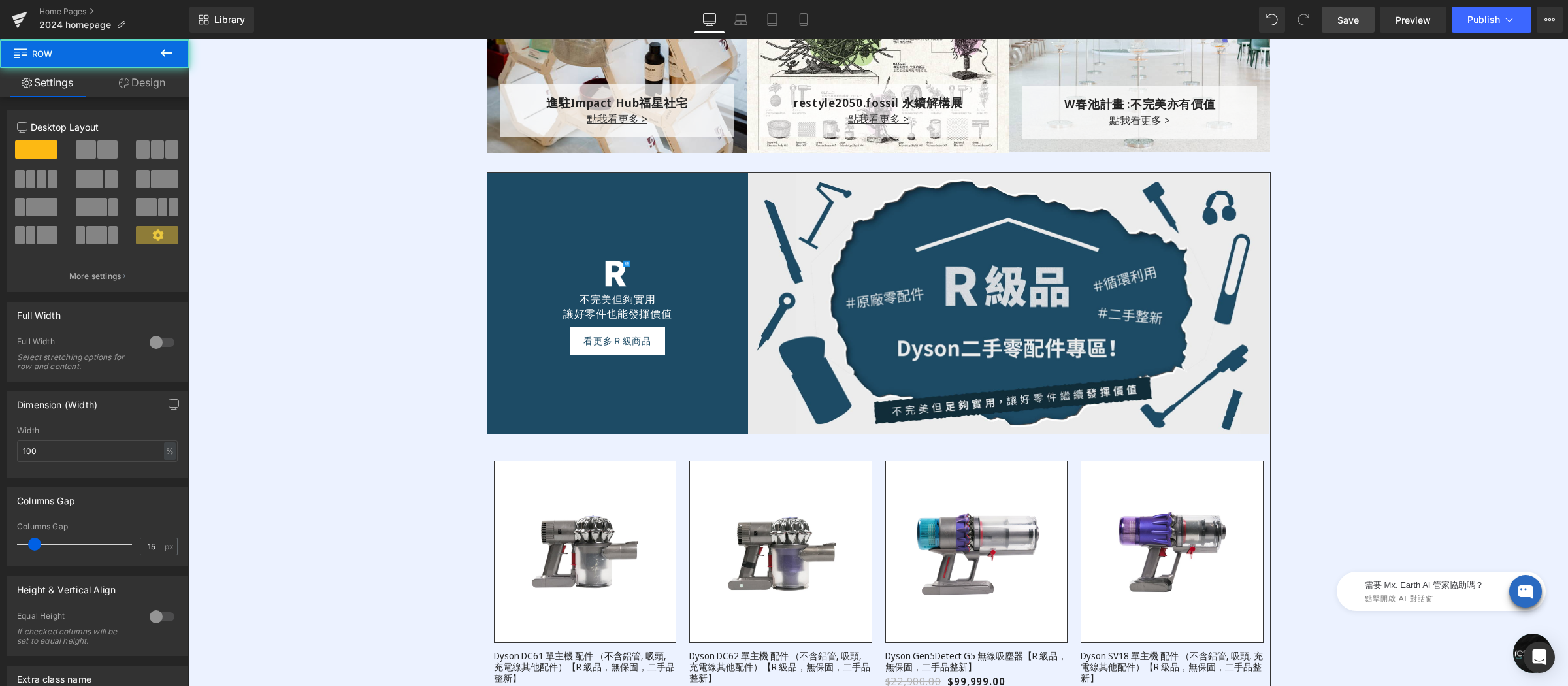
drag, startPoint x: 1345, startPoint y: 11, endPoint x: 1247, endPoint y: 3, distance: 98.3
click at [1345, 11] on link "Save" at bounding box center [1348, 19] width 53 height 26
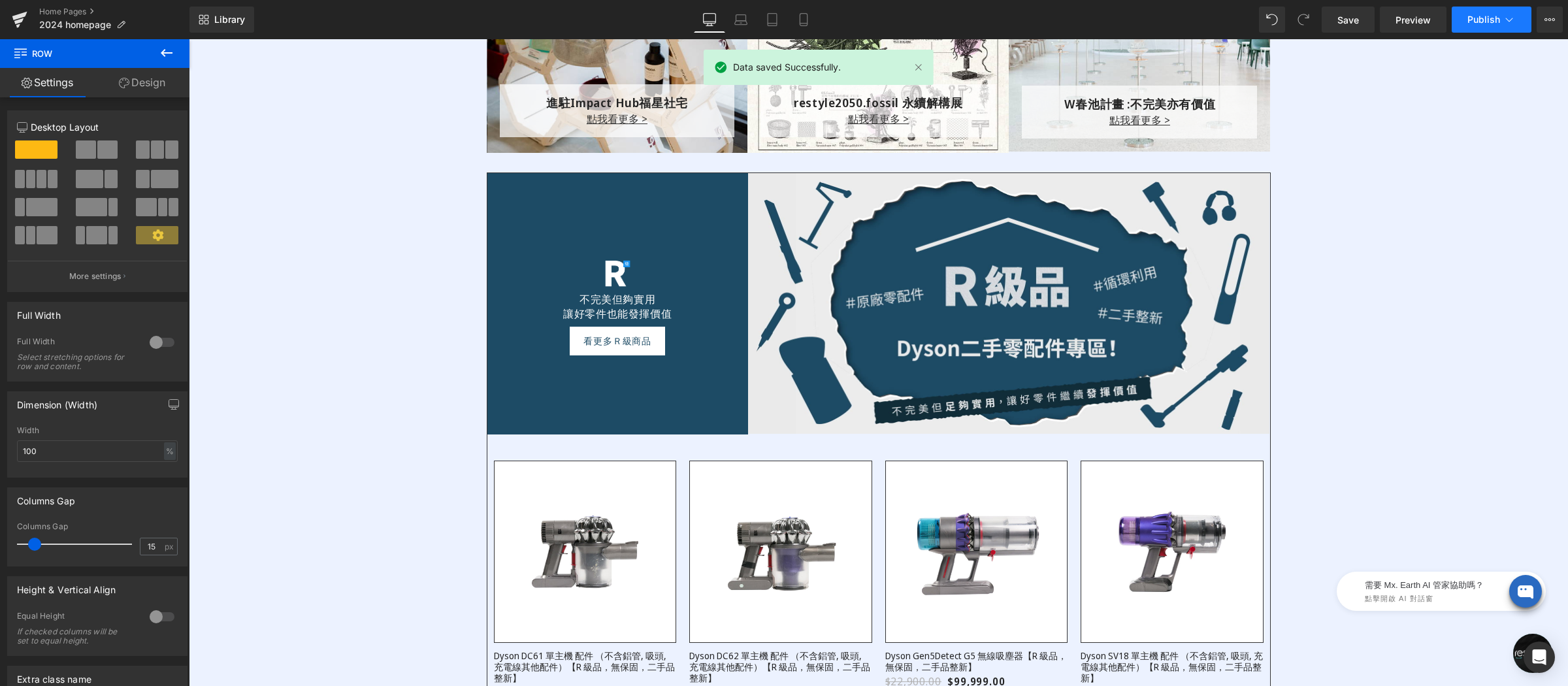
click at [1477, 19] on span "Publish" at bounding box center [1484, 19] width 33 height 11
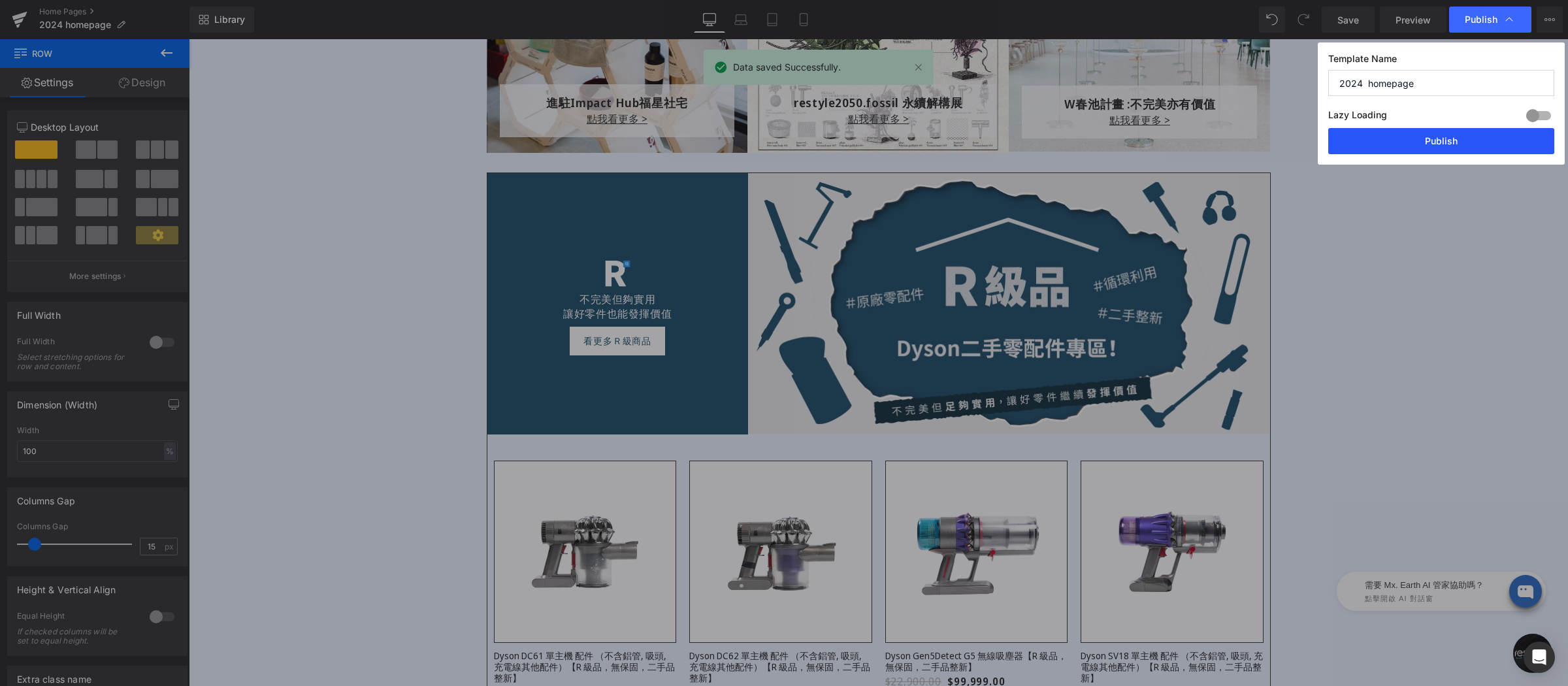
click at [1460, 134] on button "Publish" at bounding box center [1441, 140] width 226 height 26
